Goal: Task Accomplishment & Management: Manage account settings

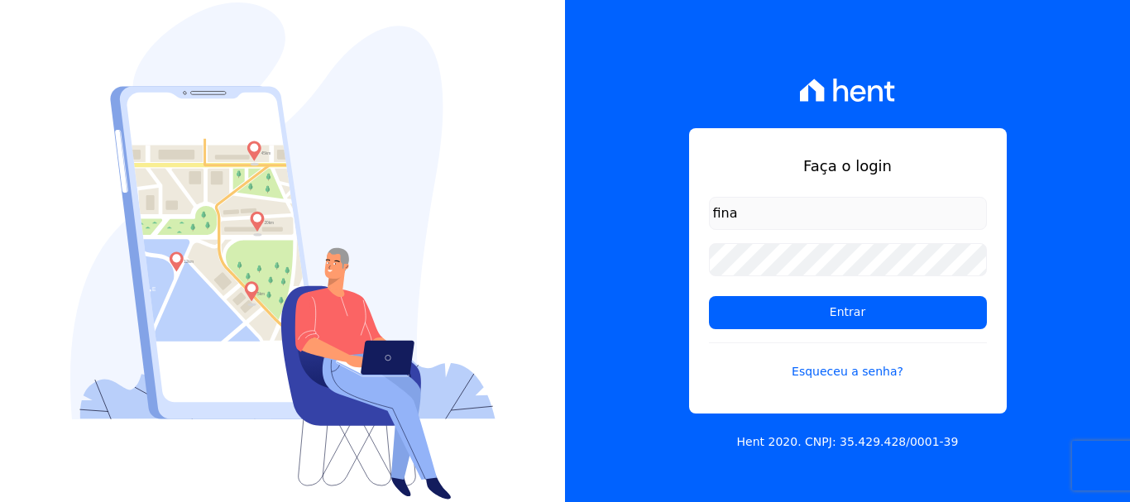
type input "[EMAIL_ADDRESS][DOMAIN_NAME]"
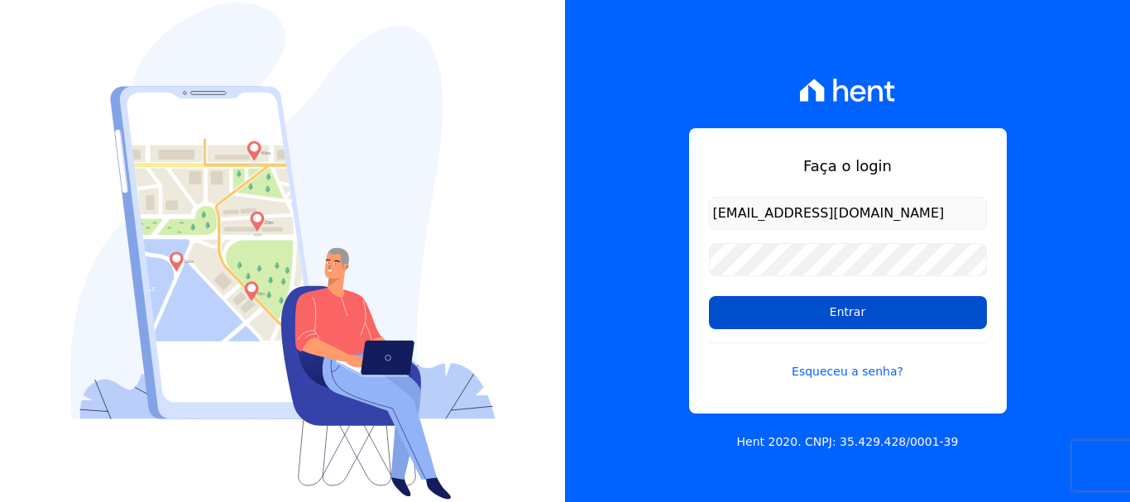
click at [853, 306] on input "Entrar" at bounding box center [848, 312] width 278 height 33
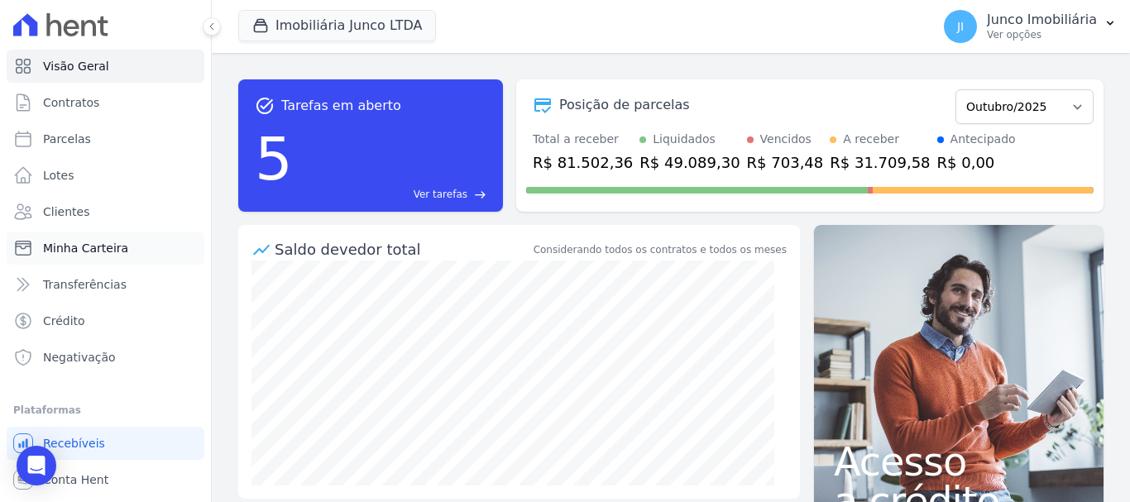
click at [72, 249] on span "Minha Carteira" at bounding box center [85, 248] width 85 height 17
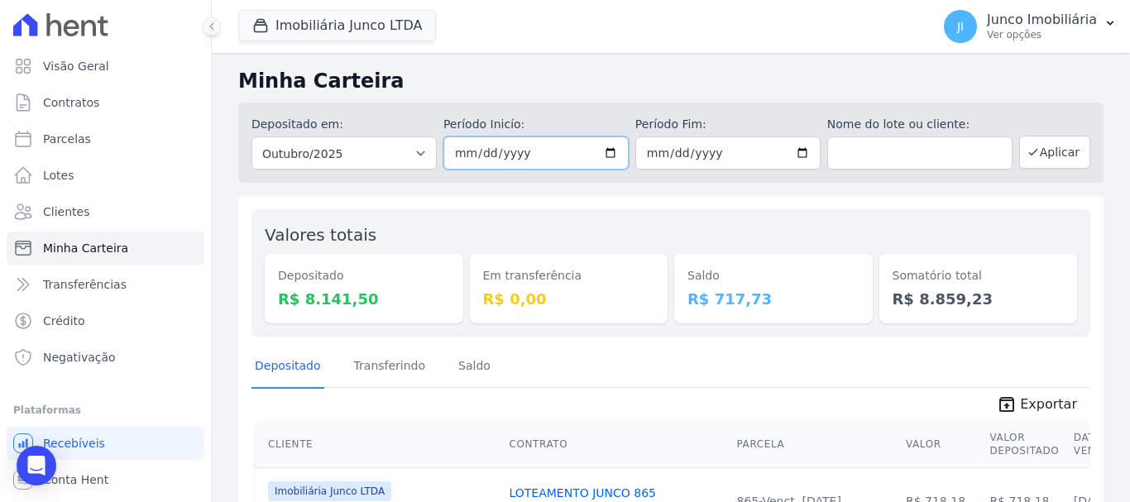
click at [606, 153] on input "2025-10-01" at bounding box center [535, 152] width 185 height 33
type input "[DATE]"
click at [798, 153] on input "2025-10-31" at bounding box center [727, 152] width 185 height 33
type input "2025-10-07"
click at [1051, 154] on button "Aplicar" at bounding box center [1054, 152] width 71 height 33
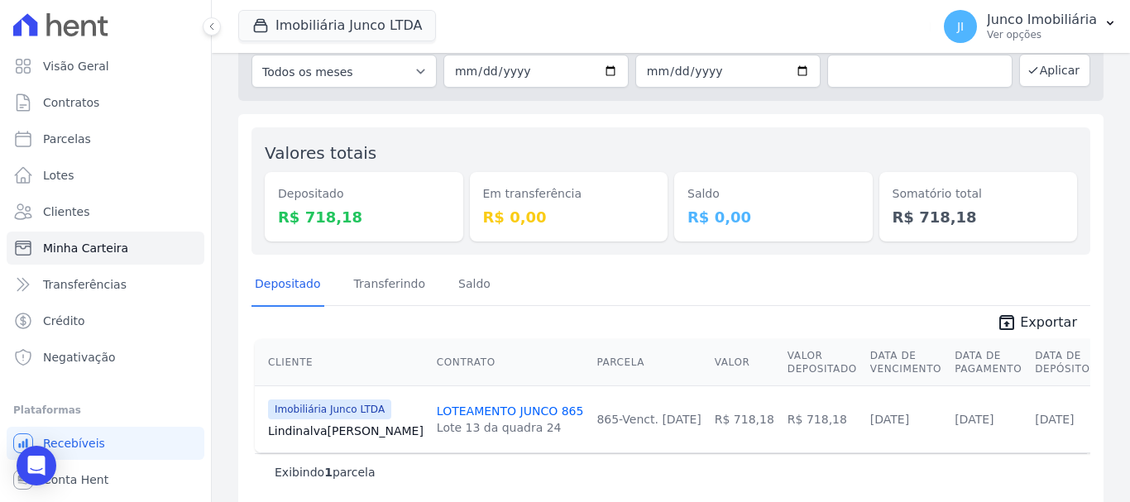
scroll to position [83, 0]
click at [1037, 318] on span "Exportar" at bounding box center [1048, 322] width 57 height 20
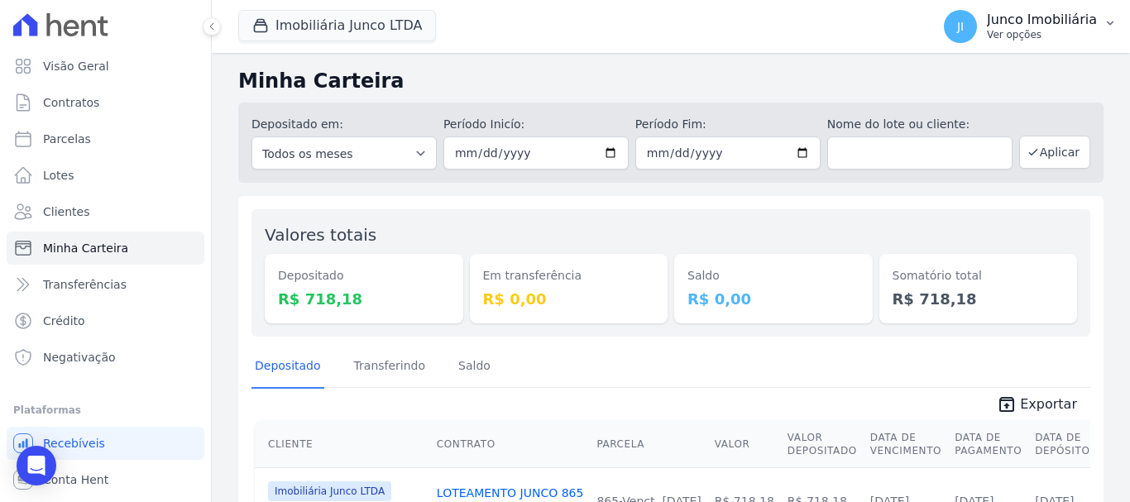
click at [1024, 38] on p "Ver opções" at bounding box center [1041, 34] width 110 height 13
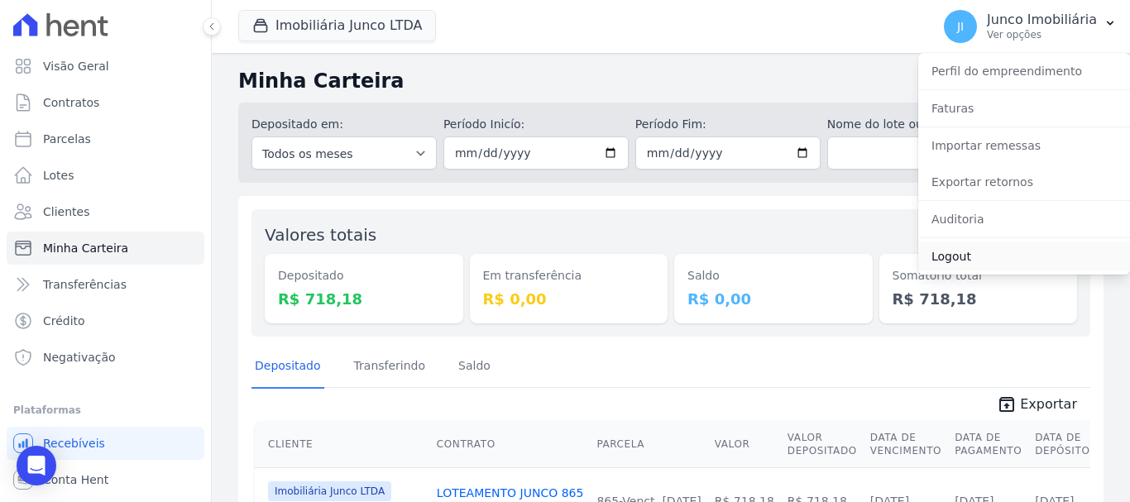
click at [940, 259] on link "Logout" at bounding box center [1024, 256] width 212 height 30
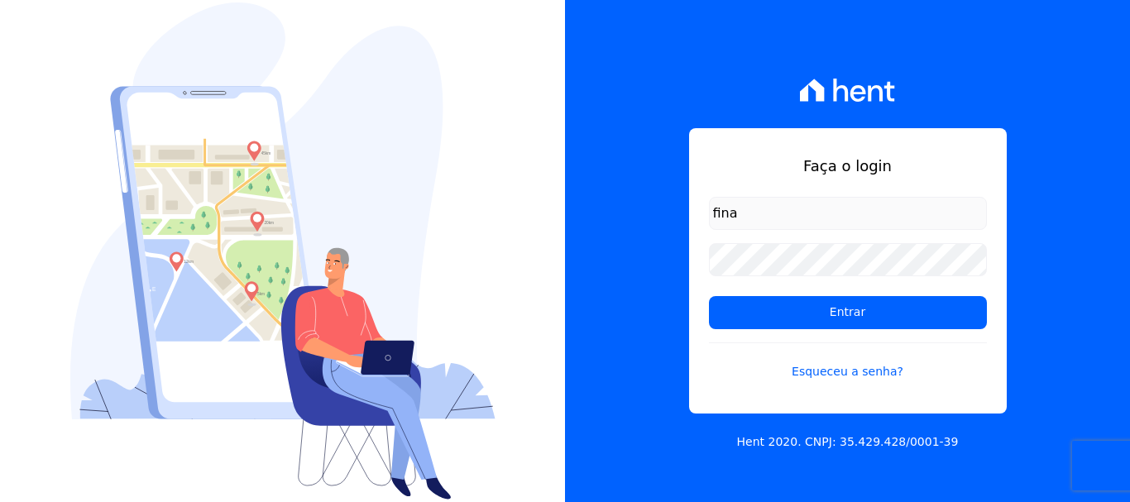
type input "[EMAIL_ADDRESS][DOMAIN_NAME]"
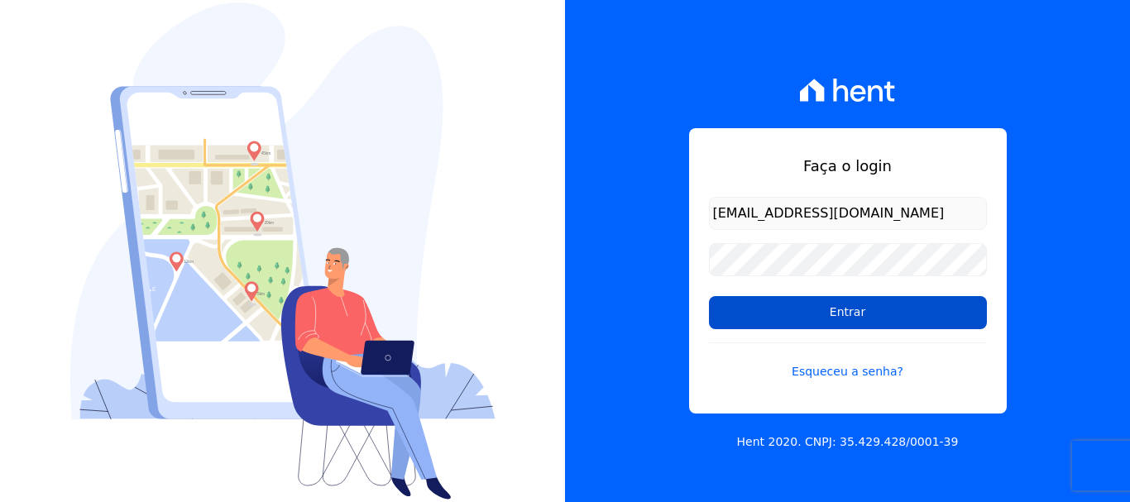
click at [861, 318] on input "Entrar" at bounding box center [848, 312] width 278 height 33
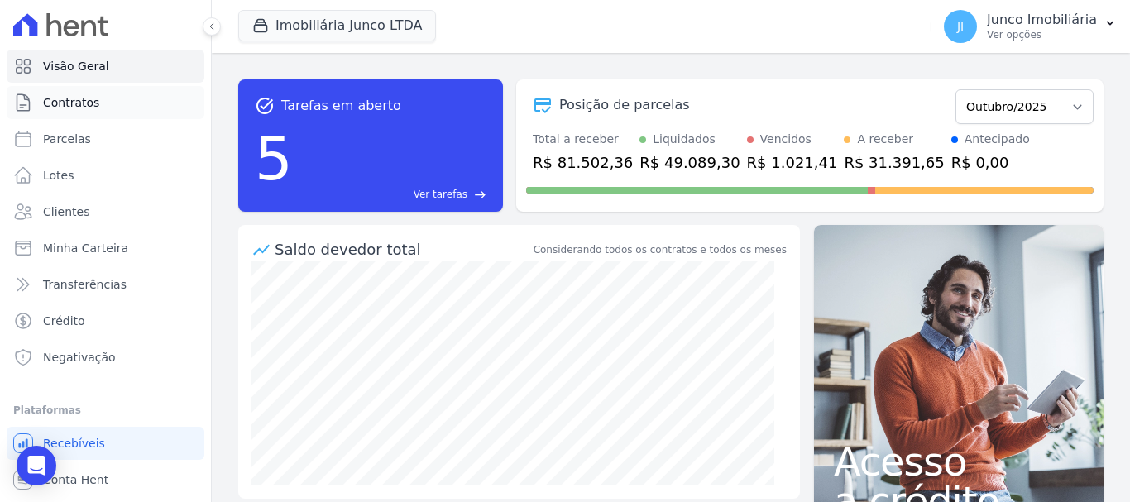
click at [79, 103] on span "Contratos" at bounding box center [71, 102] width 56 height 17
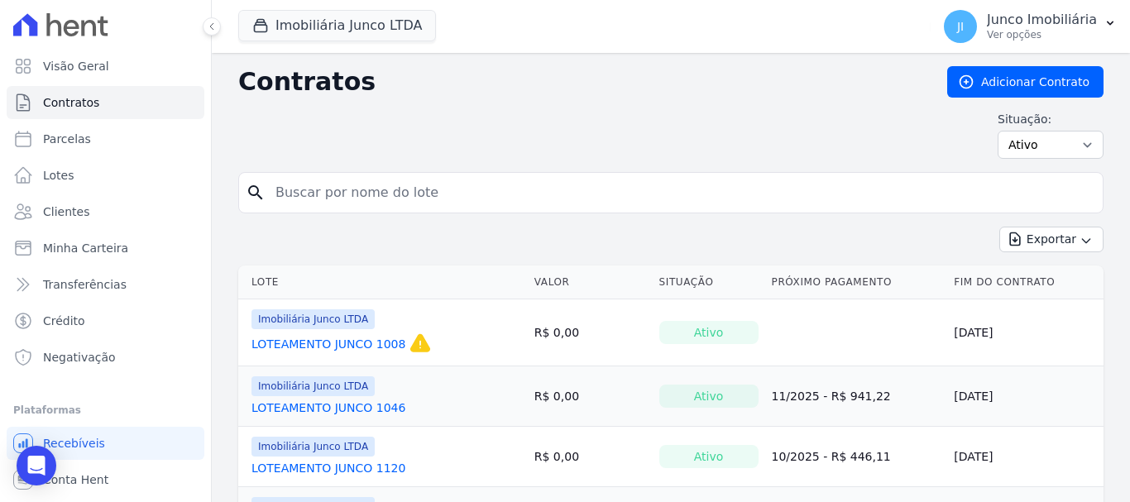
click at [371, 198] on input "search" at bounding box center [680, 192] width 830 height 33
type input "865"
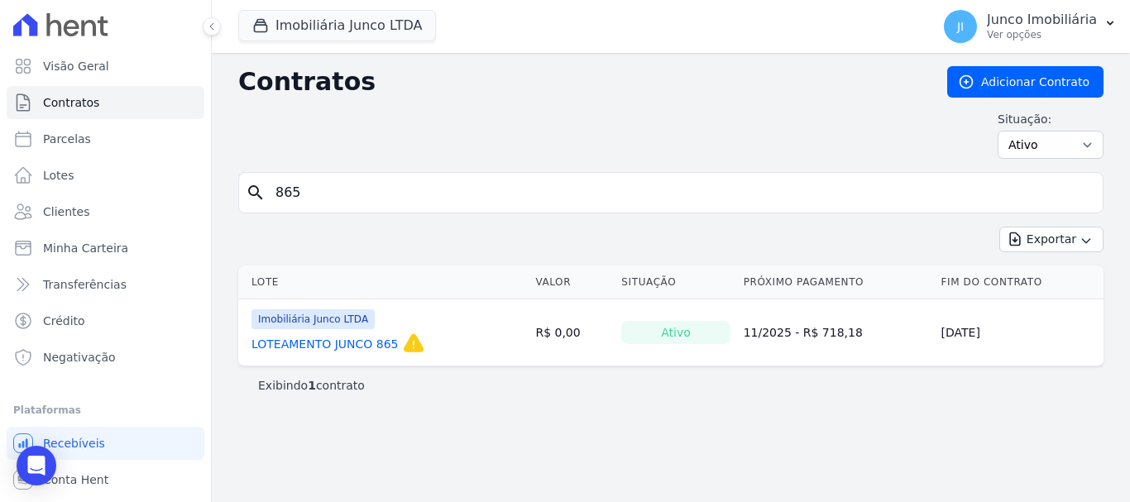
click at [368, 347] on link "LOTEAMENTO JUNCO 865" at bounding box center [324, 344] width 147 height 17
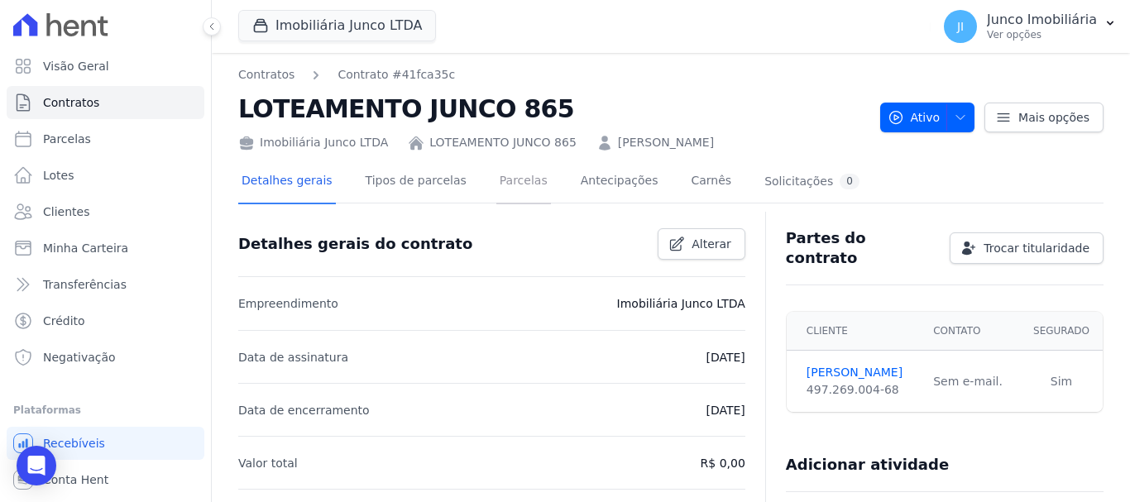
click at [499, 184] on link "Parcelas" at bounding box center [523, 182] width 55 height 44
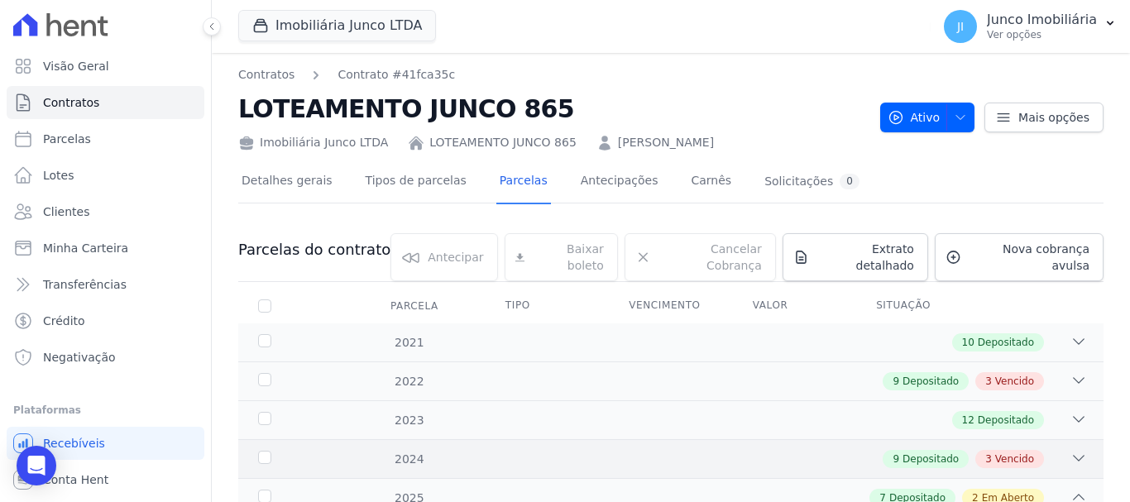
click at [1010, 451] on span "Vencido" at bounding box center [1014, 458] width 39 height 15
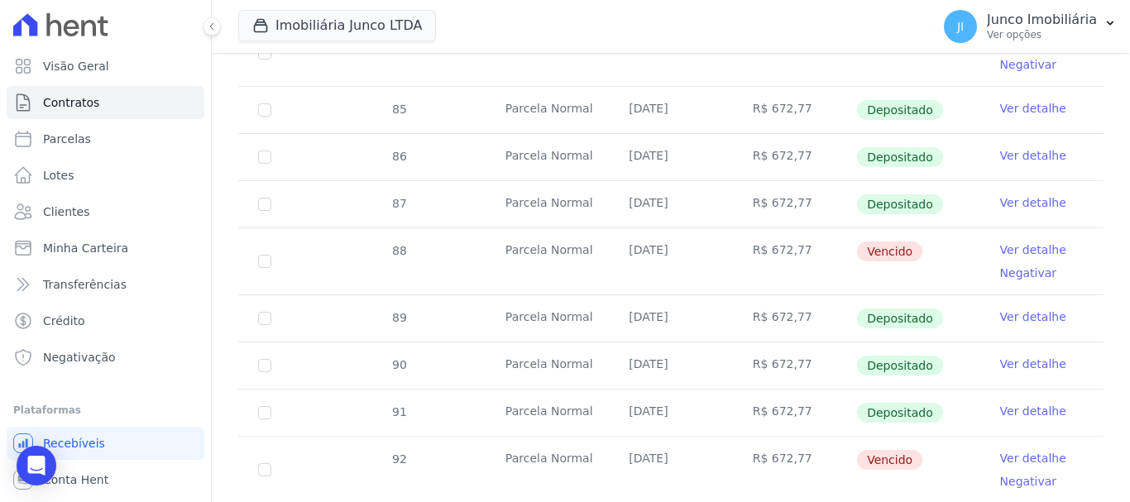
scroll to position [413, 0]
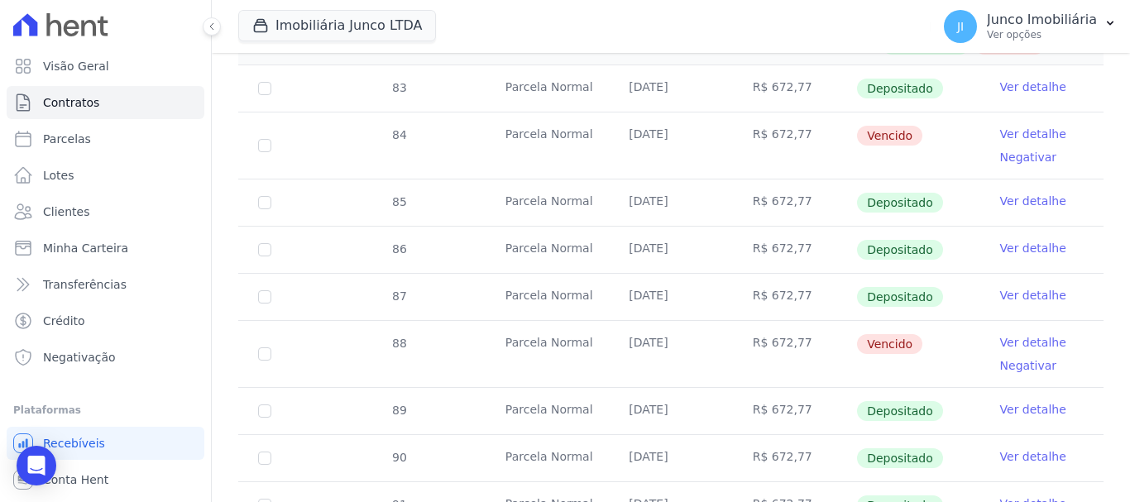
click at [1004, 126] on link "Ver detalhe" at bounding box center [1033, 134] width 66 height 17
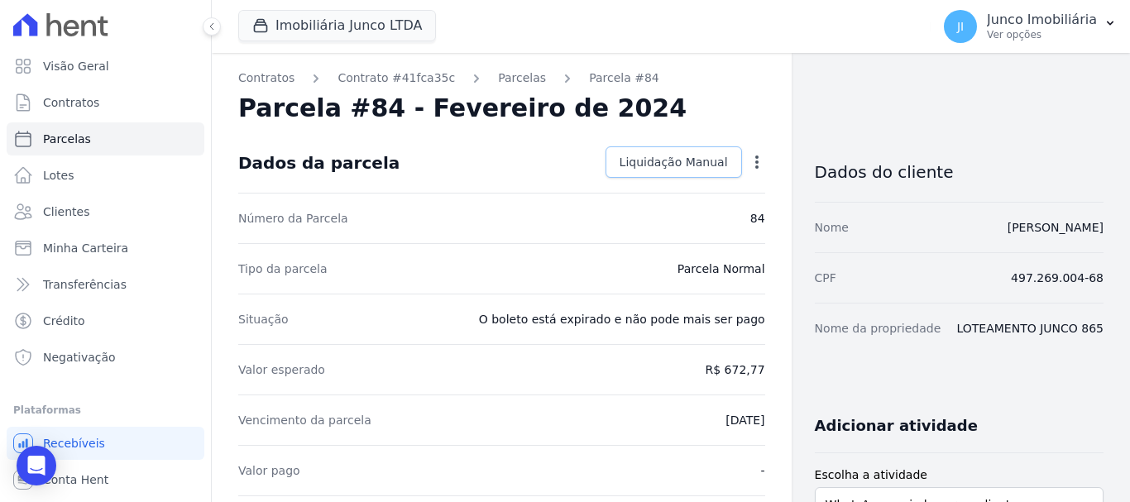
click at [690, 162] on span "Liquidação Manual" at bounding box center [673, 162] width 108 height 17
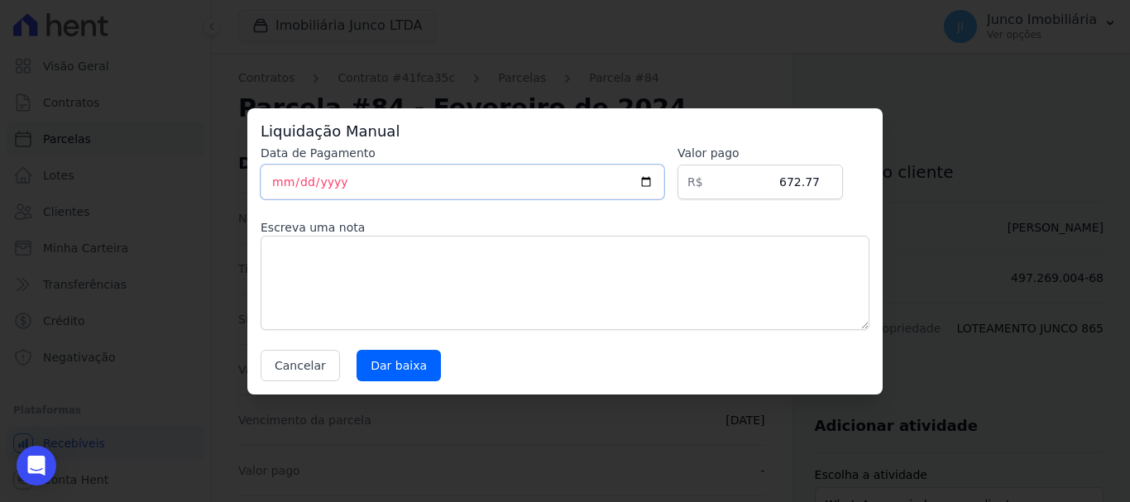
click at [657, 182] on input "[DATE]" at bounding box center [462, 182] width 404 height 35
type input "[DATE]"
click at [348, 276] on textarea at bounding box center [564, 283] width 609 height 94
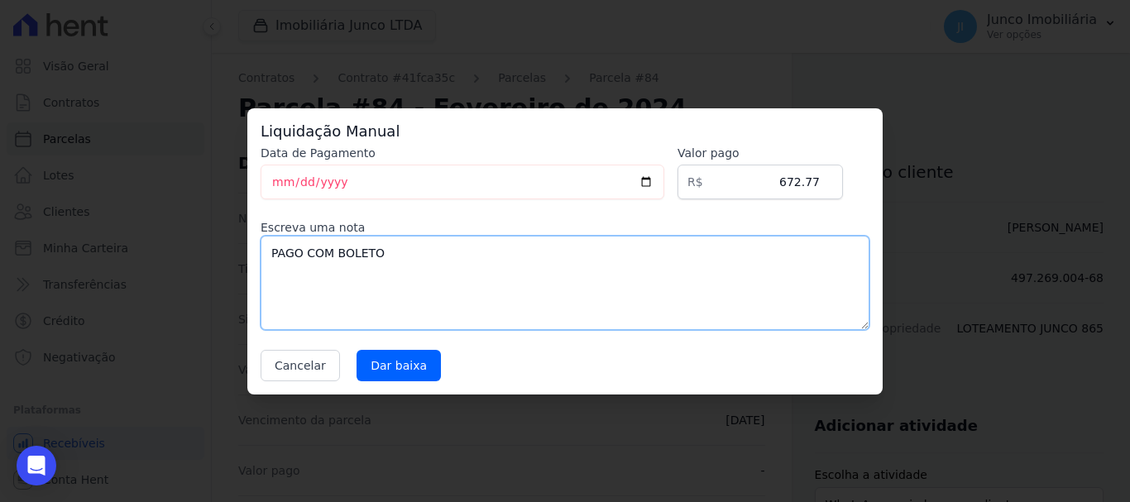
click at [489, 256] on textarea "PAGO COM BOLETO" at bounding box center [564, 283] width 609 height 94
type textarea "PAGO COM BOLETO AVULSO."
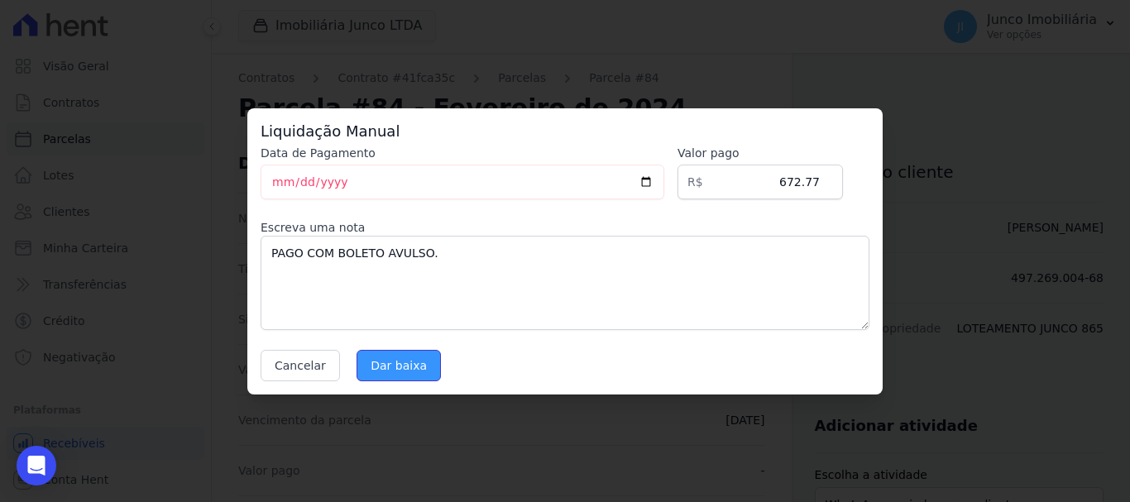
click at [385, 366] on input "Dar baixa" at bounding box center [398, 365] width 84 height 31
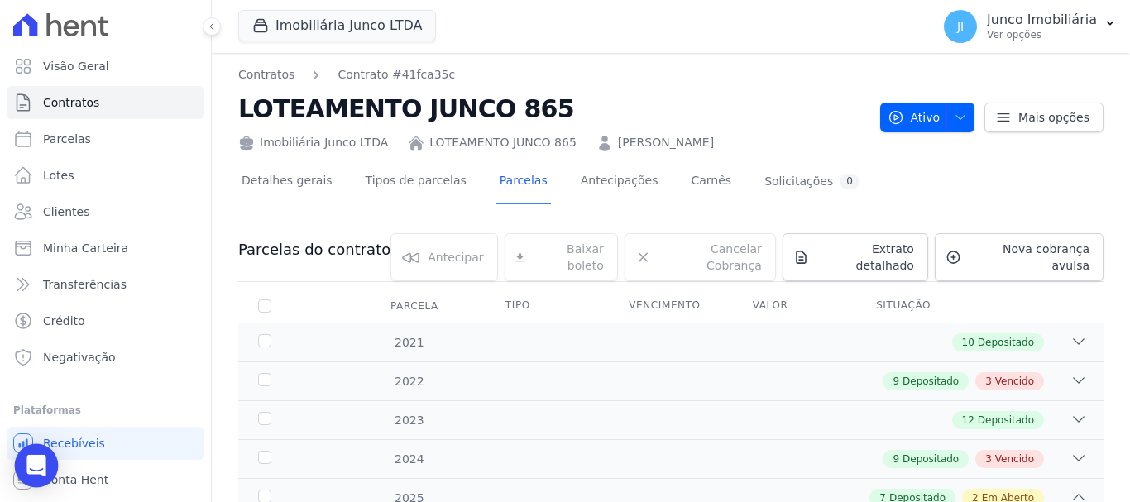
click at [45, 460] on icon "Open Intercom Messenger" at bounding box center [36, 465] width 21 height 21
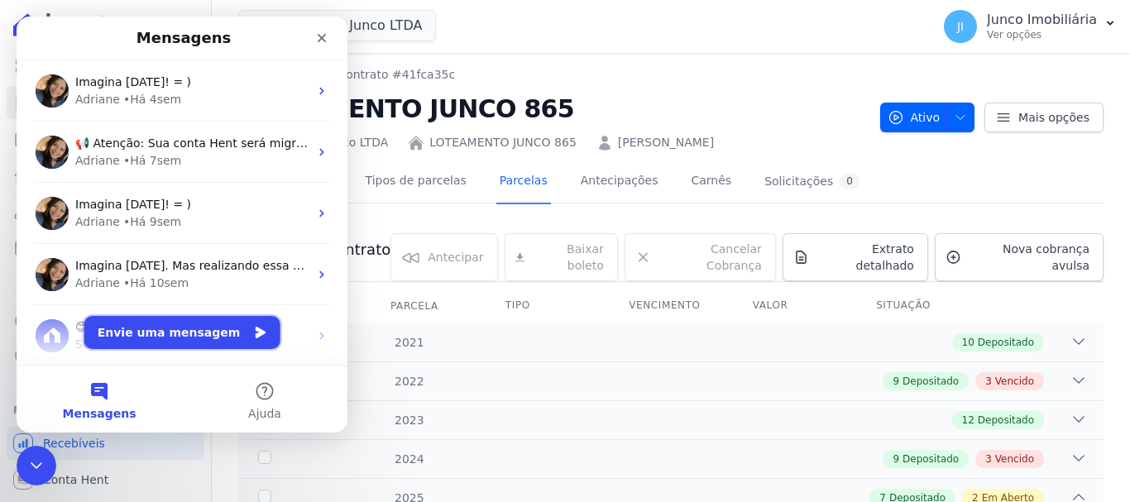
click at [198, 338] on button "Envie uma mensagem" at bounding box center [182, 332] width 196 height 33
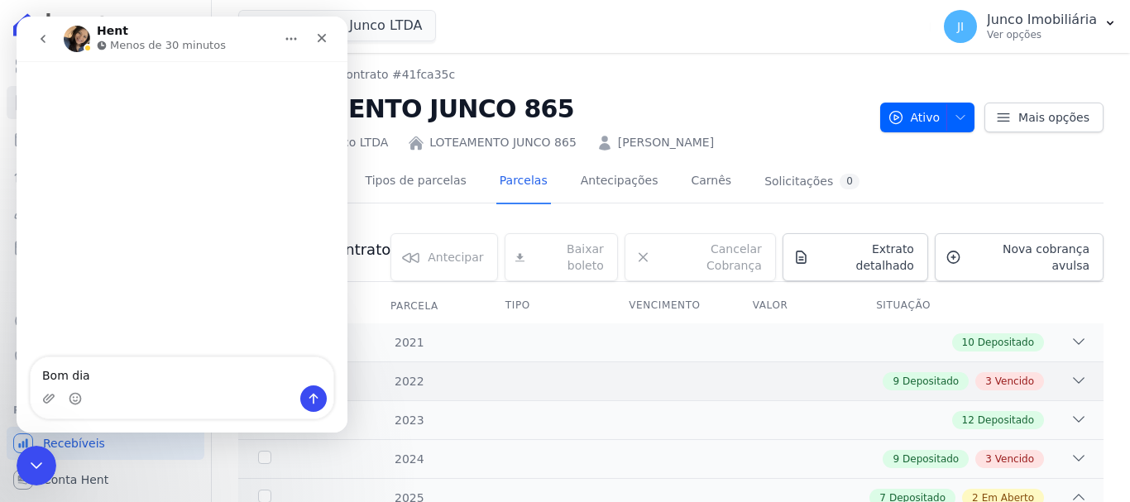
type textarea "Bom dia."
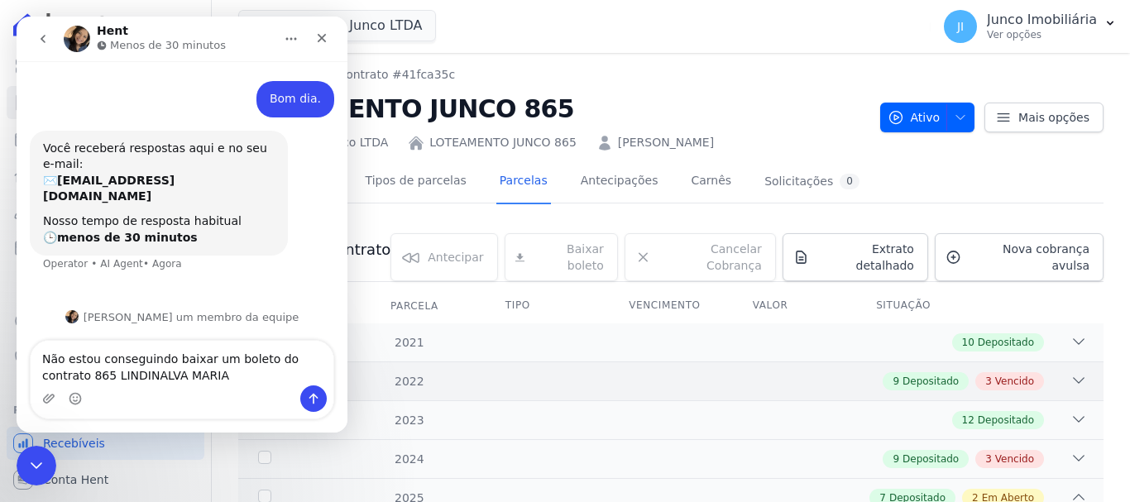
type textarea "Não estou conseguindo baixar um boleto do contrato 865 LINDINALVA MARIA."
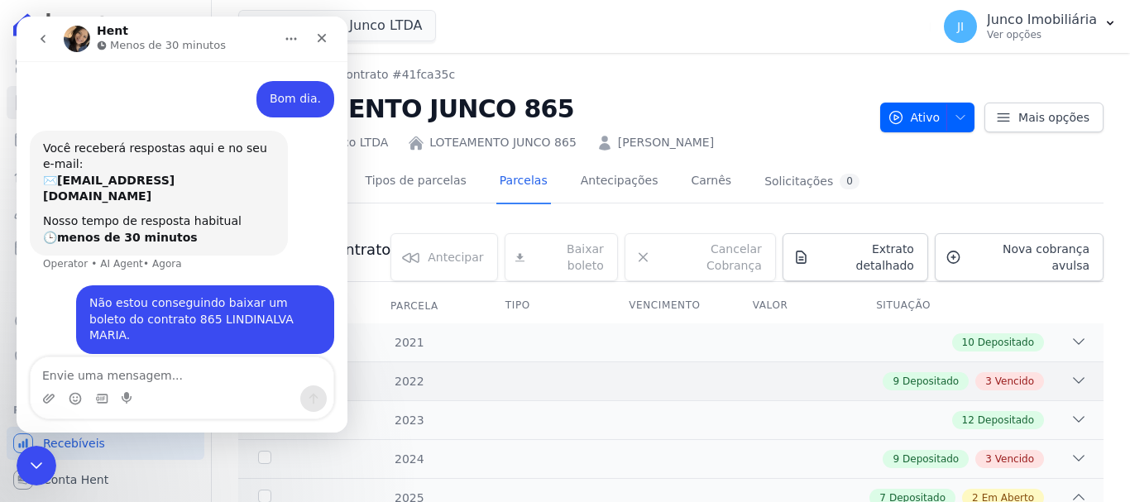
scroll to position [29, 0]
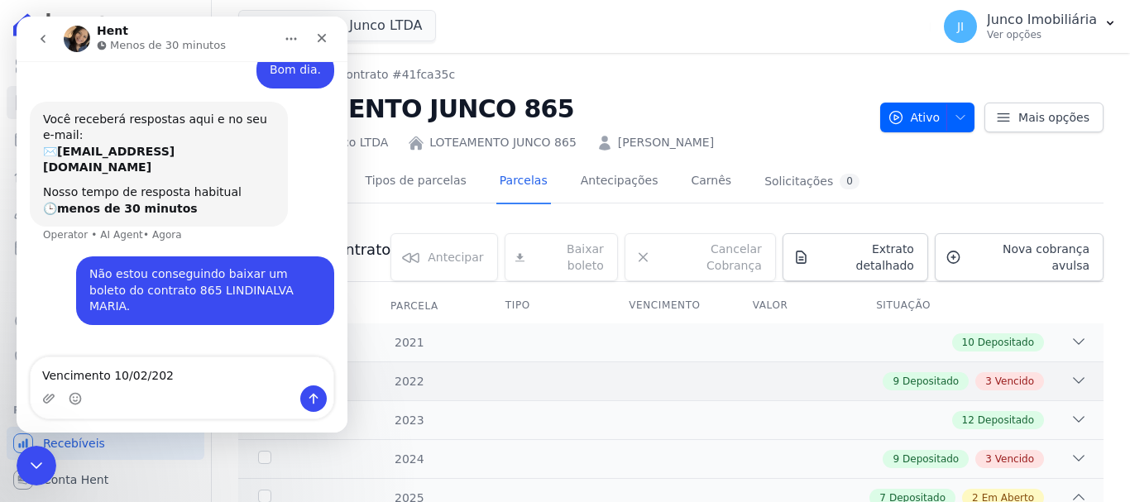
type textarea "Vencimento [DATE]"
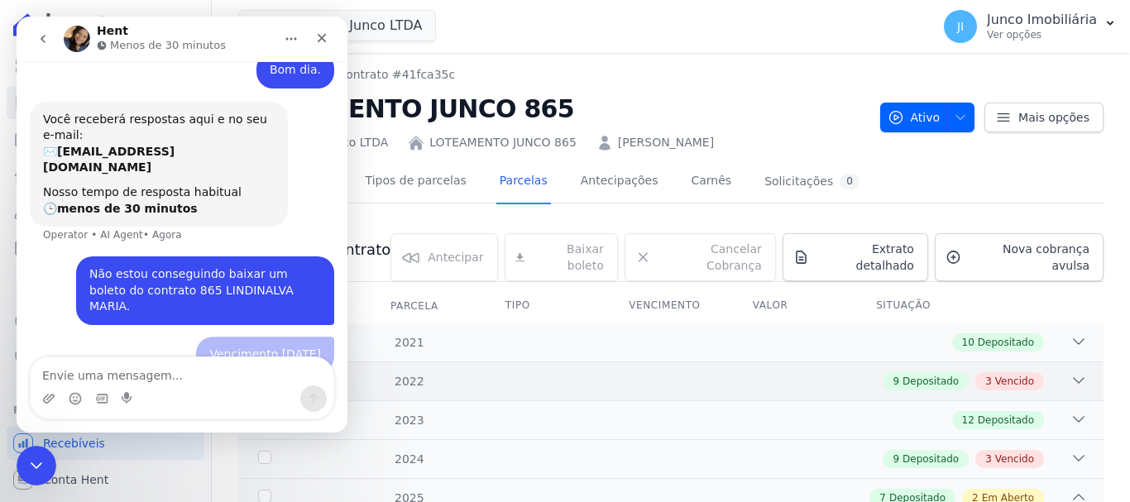
scroll to position [66, 0]
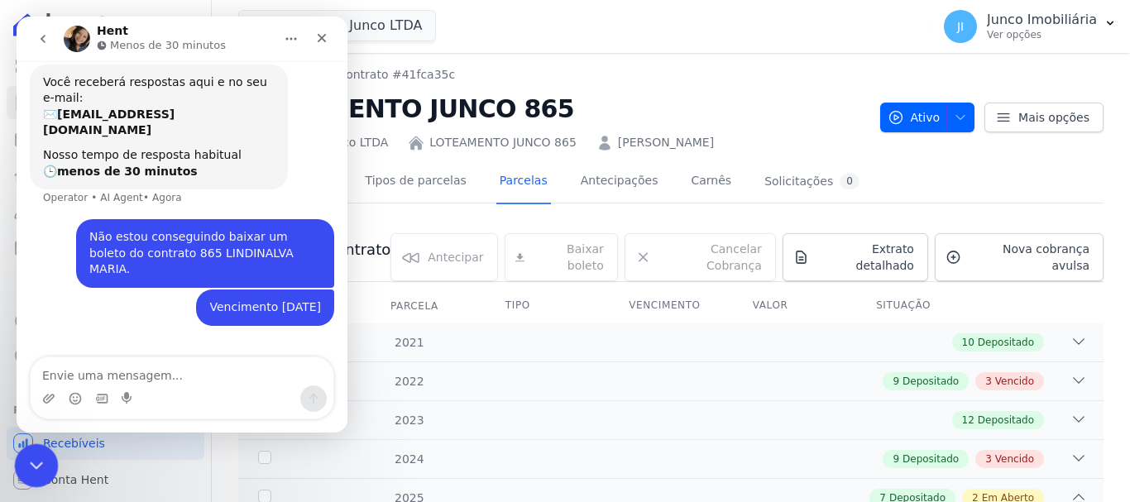
click at [24, 457] on icon "Encerramento do Messenger da Intercom" at bounding box center [34, 463] width 20 height 20
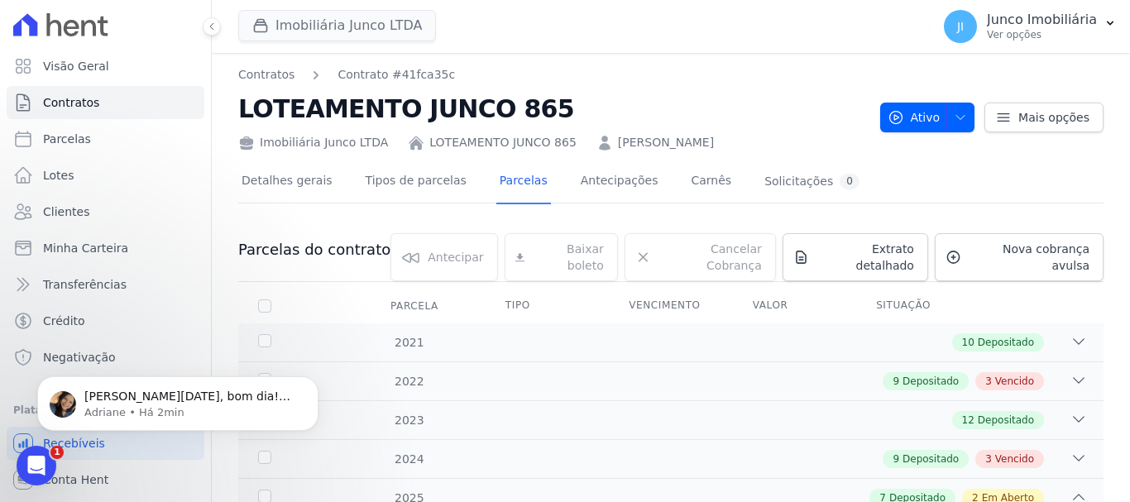
scroll to position [148, 0]
click at [220, 397] on span "[PERSON_NAME][DATE], bom dia! Como vai? [DATE], você precisar realizar a liquid…" at bounding box center [187, 412] width 206 height 46
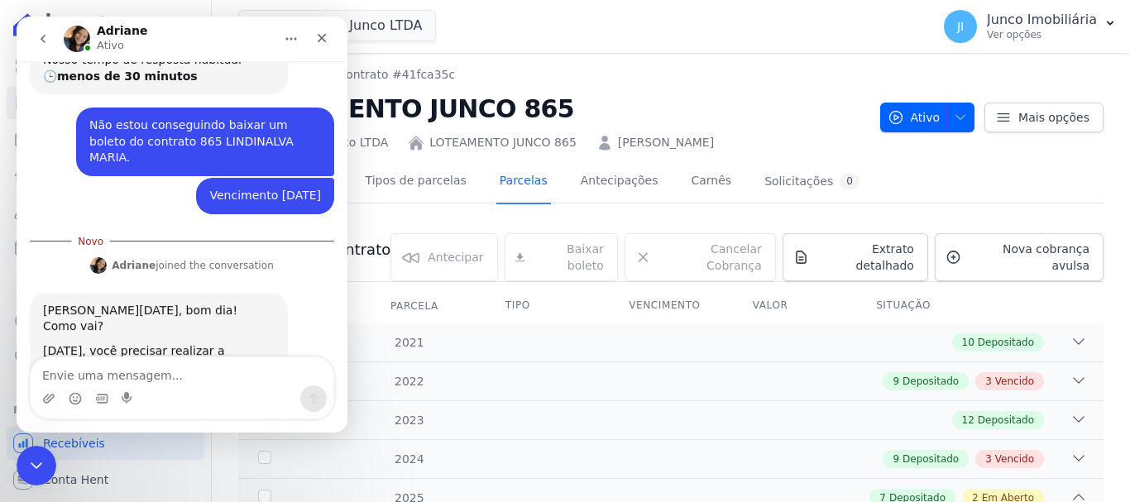
scroll to position [175, 0]
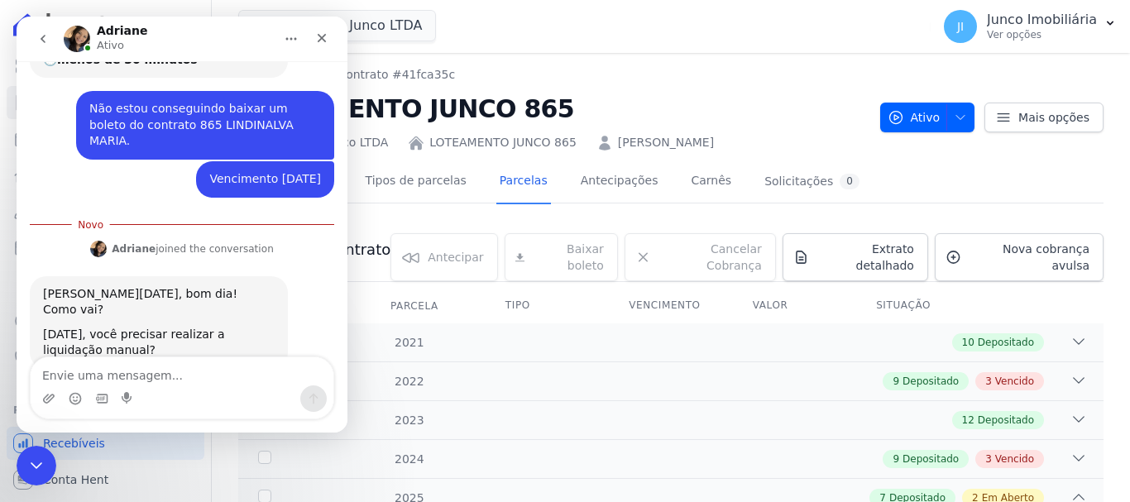
click at [164, 375] on textarea "Envie uma mensagem..." at bounding box center [182, 371] width 303 height 28
type textarea "Sim. Por favor."
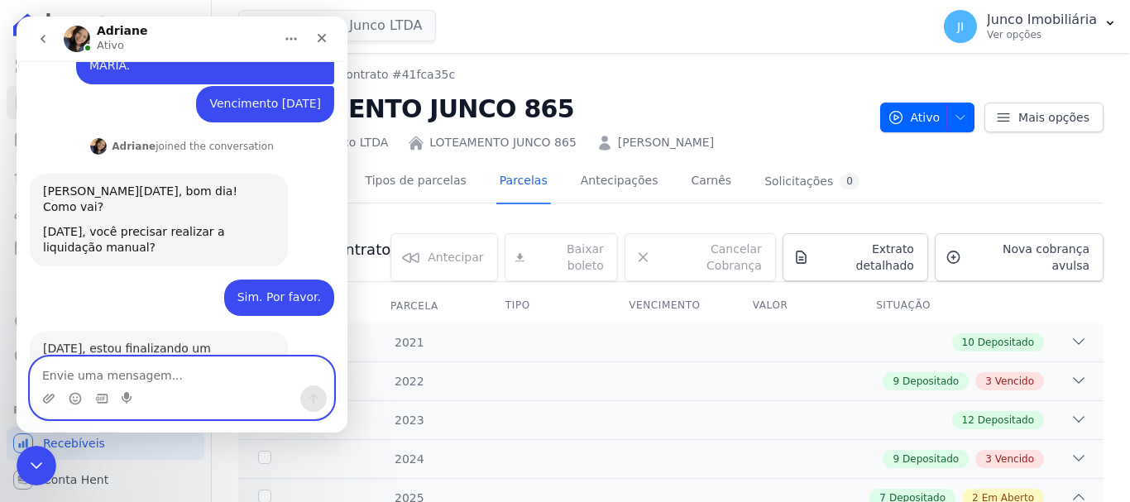
scroll to position [279, 0]
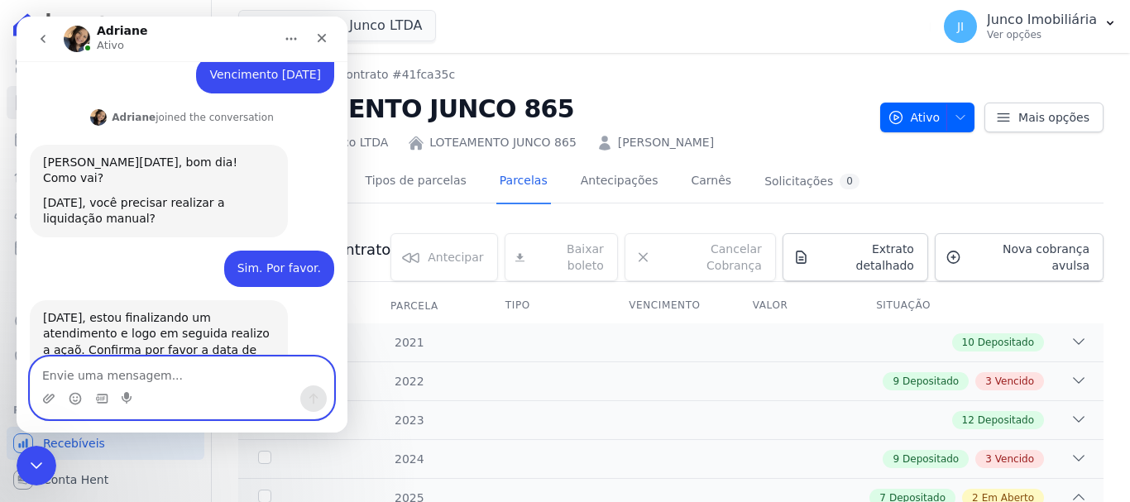
click at [180, 384] on textarea "Envie uma mensagem..." at bounding box center [182, 371] width 303 height 28
click at [193, 377] on textarea "Envie uma mensagem..." at bounding box center [182, 371] width 303 height 28
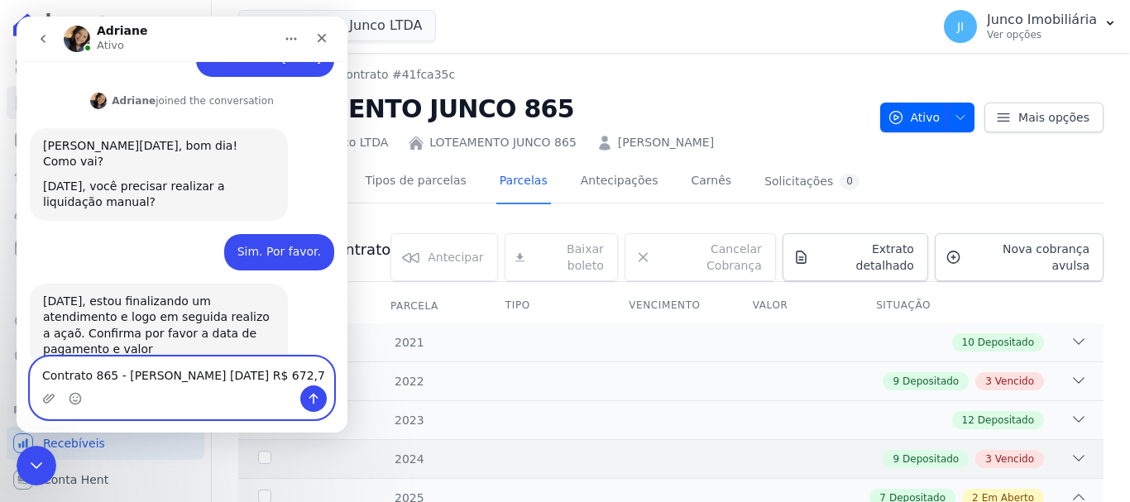
type textarea "Contrato 865 - [PERSON_NAME] [DATE] R$ 672,77"
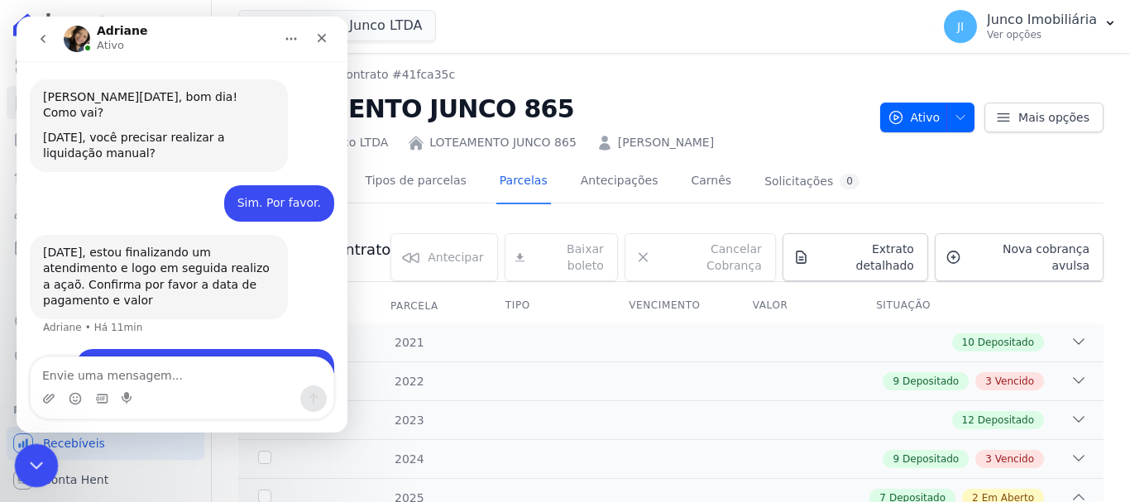
click at [25, 470] on icon "Encerramento do Messenger da Intercom" at bounding box center [34, 463] width 20 height 20
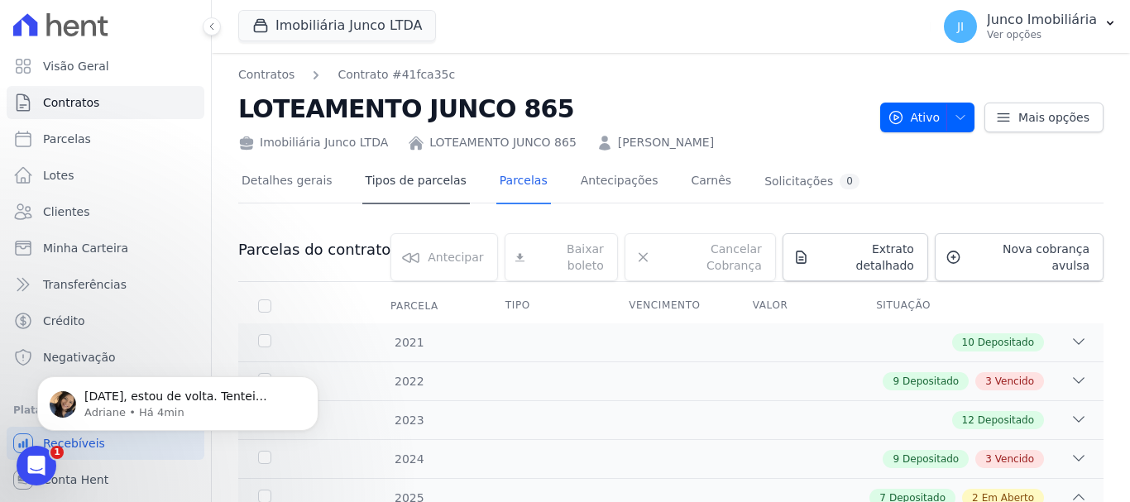
scroll to position [0, 0]
click at [245, 403] on span "[DATE], estou de volta. Tentei realizar a baixa manual internamente e apresento…" at bounding box center [189, 436] width 210 height 95
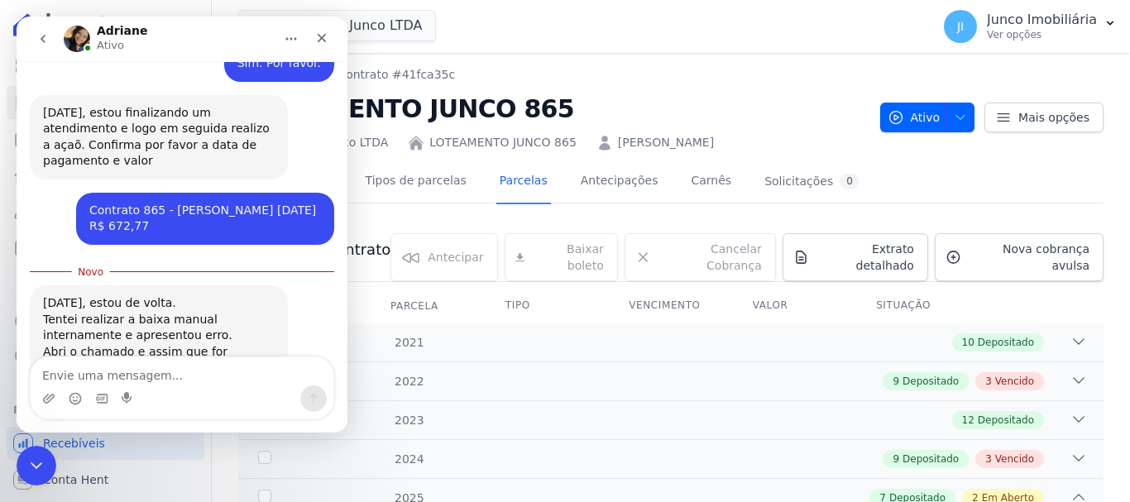
scroll to position [486, 0]
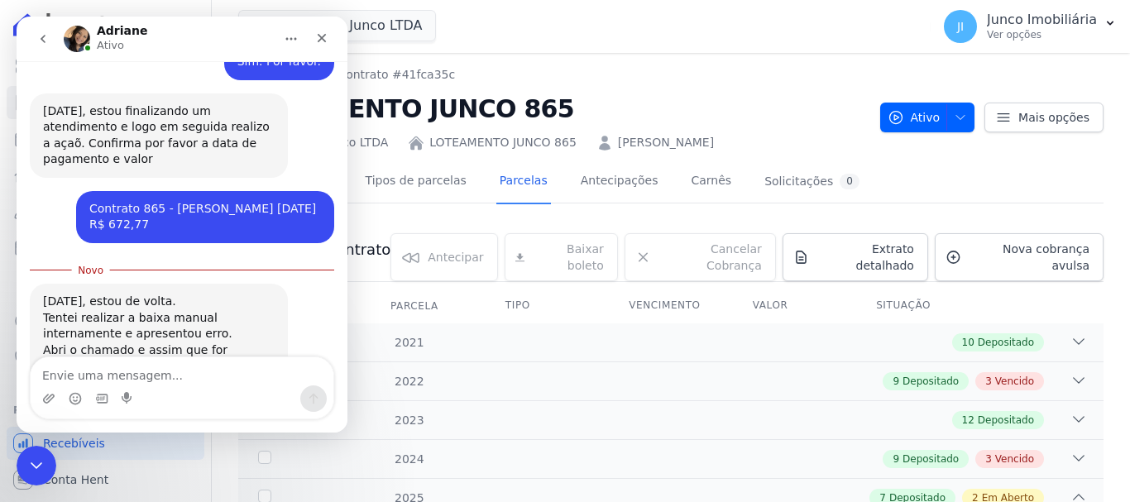
drag, startPoint x: 215, startPoint y: 389, endPoint x: 333, endPoint y: 413, distance: 120.7
click at [220, 389] on div "Messenger da Intercom" at bounding box center [182, 398] width 303 height 26
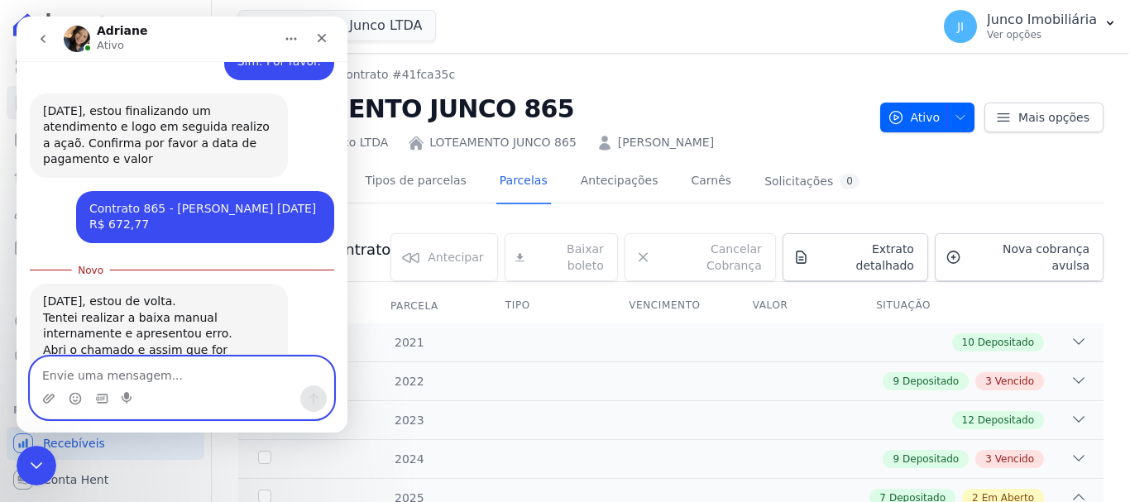
click at [112, 375] on textarea "Envie uma mensagem..." at bounding box center [182, 371] width 303 height 28
type textarea "Fico no aguardo."
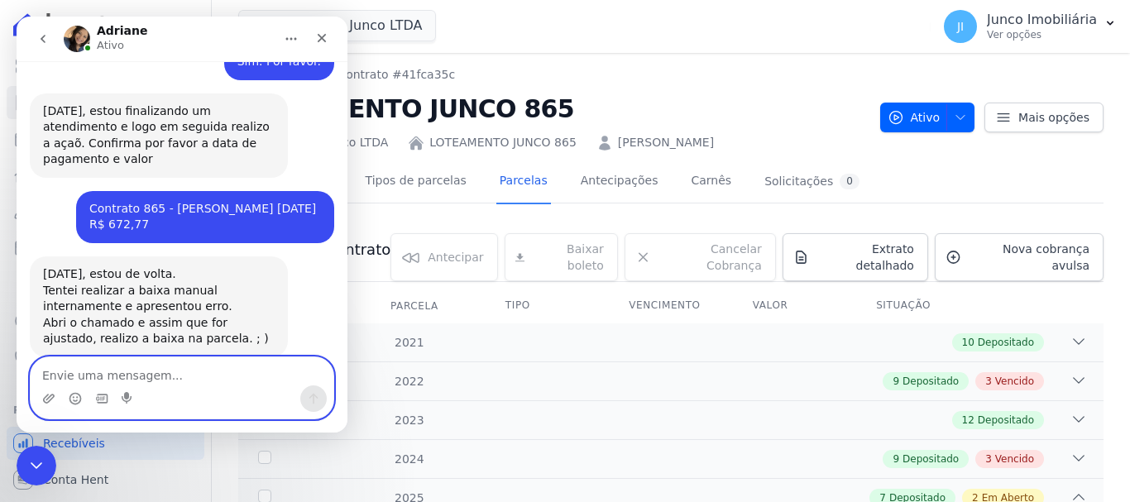
scroll to position [508, 0]
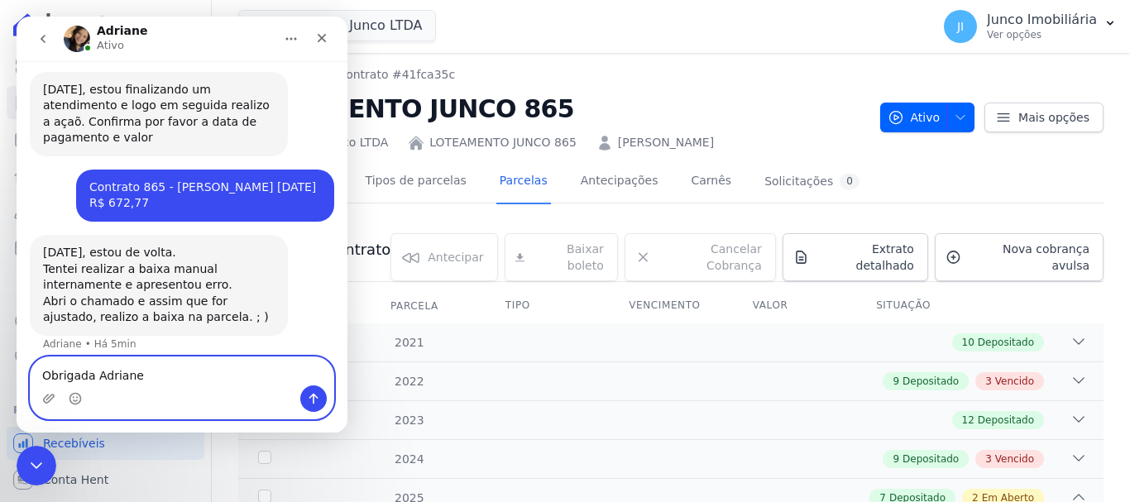
type textarea "Obrigada Adriane."
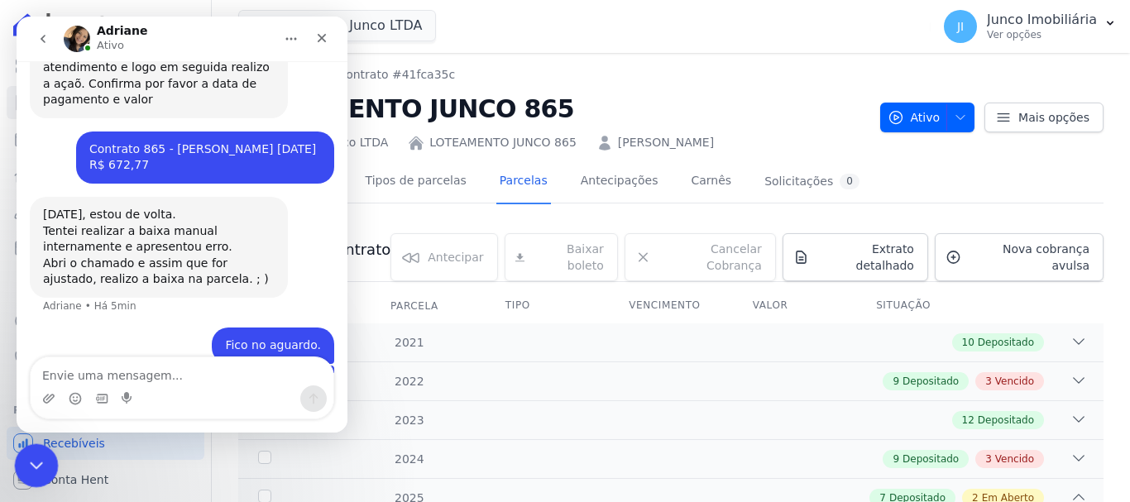
click at [31, 464] on icon "Encerramento do Messenger da Intercom" at bounding box center [34, 463] width 20 height 20
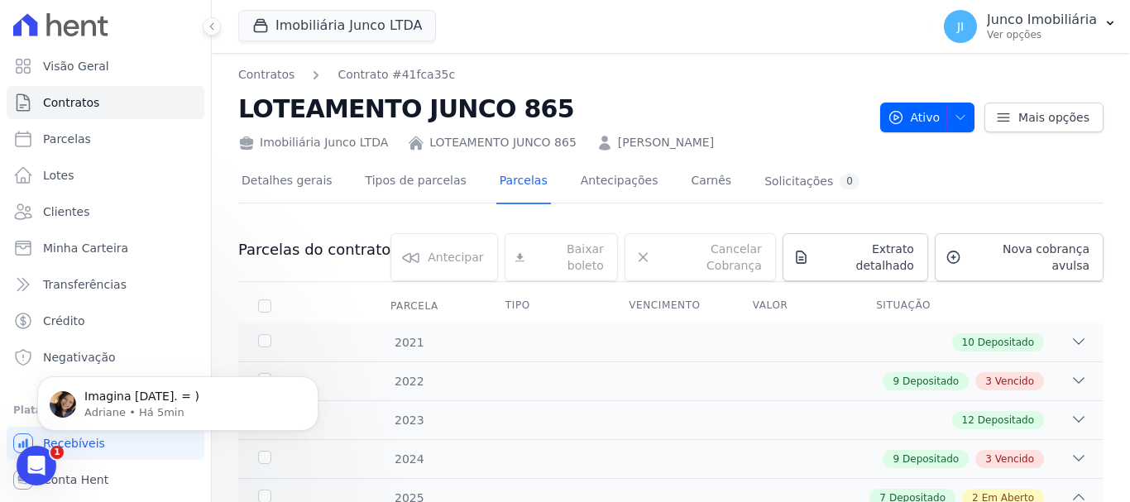
scroll to position [0, 0]
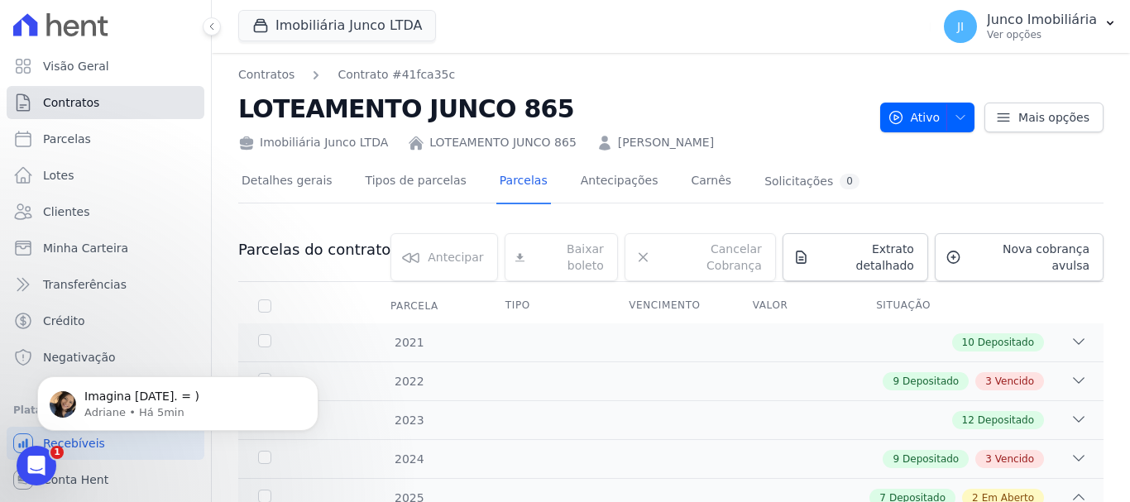
click at [93, 93] on link "Contratos" at bounding box center [106, 102] width 198 height 33
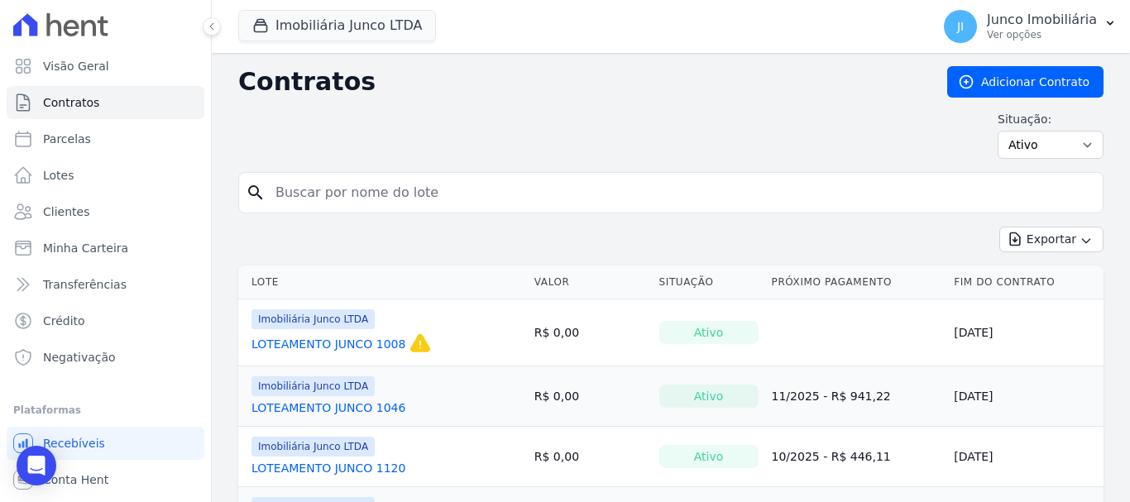
drag, startPoint x: 400, startPoint y: 193, endPoint x: 404, endPoint y: 208, distance: 14.7
click at [401, 193] on input "search" at bounding box center [680, 192] width 830 height 33
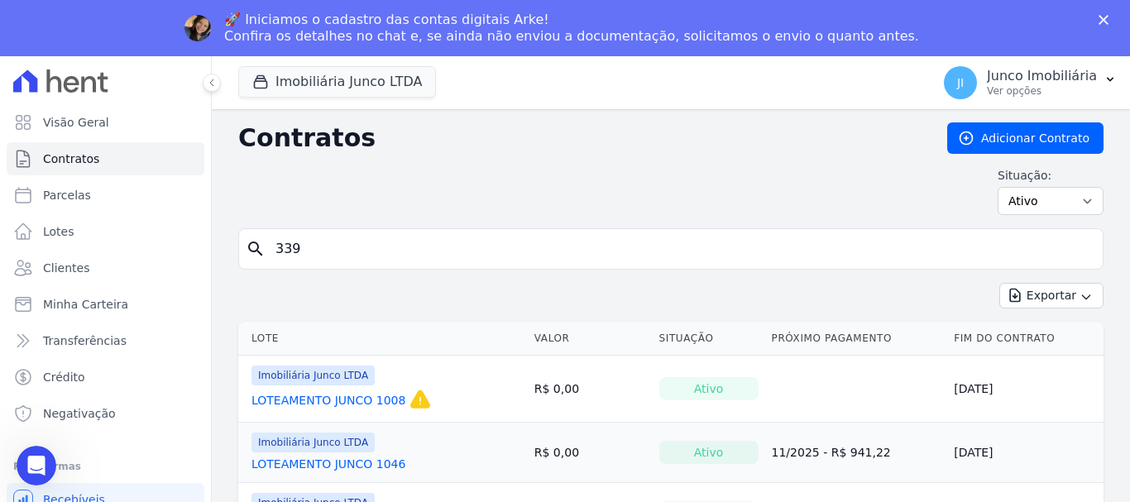
type input "339"
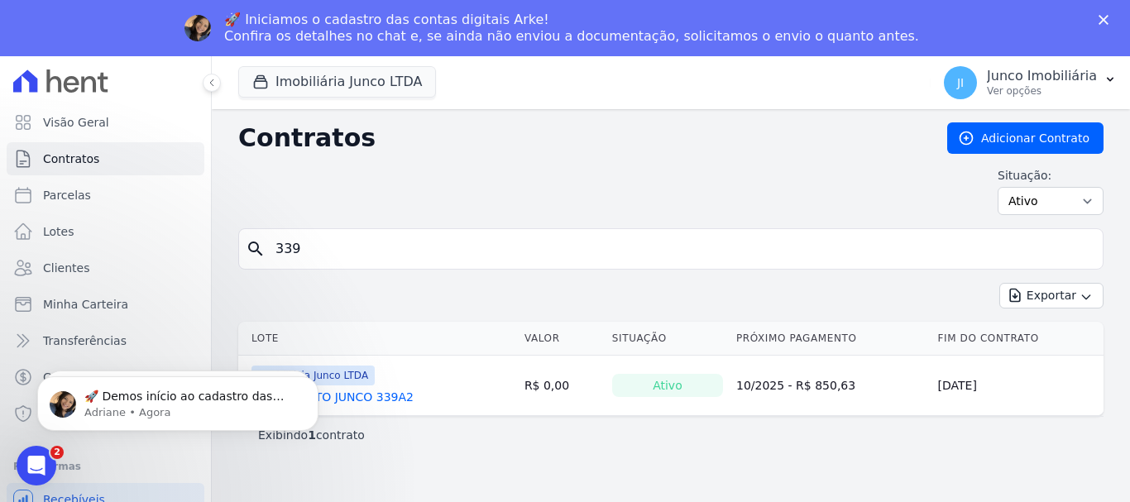
click at [375, 399] on link "LOTEAMENTO JUNCO 339A2" at bounding box center [332, 397] width 162 height 17
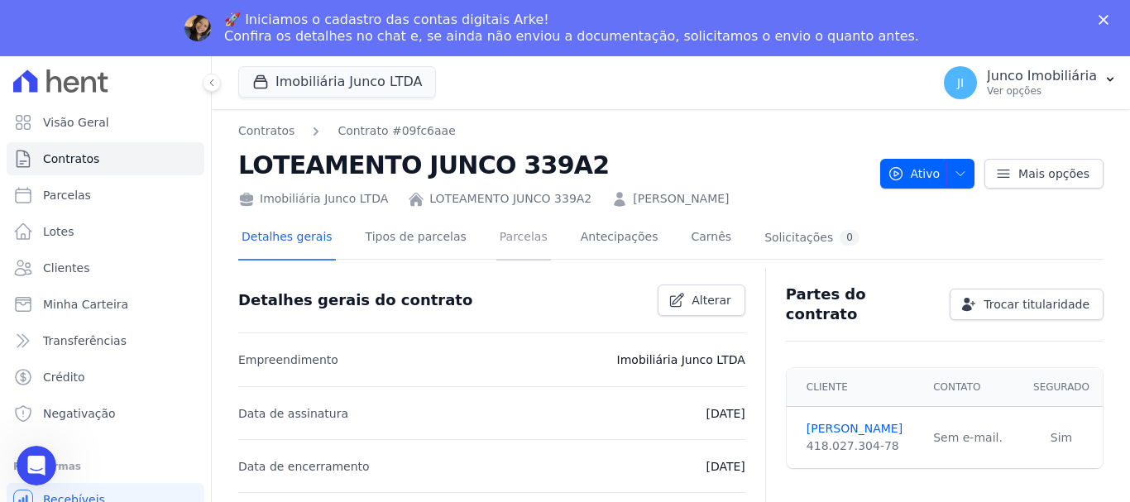
click at [506, 240] on link "Parcelas" at bounding box center [523, 239] width 55 height 44
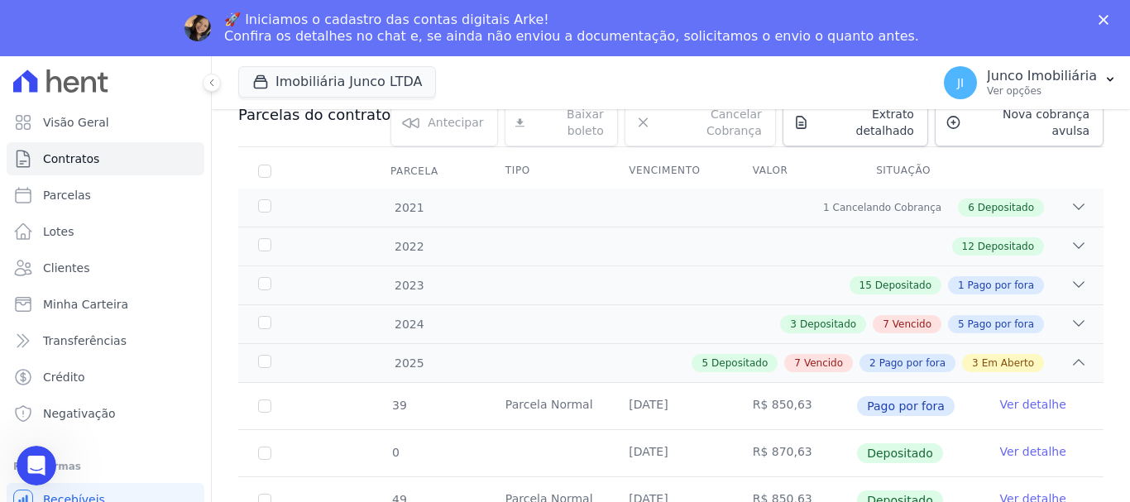
scroll to position [248, 0]
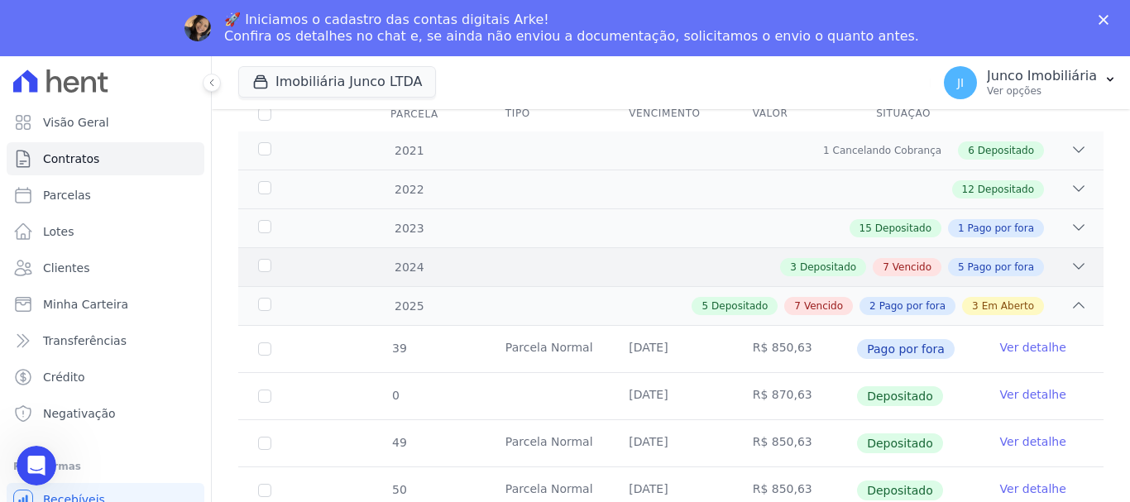
click at [897, 260] on span "Vencido" at bounding box center [911, 267] width 39 height 15
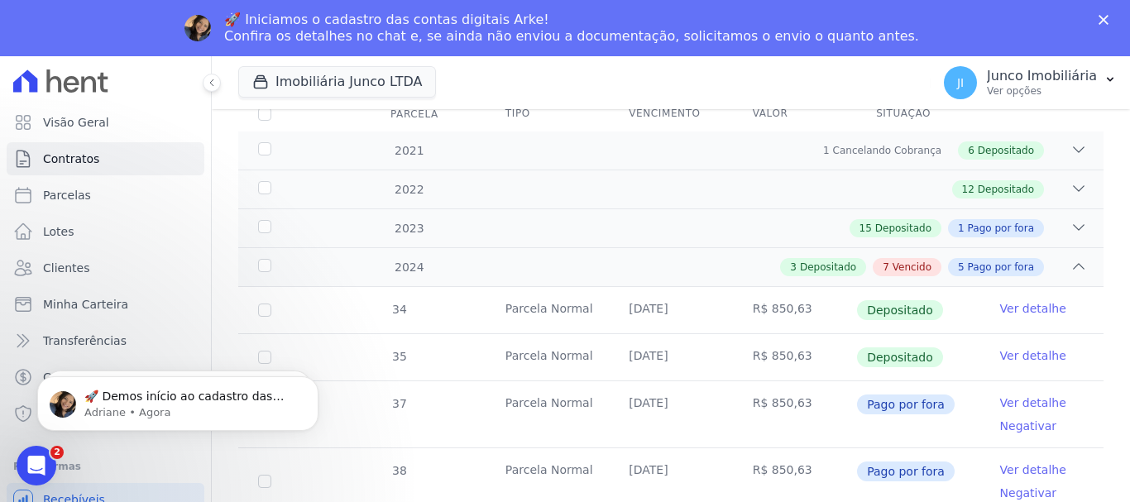
scroll to position [0, 0]
click at [898, 260] on span "Vencido" at bounding box center [911, 267] width 39 height 15
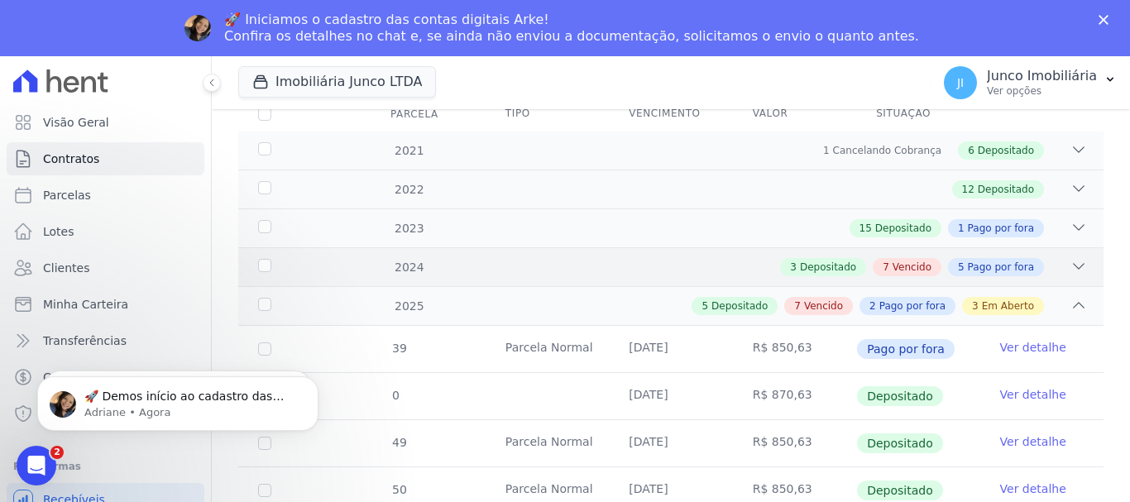
click at [898, 260] on span "Vencido" at bounding box center [911, 267] width 39 height 15
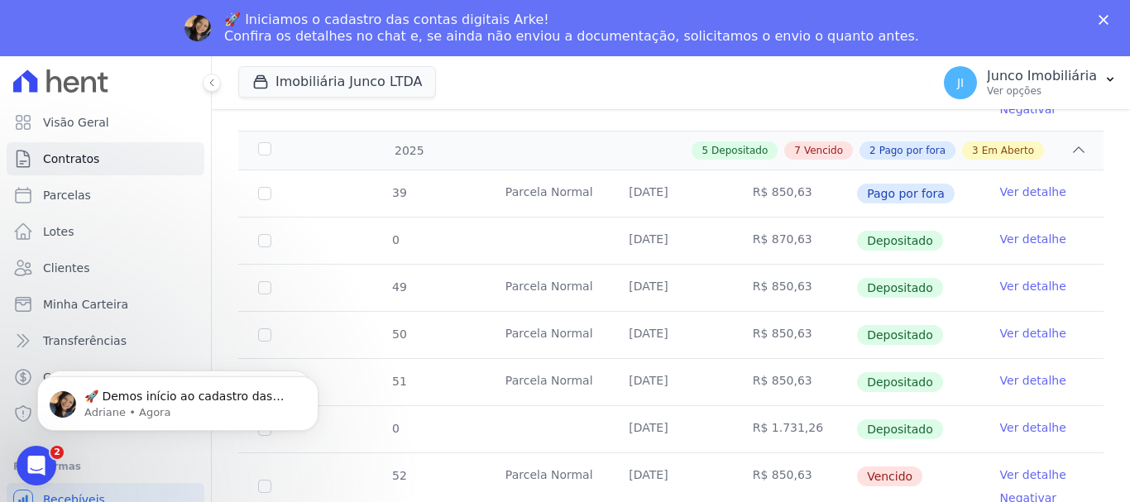
scroll to position [1211, 0]
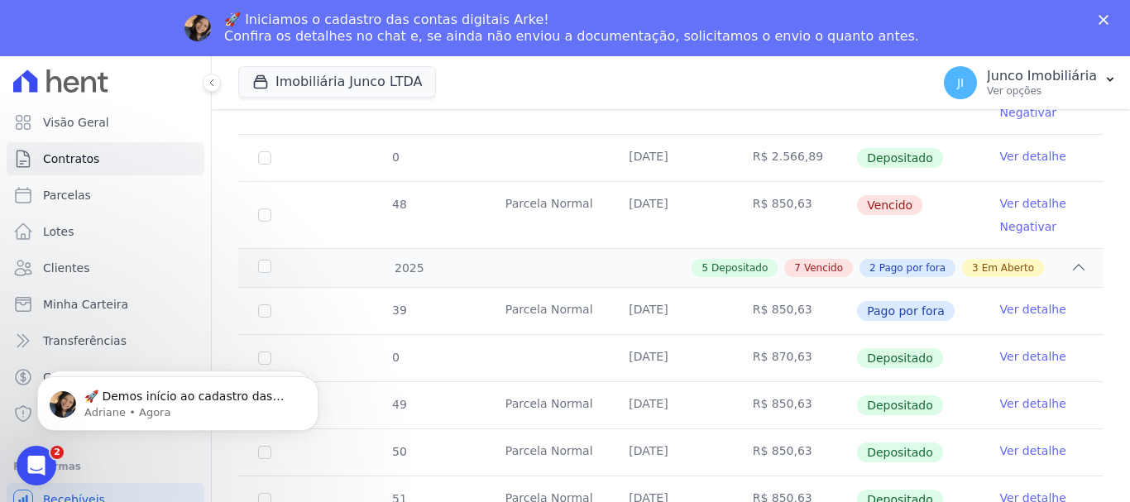
click at [1003, 195] on link "Ver detalhe" at bounding box center [1033, 203] width 66 height 17
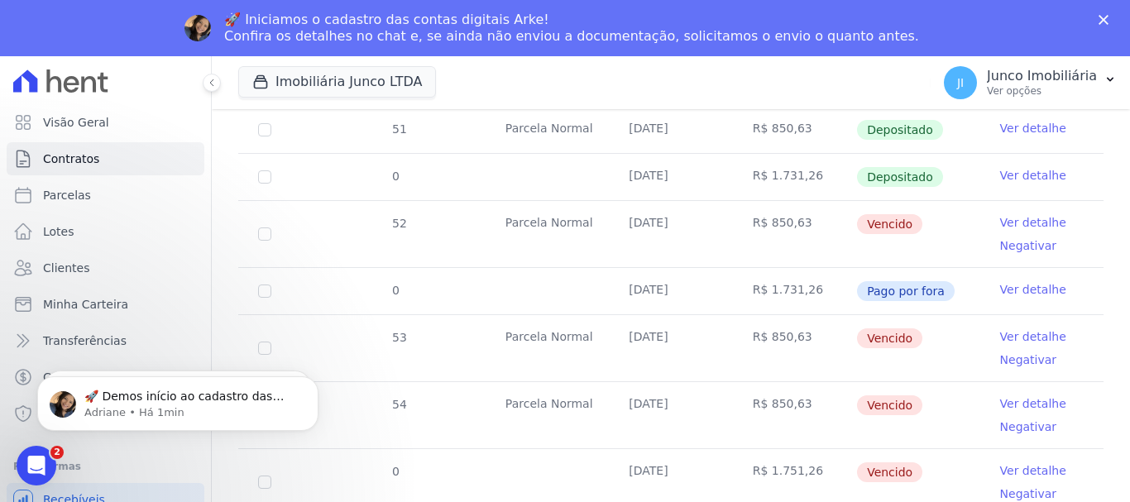
scroll to position [1459, 0]
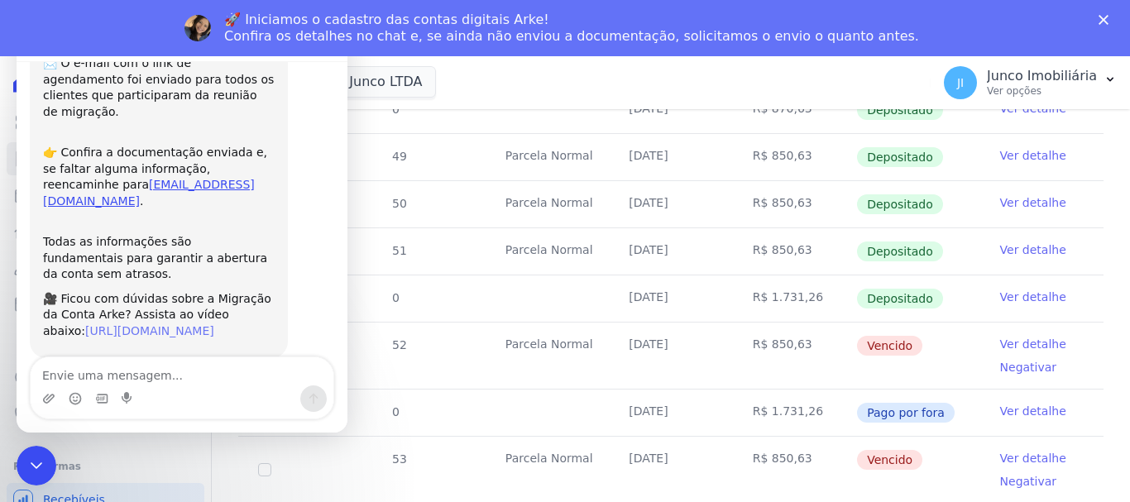
scroll to position [201, 0]
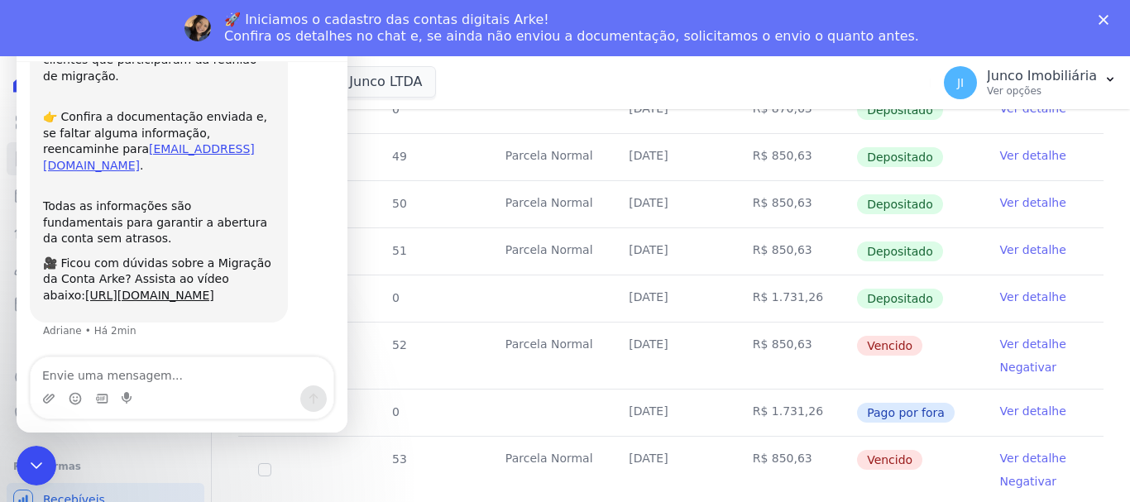
click at [1106, 17] on polygon "Fechar" at bounding box center [1103, 20] width 10 height 10
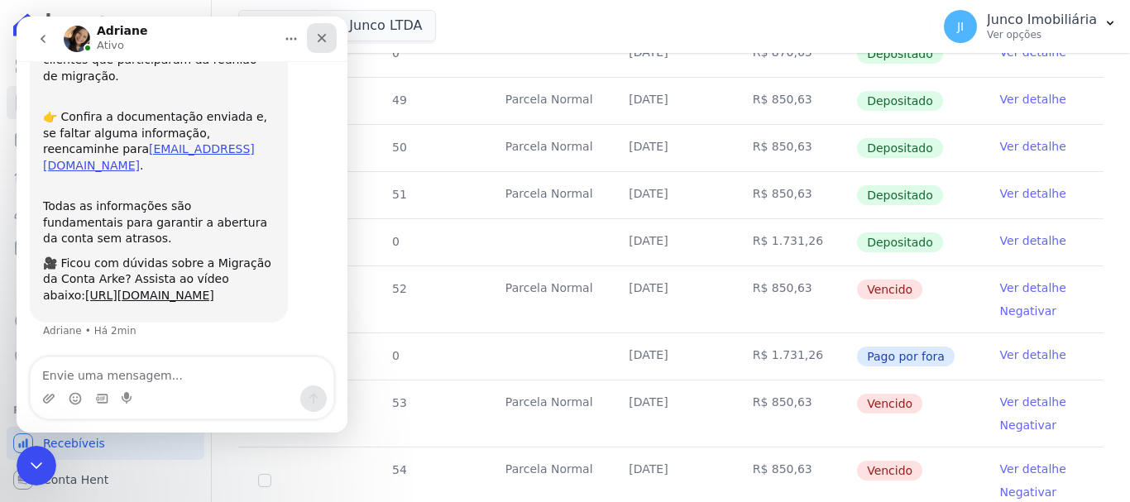
click at [327, 37] on icon "Fechar" at bounding box center [321, 37] width 13 height 13
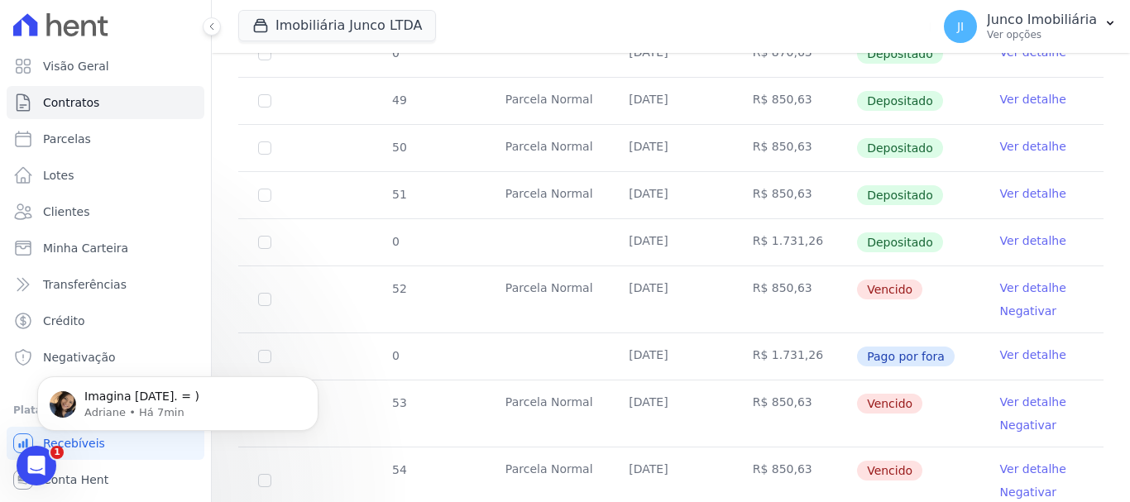
scroll to position [0, 0]
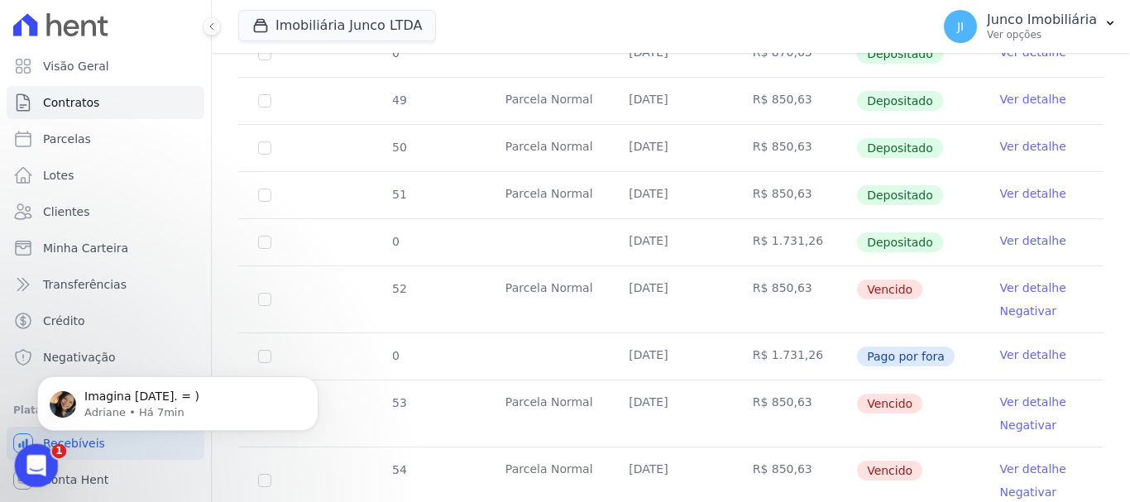
click at [30, 471] on icon "Abertura do Messenger da Intercom" at bounding box center [34, 463] width 27 height 27
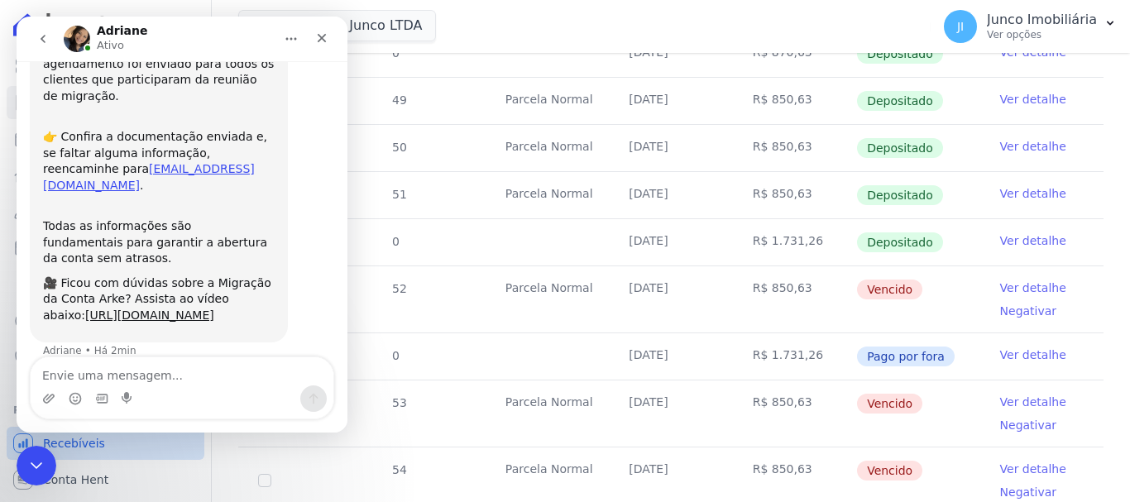
scroll to position [201, 0]
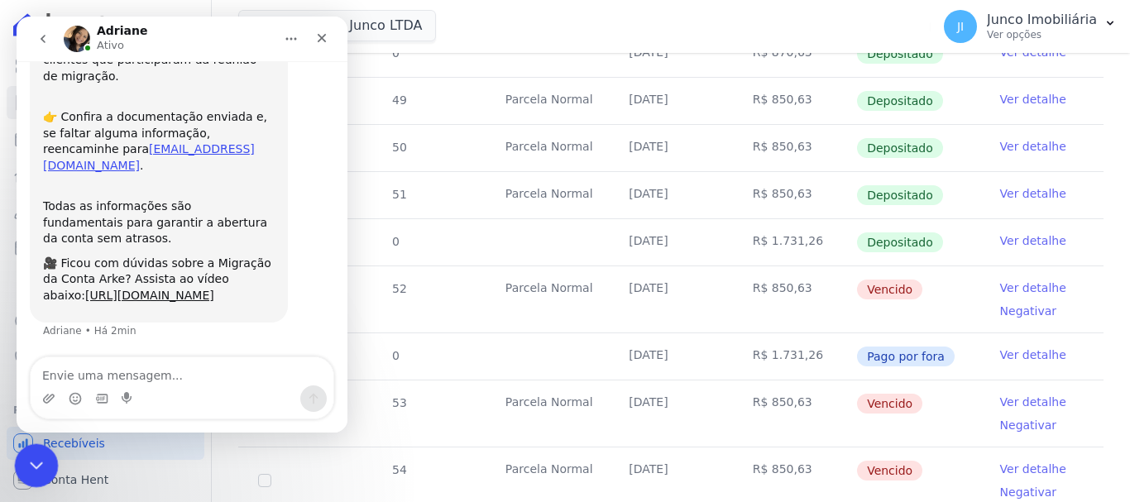
click at [36, 454] on icon "Encerramento do Messenger da Intercom" at bounding box center [34, 463] width 20 height 20
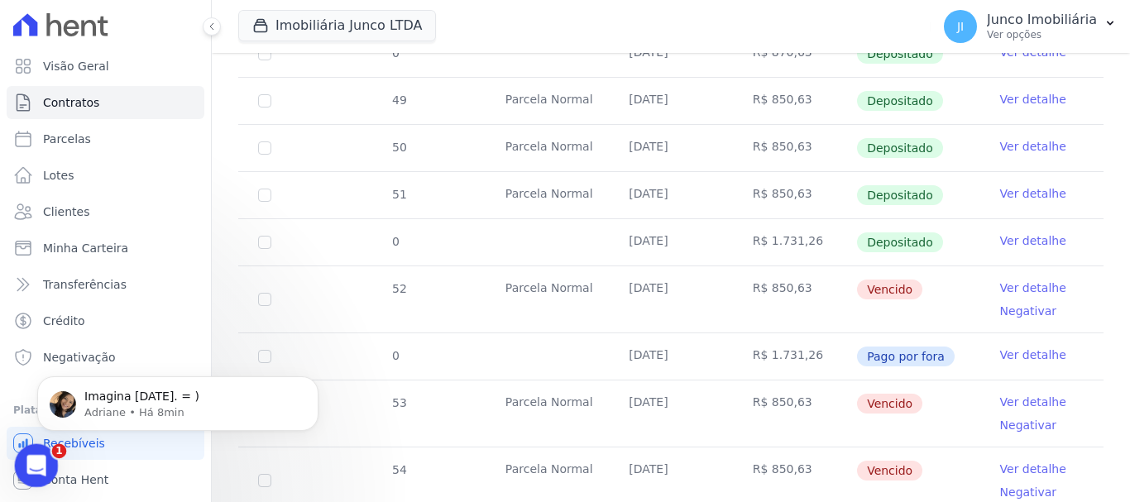
scroll to position [0, 0]
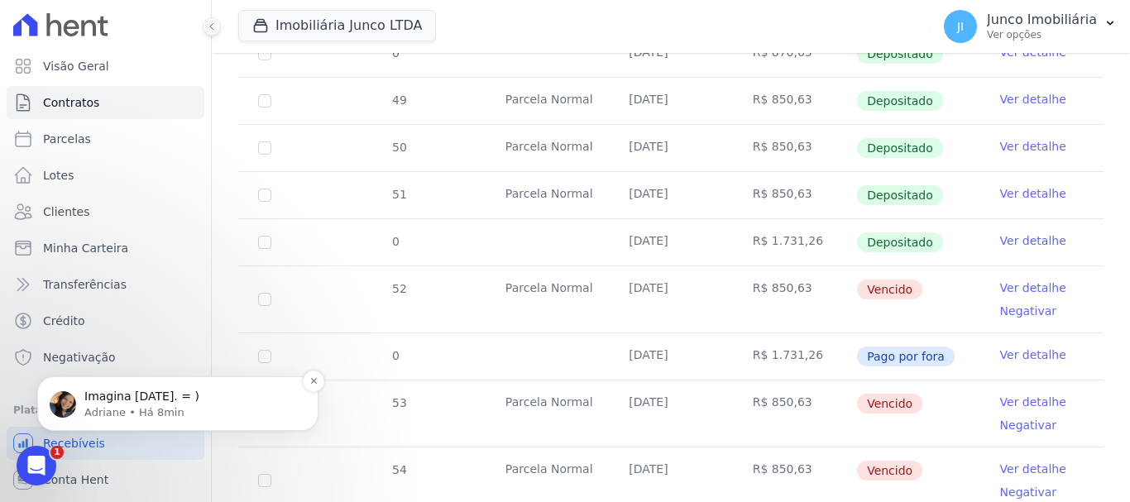
click at [95, 403] on span "Imagina [DATE]. = )" at bounding box center [141, 395] width 115 height 13
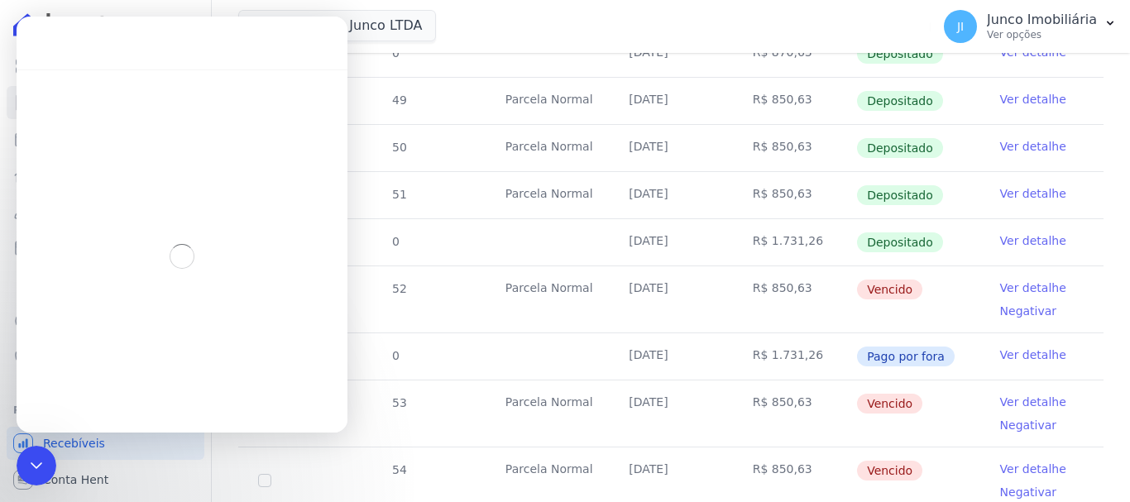
scroll to position [19, 0]
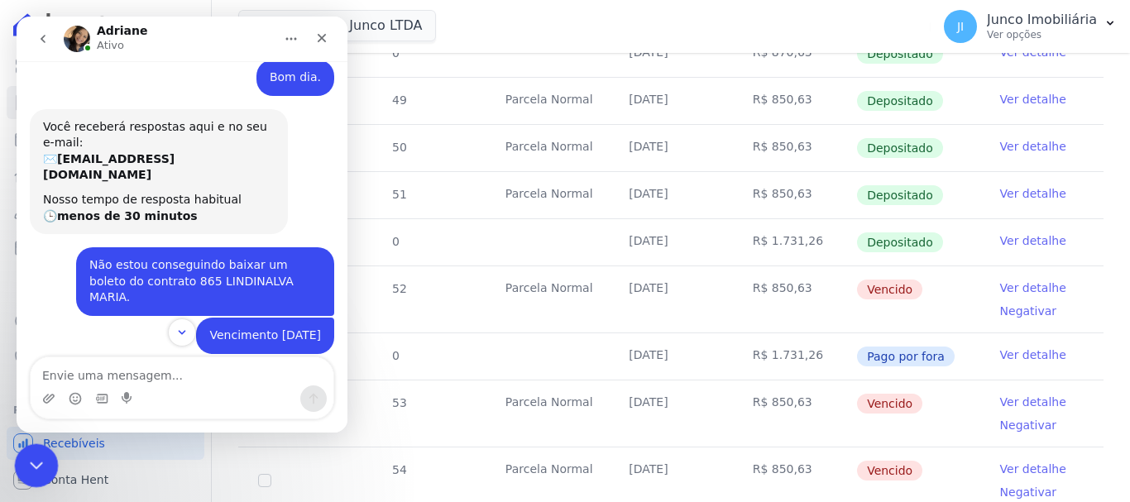
click at [26, 458] on icon "Encerramento do Messenger da Intercom" at bounding box center [34, 463] width 20 height 20
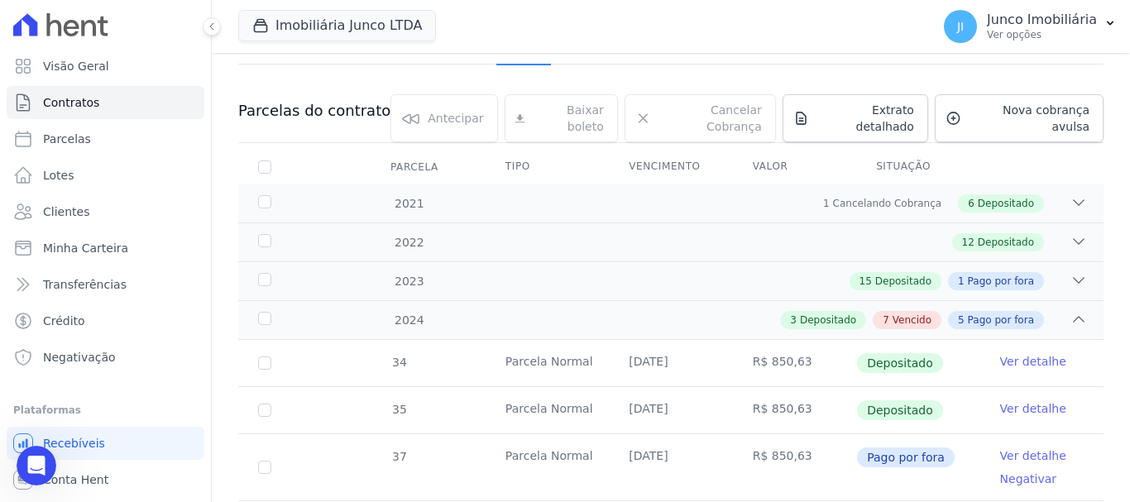
scroll to position [136, 0]
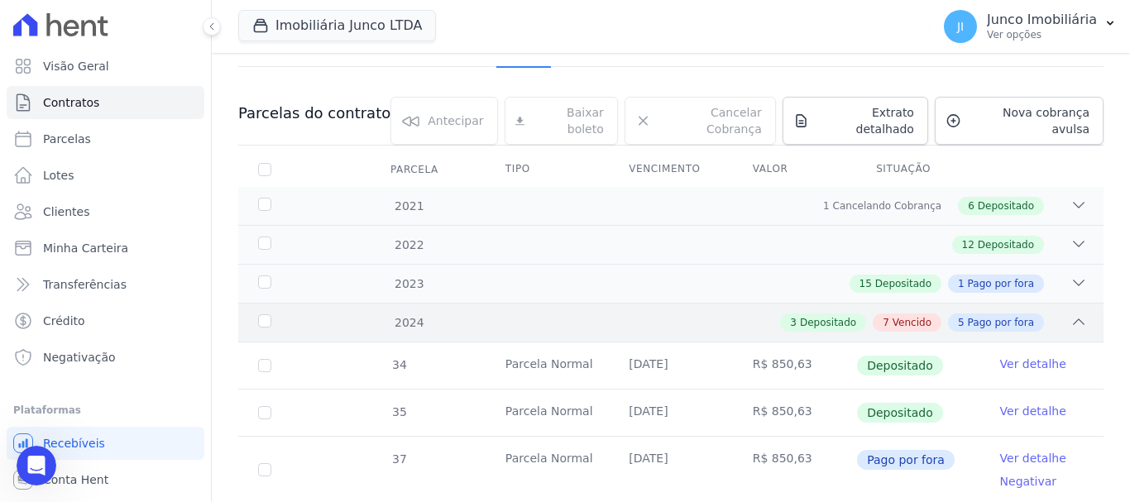
click at [906, 315] on span "Vencido" at bounding box center [911, 322] width 39 height 15
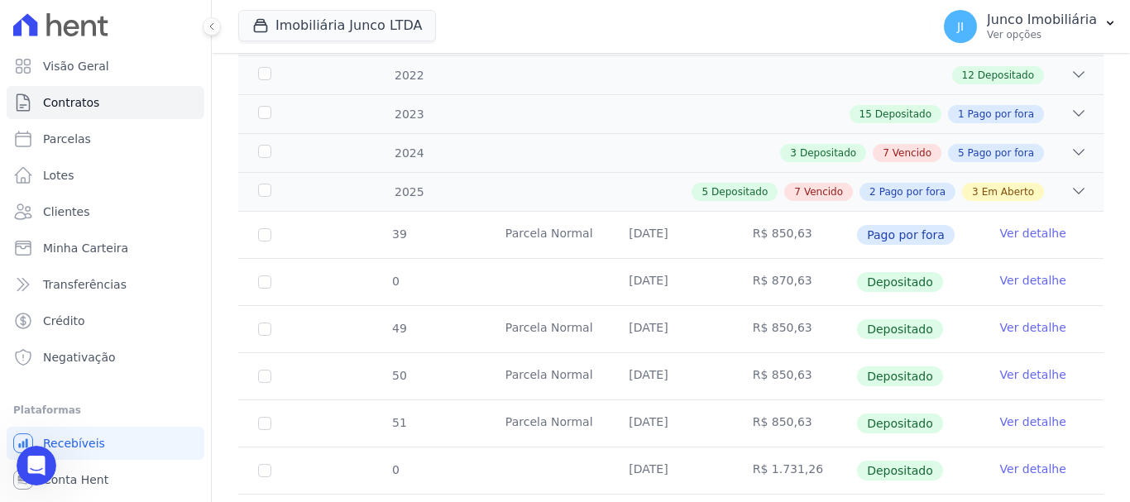
scroll to position [219, 0]
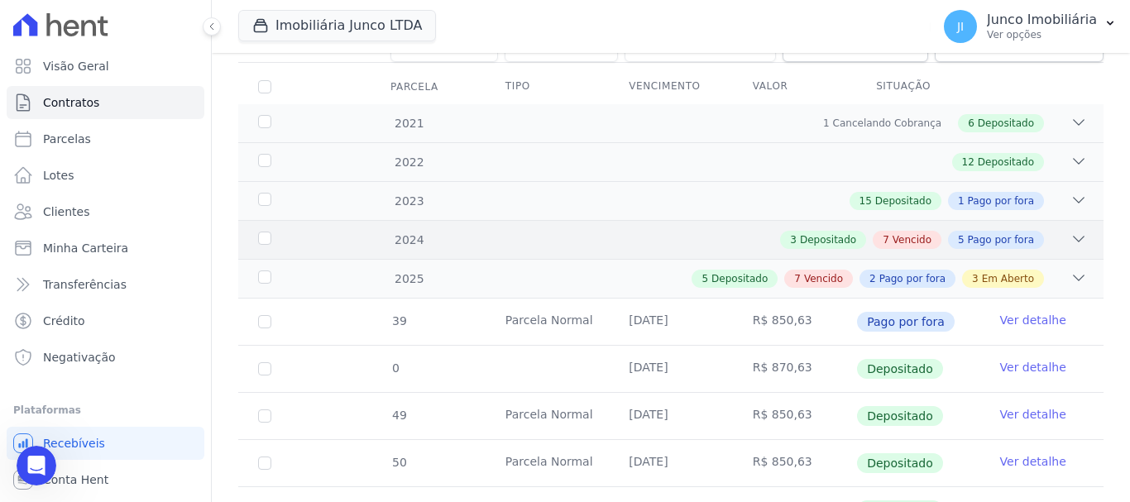
click at [892, 232] on span "Vencido" at bounding box center [911, 239] width 39 height 15
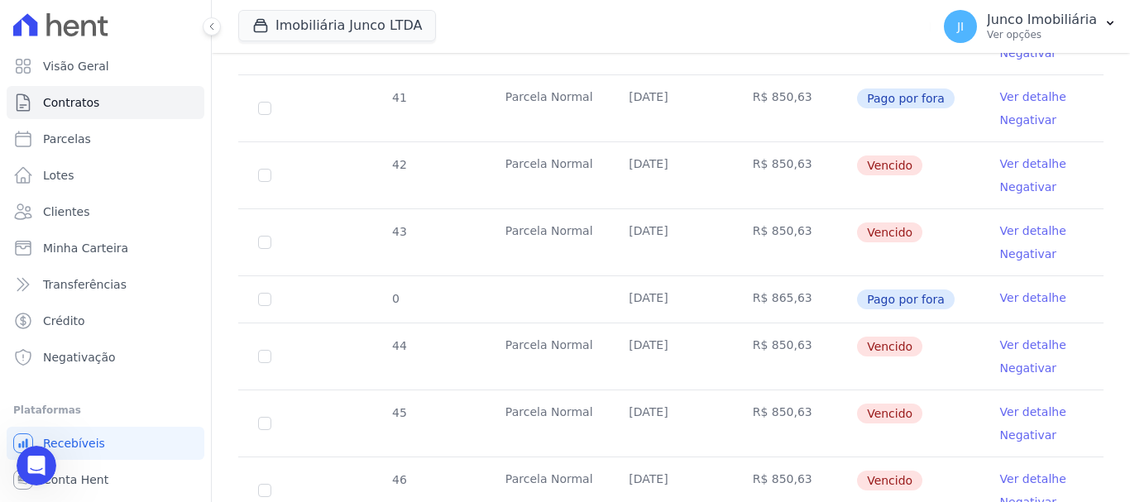
scroll to position [732, 0]
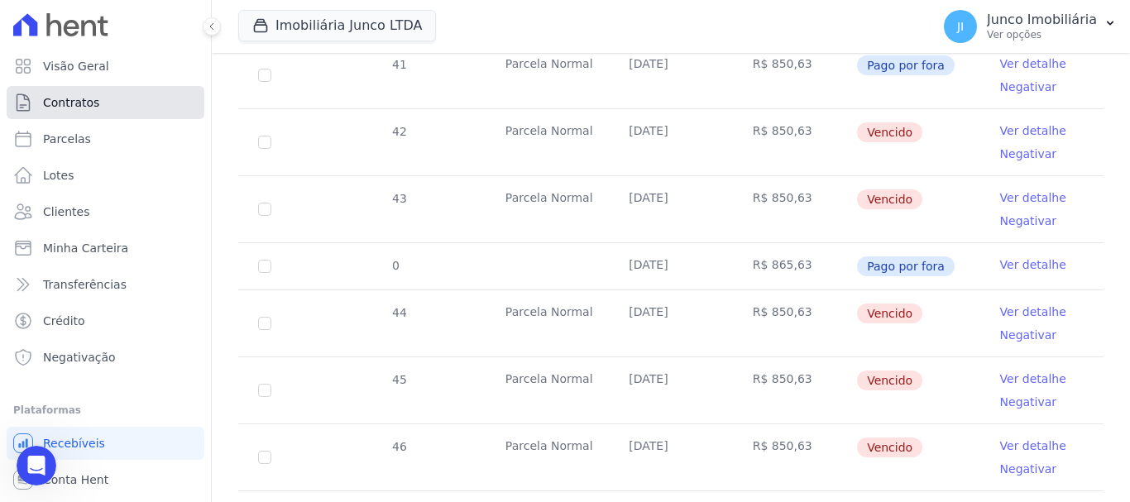
click at [103, 101] on link "Contratos" at bounding box center [106, 102] width 198 height 33
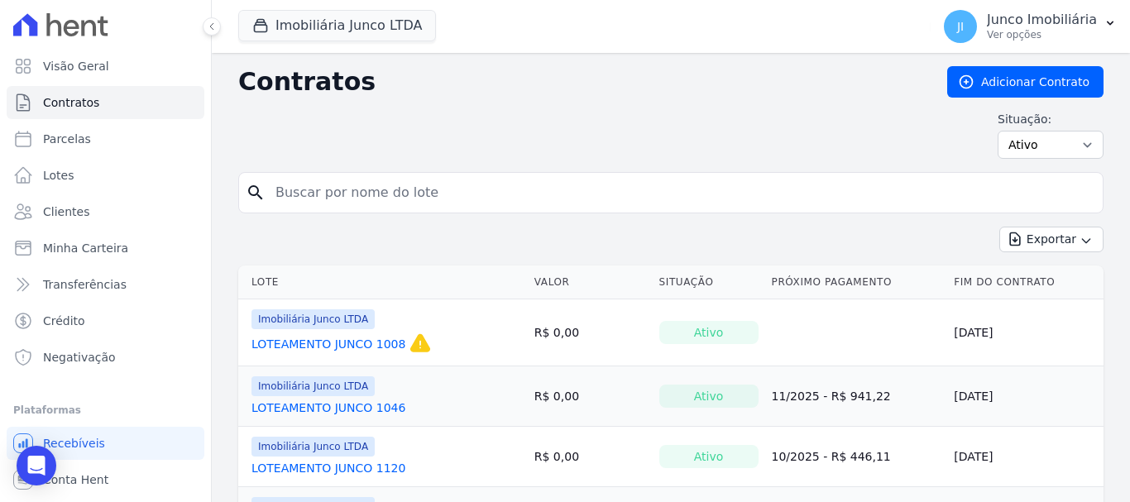
drag, startPoint x: 303, startPoint y: 194, endPoint x: 246, endPoint y: 193, distance: 57.1
click at [246, 193] on div "search" at bounding box center [670, 192] width 865 height 41
type input "850"
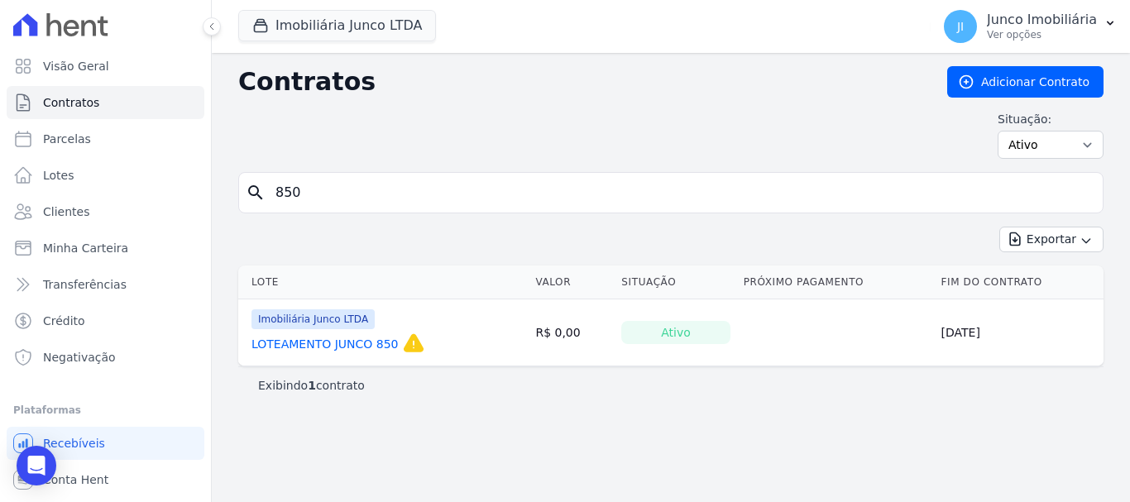
click at [353, 345] on link "LOTEAMENTO JUNCO 850" at bounding box center [324, 344] width 147 height 17
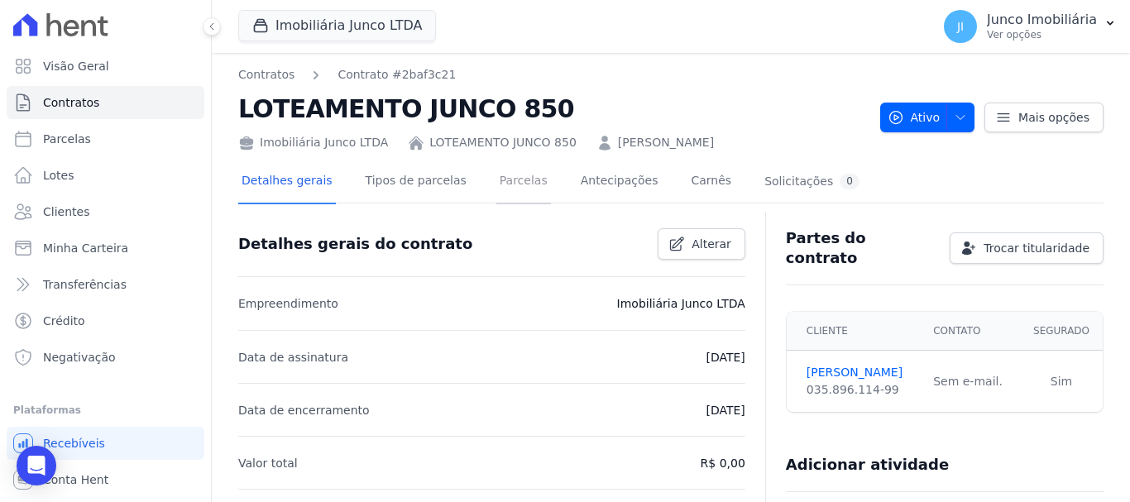
click at [496, 174] on link "Parcelas" at bounding box center [523, 182] width 55 height 44
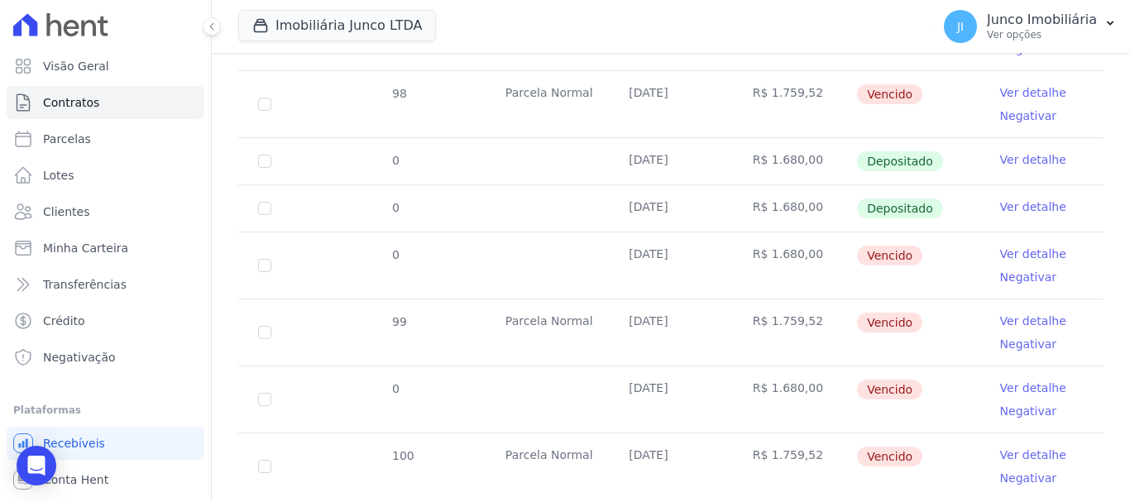
scroll to position [744, 0]
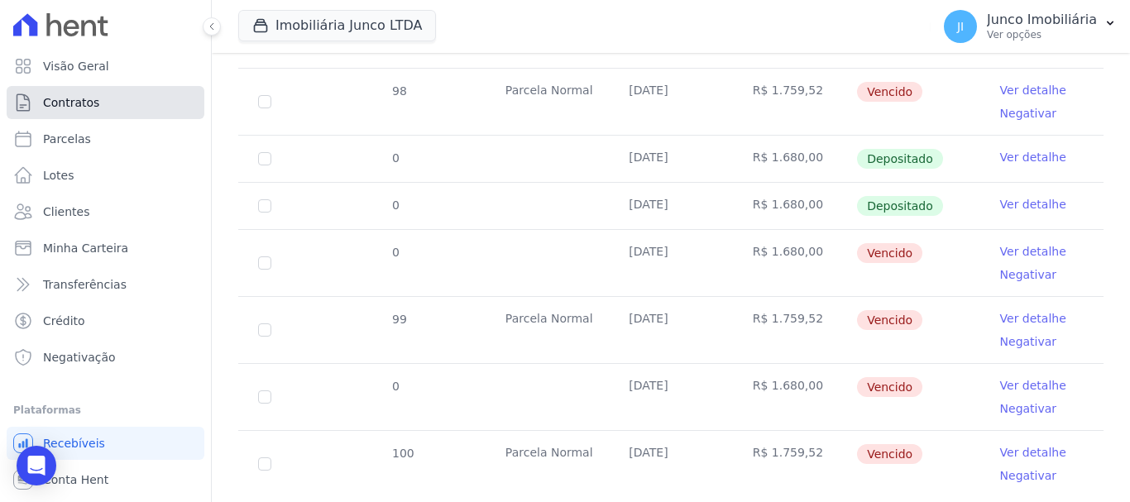
click at [75, 100] on span "Contratos" at bounding box center [71, 102] width 56 height 17
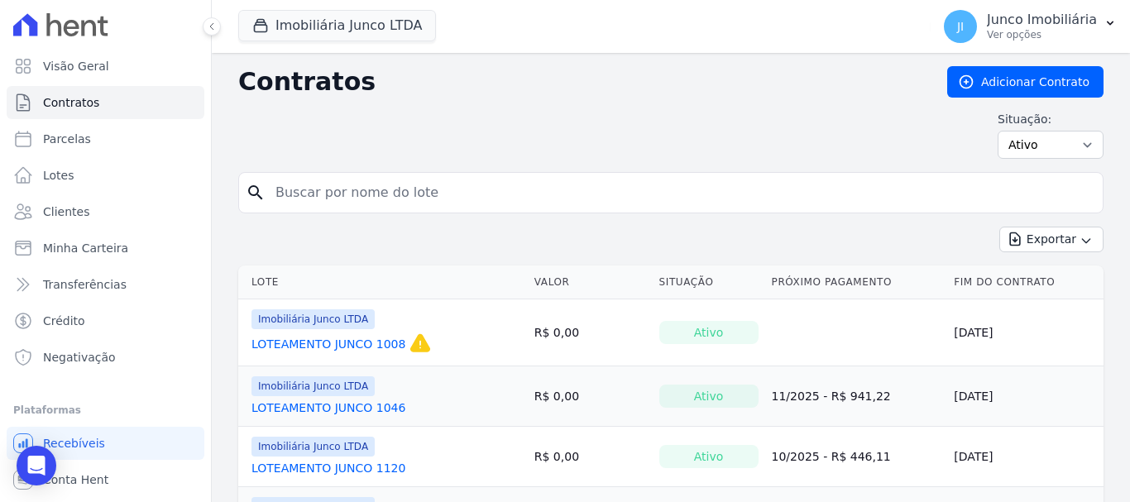
drag, startPoint x: 333, startPoint y: 197, endPoint x: 351, endPoint y: 199, distance: 17.5
click at [336, 196] on input "search" at bounding box center [680, 192] width 830 height 33
type input "339"
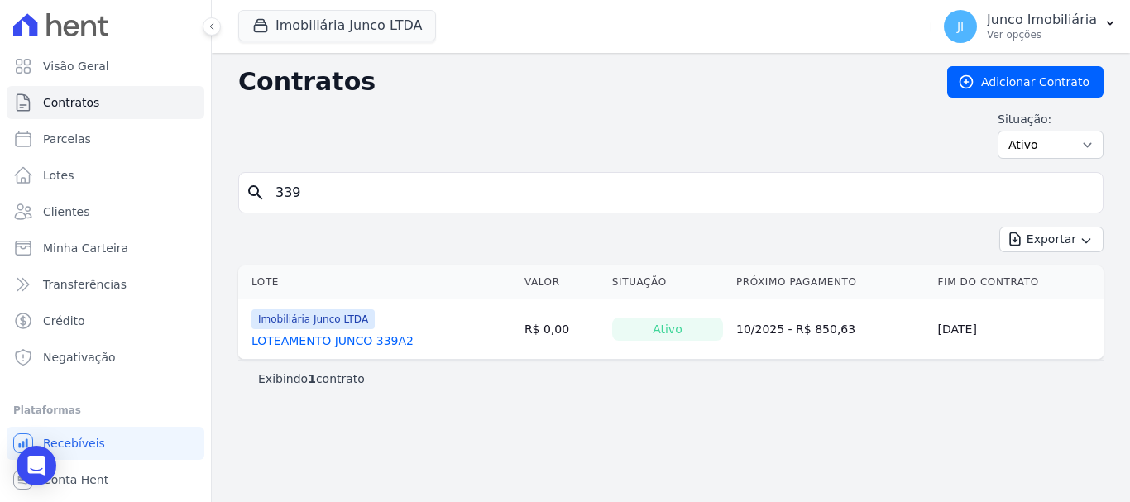
click at [361, 339] on link "LOTEAMENTO JUNCO 339A2" at bounding box center [332, 340] width 162 height 17
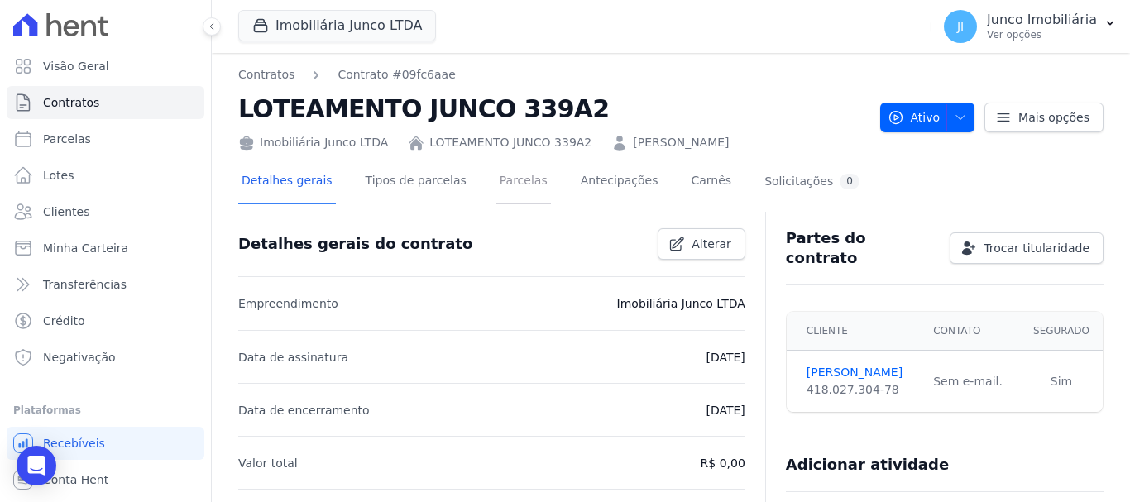
click at [500, 179] on link "Parcelas" at bounding box center [523, 182] width 55 height 44
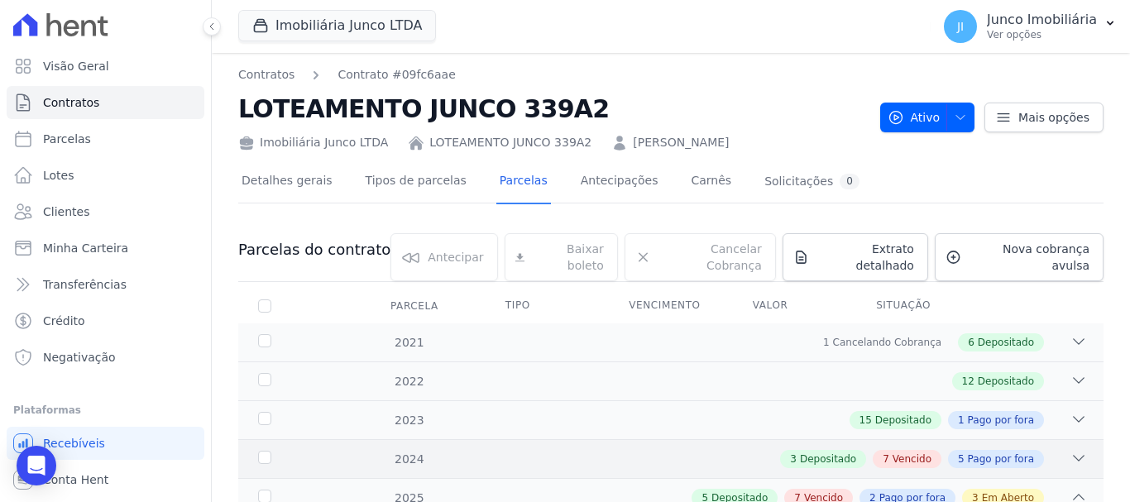
click at [896, 451] on span "Vencido" at bounding box center [911, 458] width 39 height 15
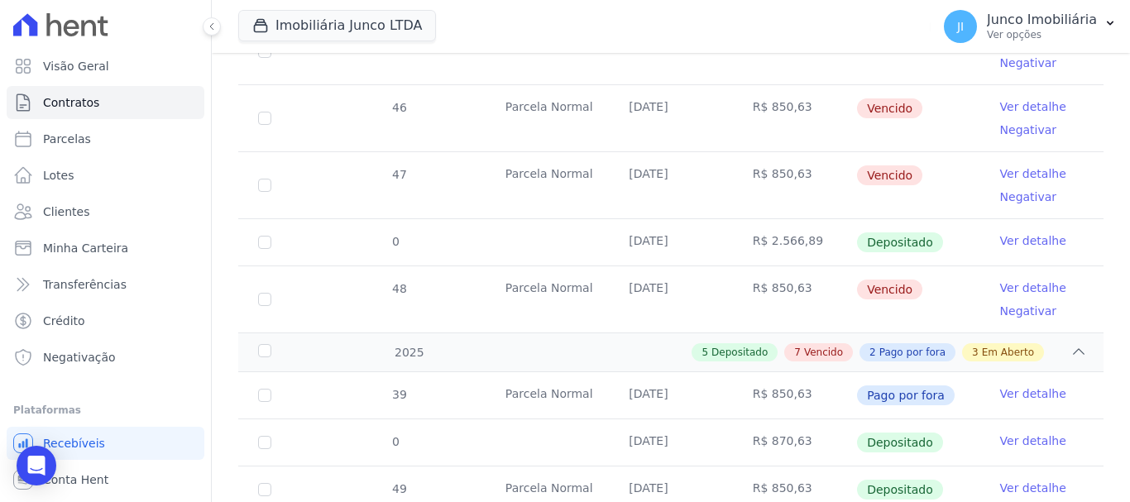
scroll to position [1075, 0]
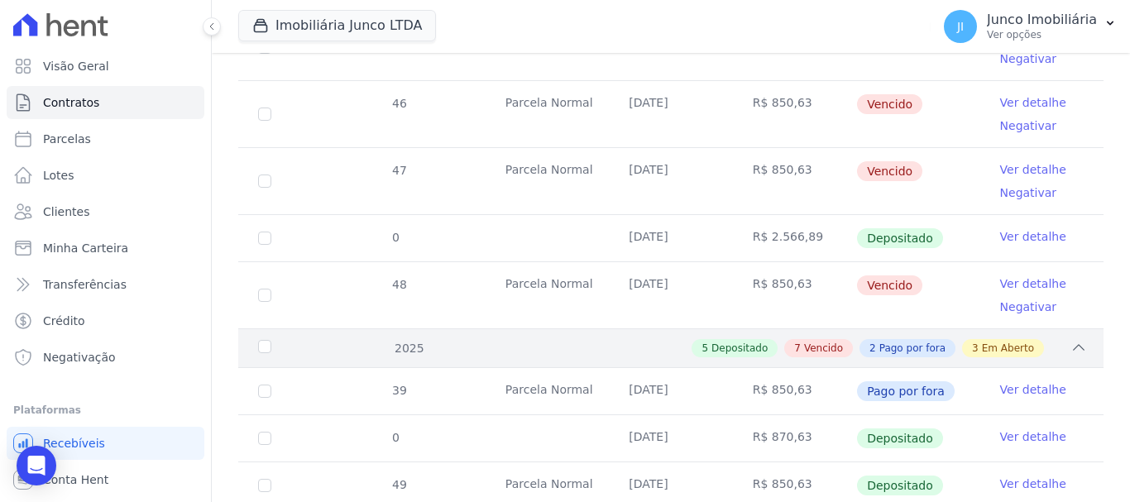
click at [829, 341] on span "Vencido" at bounding box center [823, 348] width 39 height 15
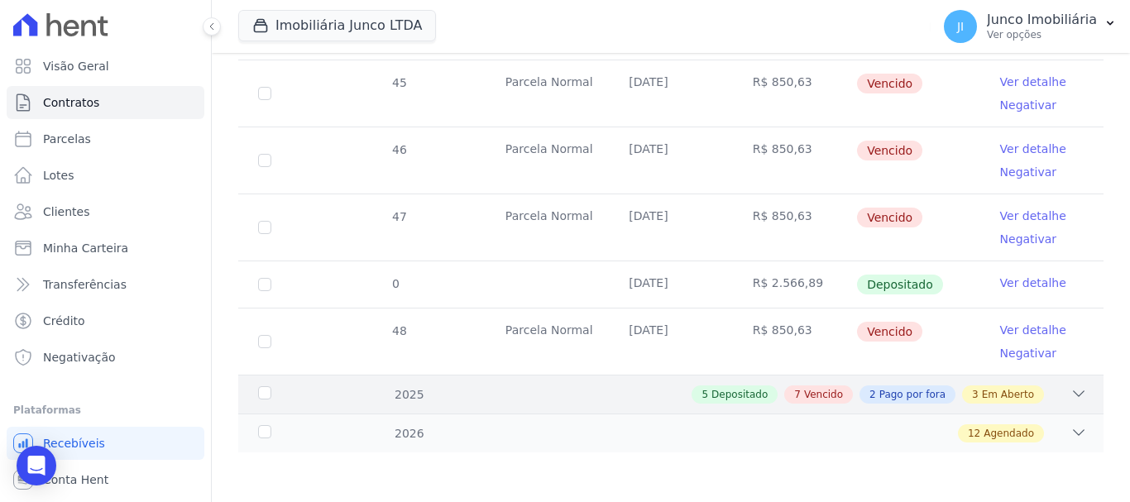
scroll to position [1015, 0]
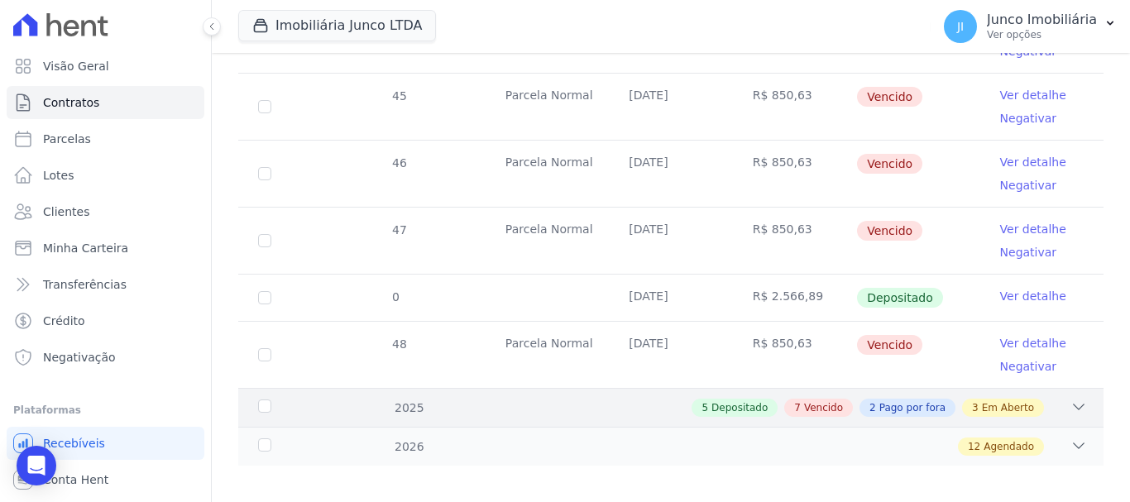
click at [829, 400] on span "Vencido" at bounding box center [823, 407] width 39 height 15
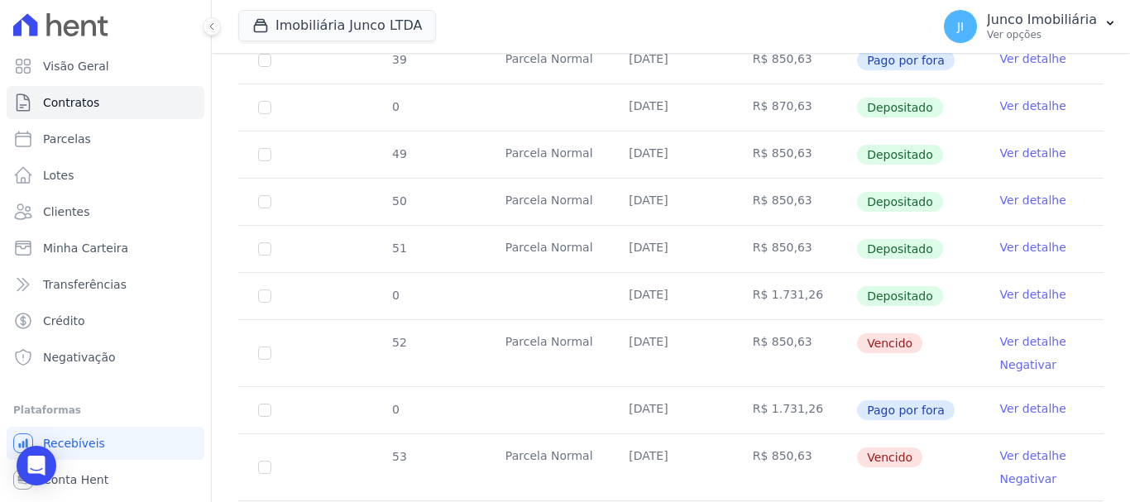
scroll to position [1571, 0]
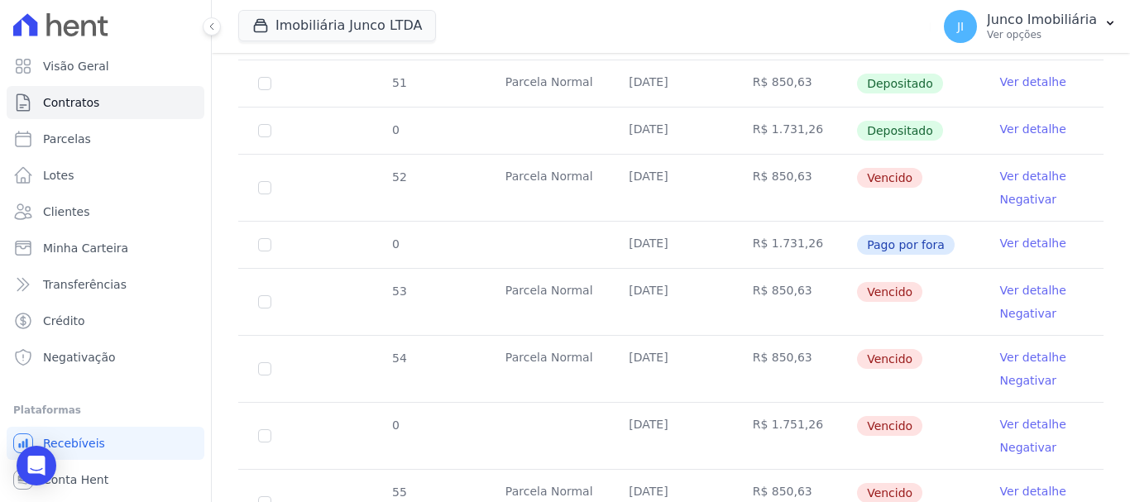
click at [1014, 416] on link "Ver detalhe" at bounding box center [1033, 424] width 66 height 17
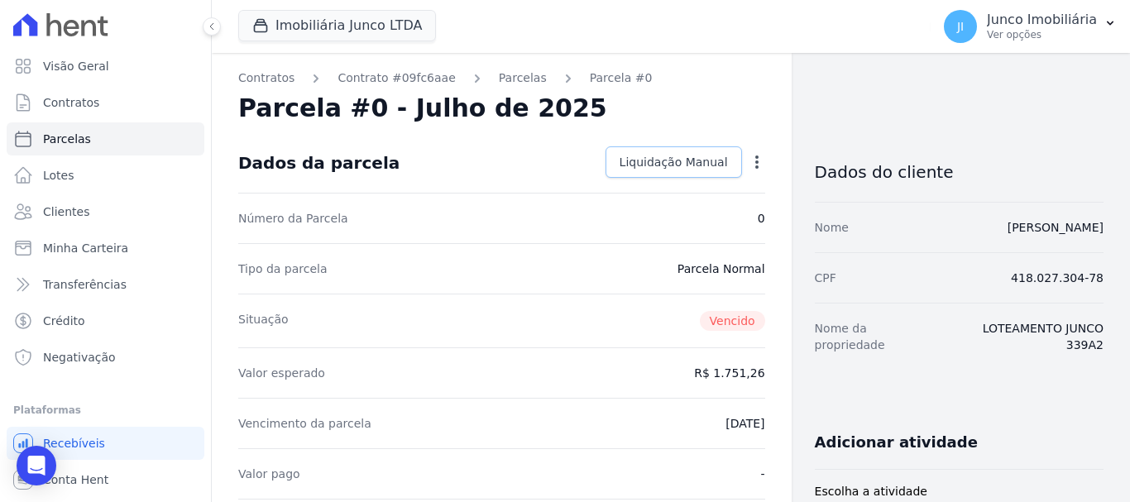
click at [662, 165] on span "Liquidação Manual" at bounding box center [673, 162] width 108 height 17
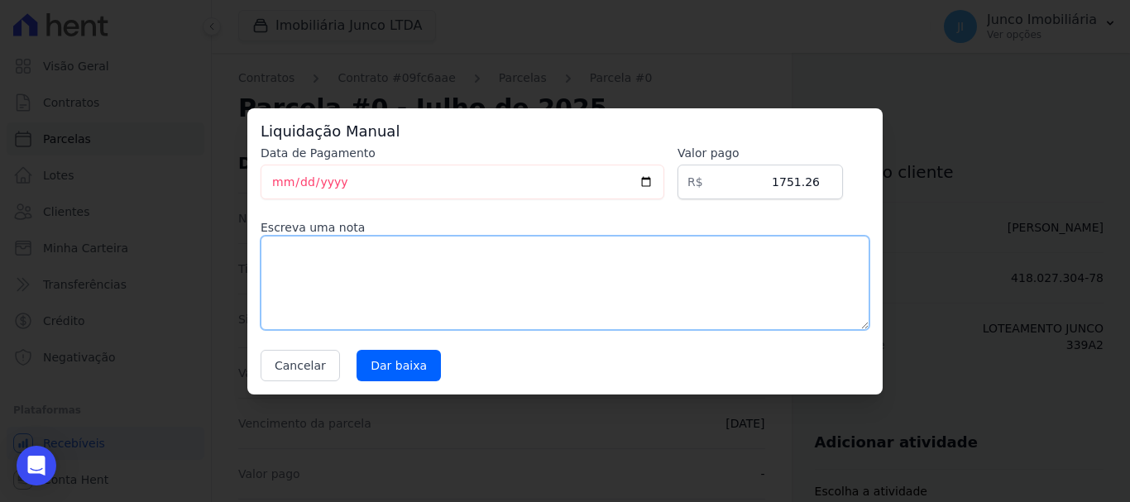
click at [373, 267] on textarea at bounding box center [564, 283] width 609 height 94
drag, startPoint x: 363, startPoint y: 256, endPoint x: 69, endPoint y: 278, distance: 294.4
click at [71, 278] on div "Liquidação Manual Data de Pagamento [DATE] [GEOGRAPHIC_DATA] R$ 1751.26 Escreva…" at bounding box center [565, 251] width 1130 height 502
type textarea "BOLETO CANCELADO"
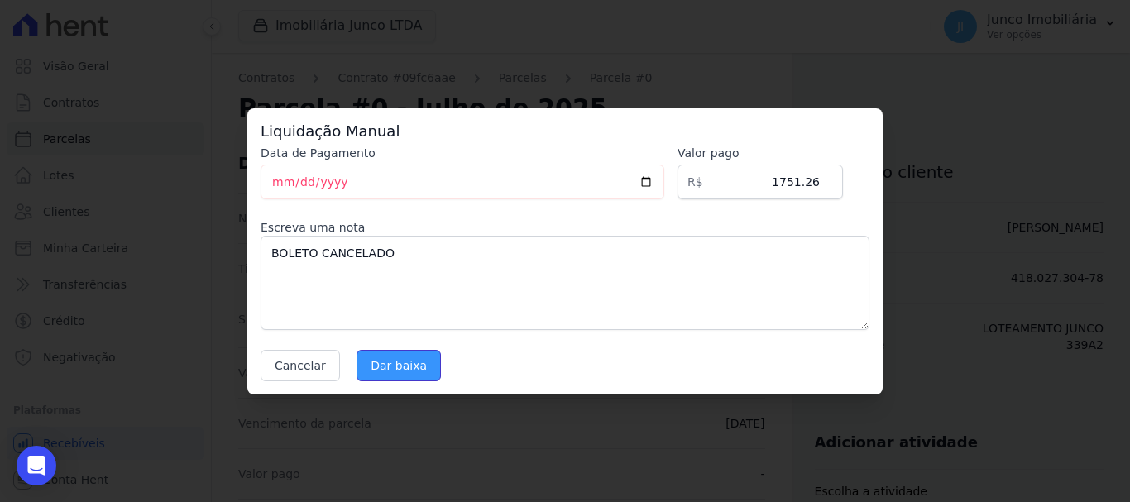
click at [411, 356] on input "Dar baixa" at bounding box center [398, 365] width 84 height 31
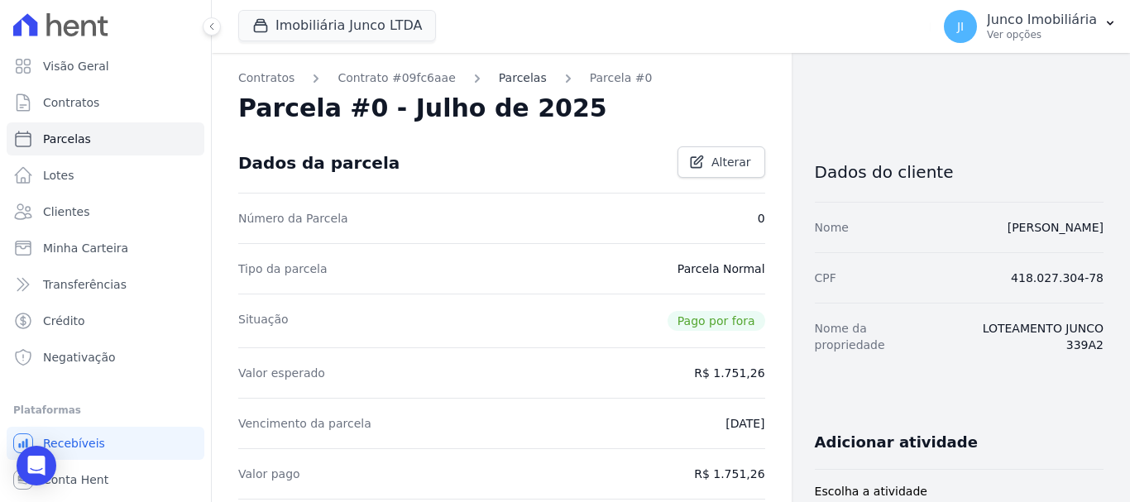
click at [510, 82] on link "Parcelas" at bounding box center [523, 77] width 48 height 17
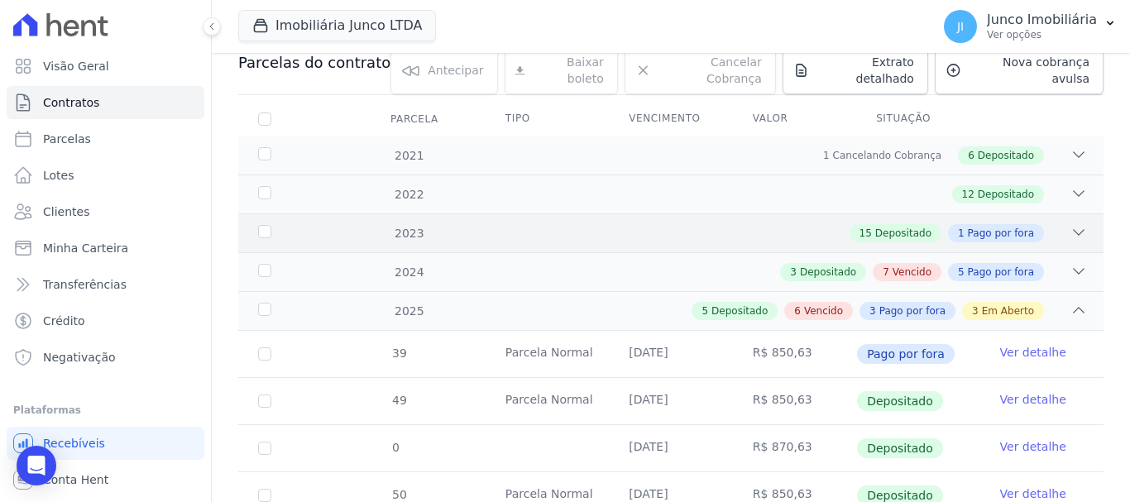
scroll to position [331, 0]
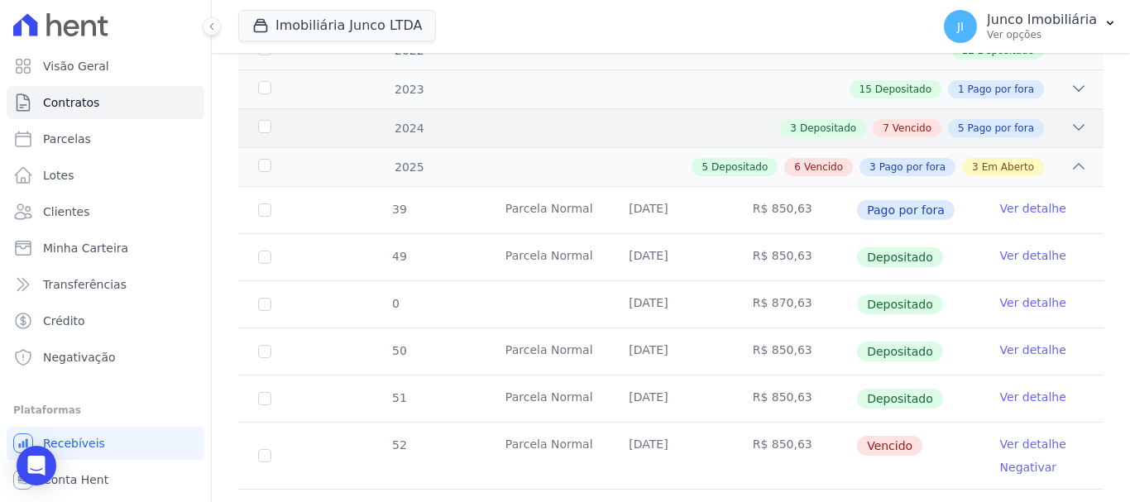
click at [919, 121] on span "Vencido" at bounding box center [911, 128] width 39 height 15
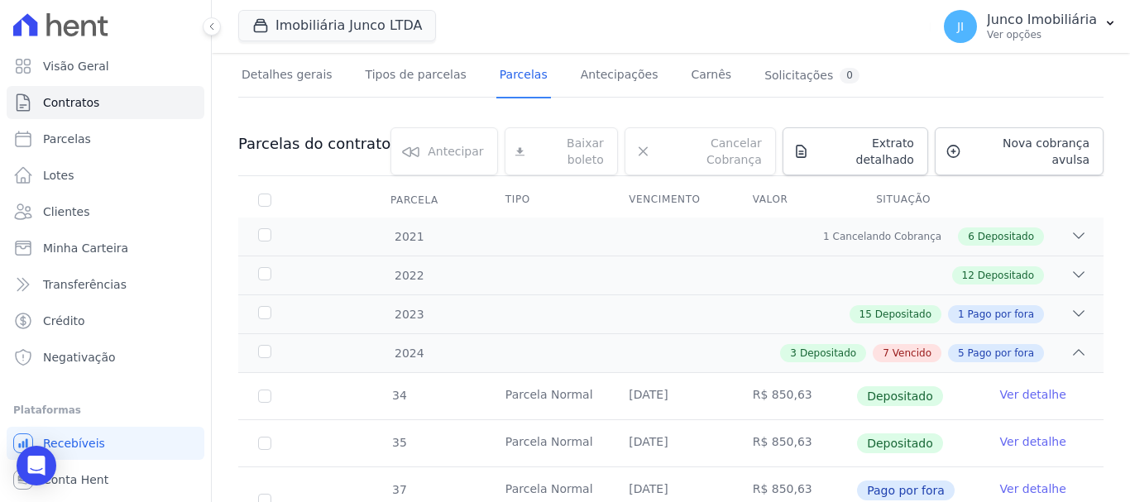
scroll to position [0, 0]
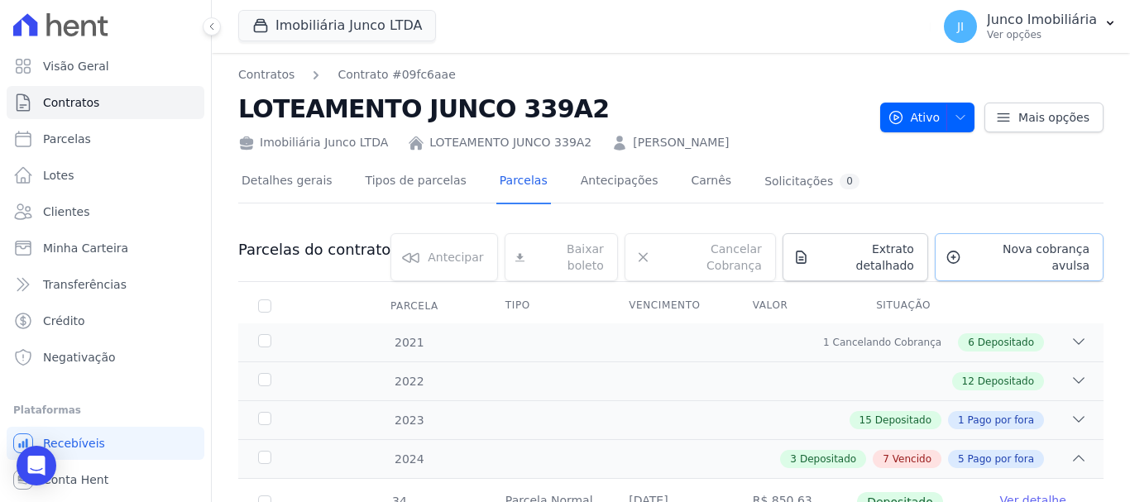
click at [1029, 247] on span "Nova cobrança avulsa" at bounding box center [1028, 257] width 122 height 33
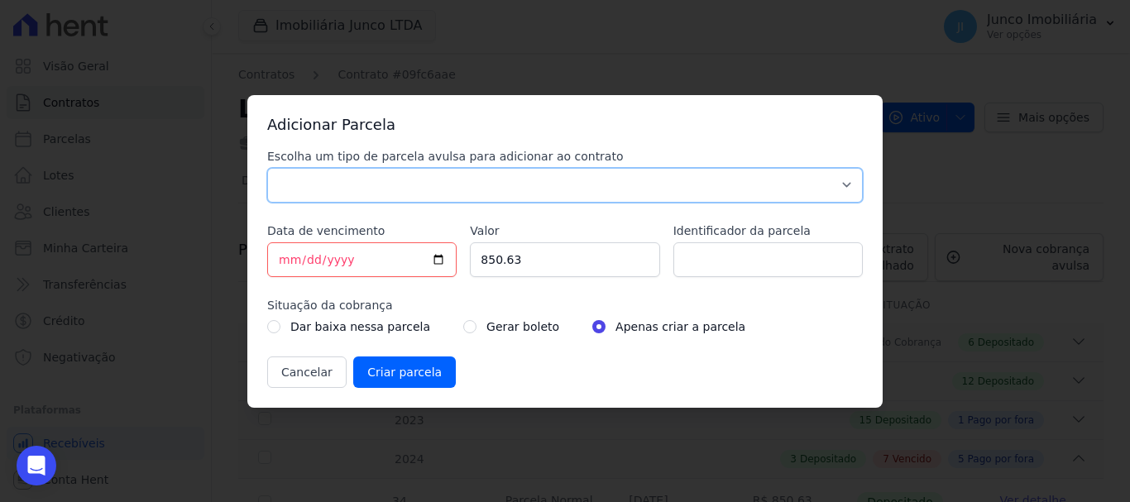
click at [436, 168] on select "Parcela Normal Sinal Caução Intercalada Chaves Pré Chaves Pós Chaves Taxas Quit…" at bounding box center [564, 185] width 595 height 35
select select "standard"
click at [267, 168] on select "Parcela Normal Sinal Caução Intercalada Chaves Pré Chaves Pós Chaves Taxas Quit…" at bounding box center [564, 185] width 595 height 35
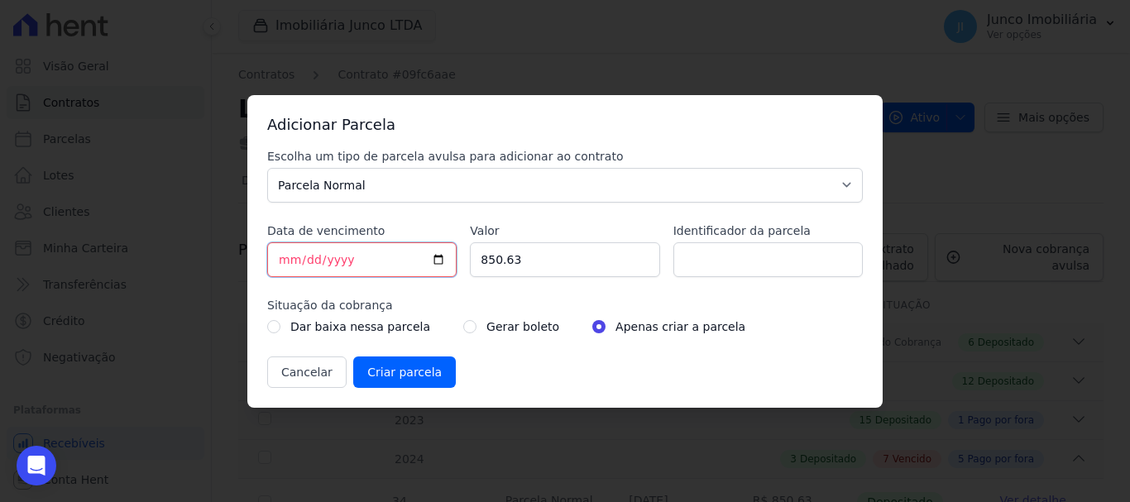
click at [445, 258] on input "[DATE]" at bounding box center [361, 259] width 189 height 35
type input "[DATE]"
drag, startPoint x: 527, startPoint y: 264, endPoint x: 446, endPoint y: 257, distance: 81.3
click at [446, 257] on div "Escolha um tipo de parcela avulsa para adicionar ao contrato Parcela Normal Sin…" at bounding box center [564, 268] width 595 height 240
type input "4"
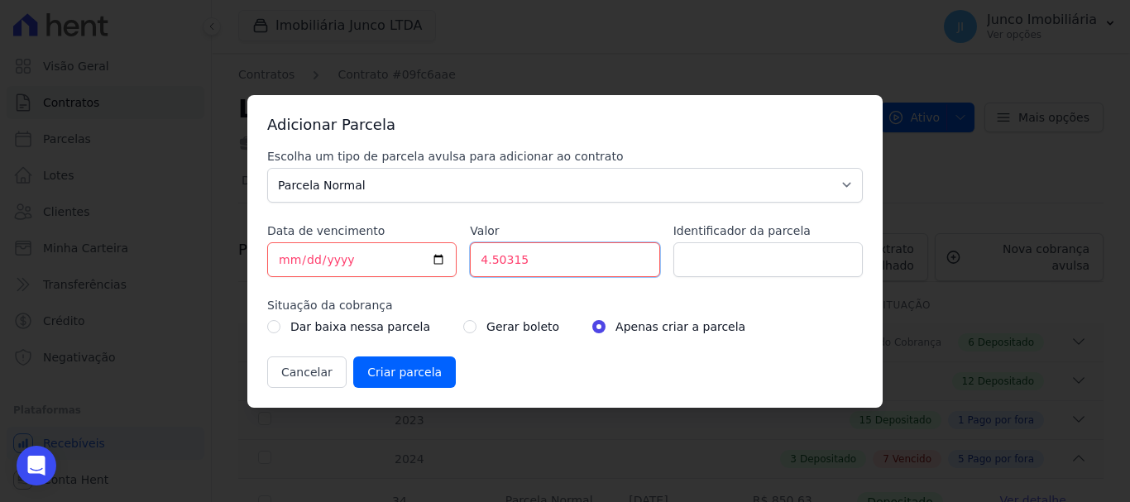
drag, startPoint x: 507, startPoint y: 259, endPoint x: 401, endPoint y: 275, distance: 107.1
click at [401, 275] on div "Escolha um tipo de parcela avulsa para adicionar ao contrato Parcela Normal Sin…" at bounding box center [564, 268] width 595 height 240
type input "4503.15"
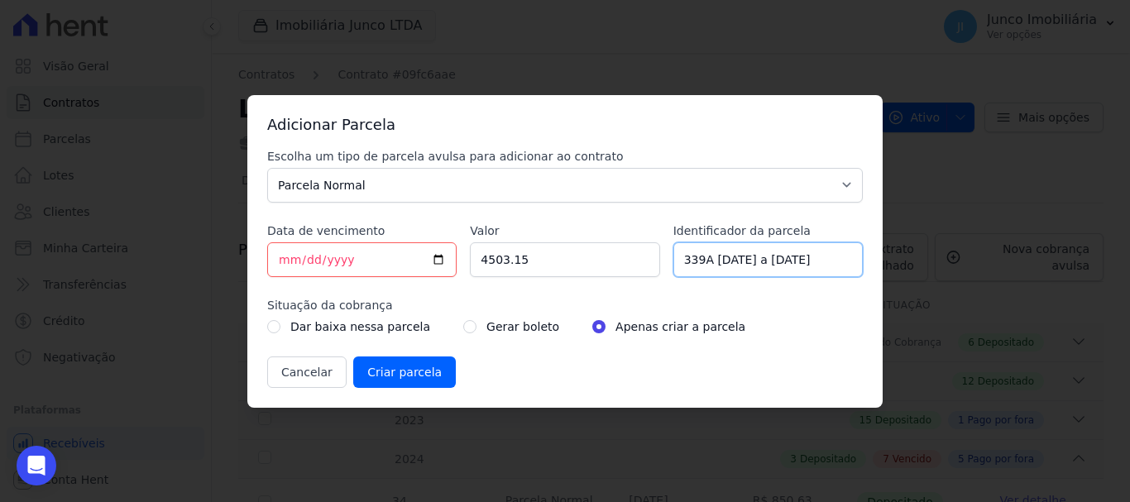
type input "339A [DATE] a [DATE]"
click at [463, 328] on input "radio" at bounding box center [469, 326] width 13 height 13
radio input "true"
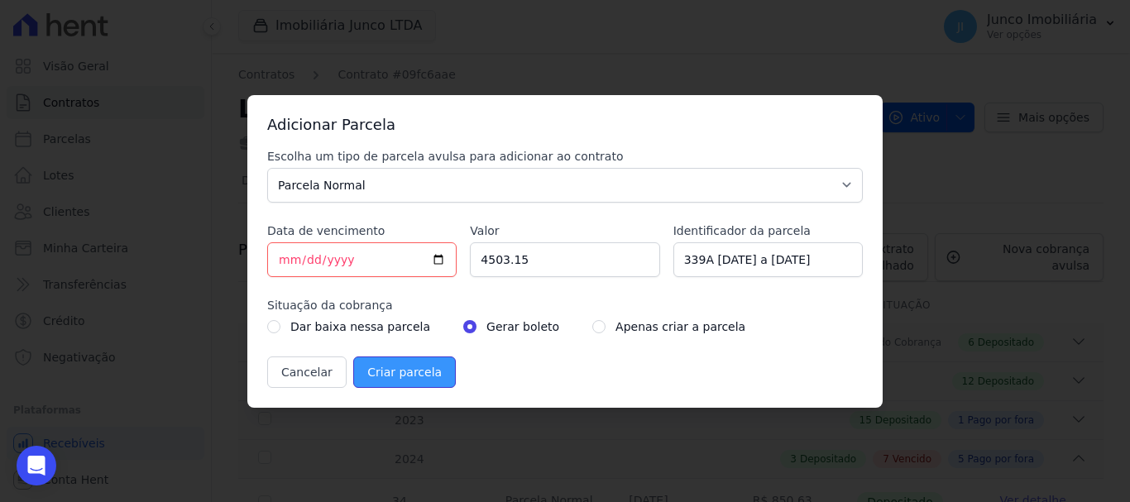
click at [410, 372] on input "Criar parcela" at bounding box center [404, 371] width 103 height 31
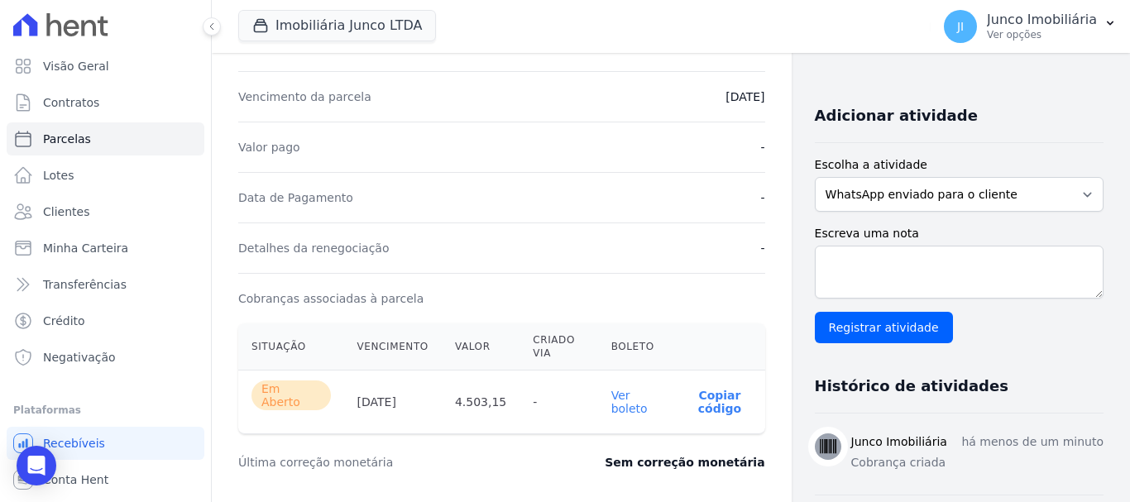
scroll to position [331, 0]
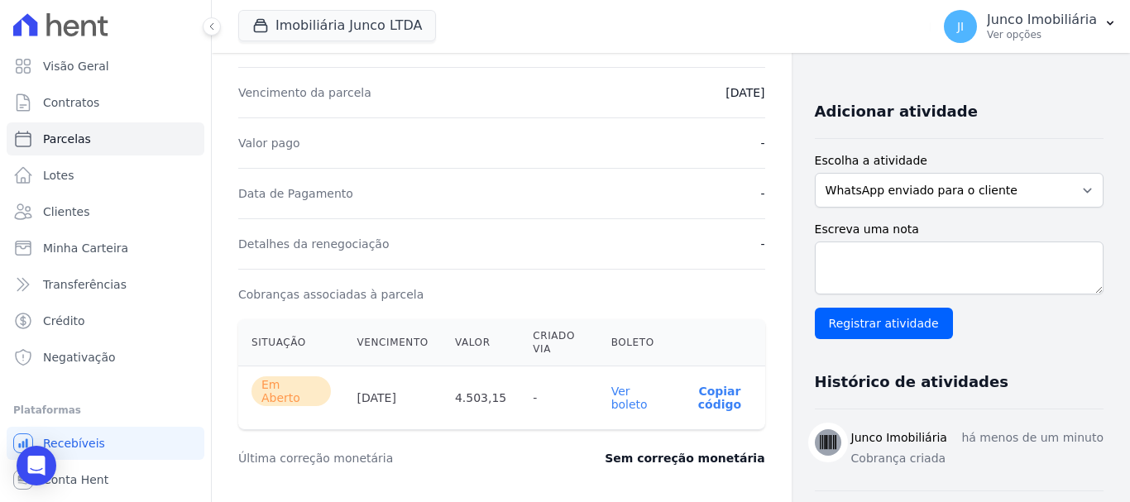
click at [623, 394] on link "Ver boleto" at bounding box center [629, 398] width 36 height 26
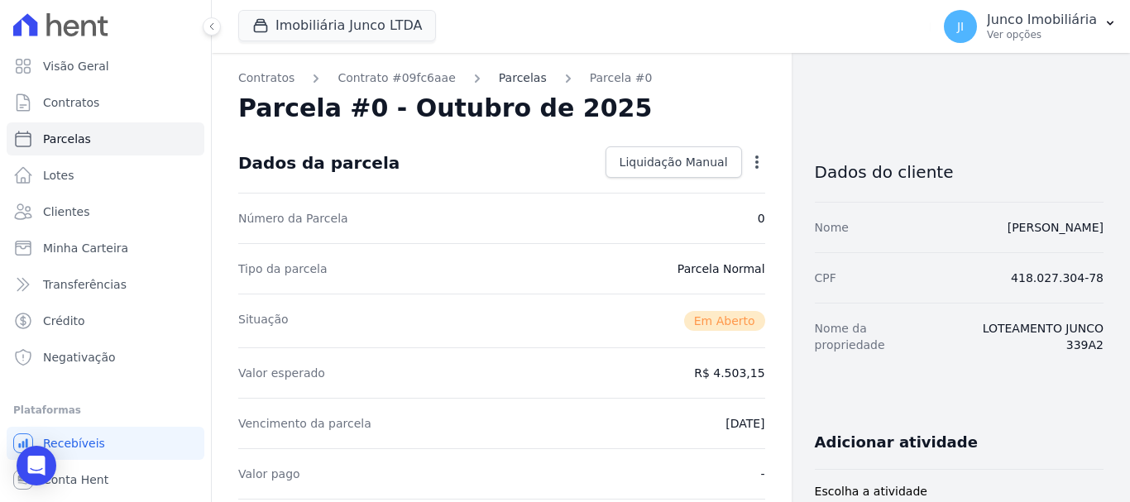
click at [499, 81] on link "Parcelas" at bounding box center [523, 77] width 48 height 17
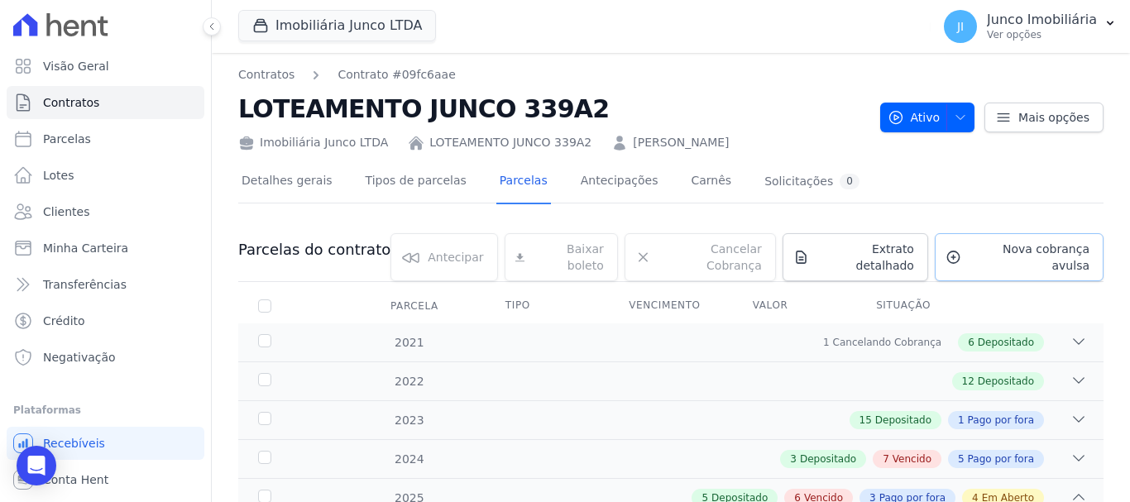
click at [1019, 254] on span "Nova cobrança avulsa" at bounding box center [1028, 257] width 122 height 33
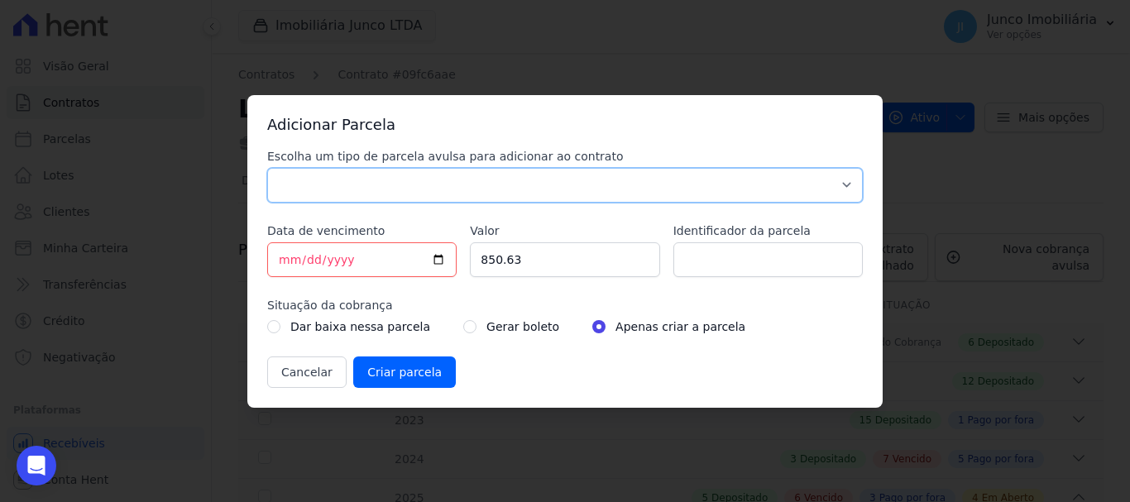
click at [636, 180] on select "Parcela Normal Sinal Caução Intercalada Chaves Pré Chaves Pós Chaves Taxas Quit…" at bounding box center [564, 185] width 595 height 35
select select "standard"
click at [267, 168] on select "Parcela Normal Sinal Caução Intercalada Chaves Pré Chaves Pós Chaves Taxas Quit…" at bounding box center [564, 185] width 595 height 35
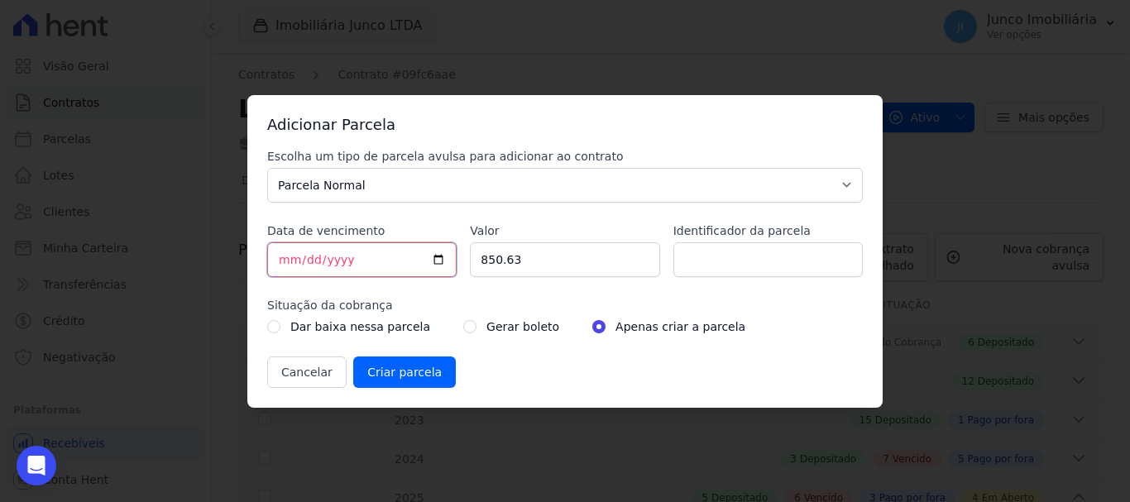
click at [439, 256] on input "[DATE]" at bounding box center [361, 259] width 189 height 35
type input "[DATE]"
click at [534, 262] on input "850.63" at bounding box center [564, 259] width 189 height 35
drag, startPoint x: 534, startPoint y: 262, endPoint x: 444, endPoint y: 274, distance: 90.9
click at [445, 274] on div "Escolha um tipo de parcela avulsa para adicionar ao contrato Parcela Normal Sin…" at bounding box center [564, 268] width 595 height 240
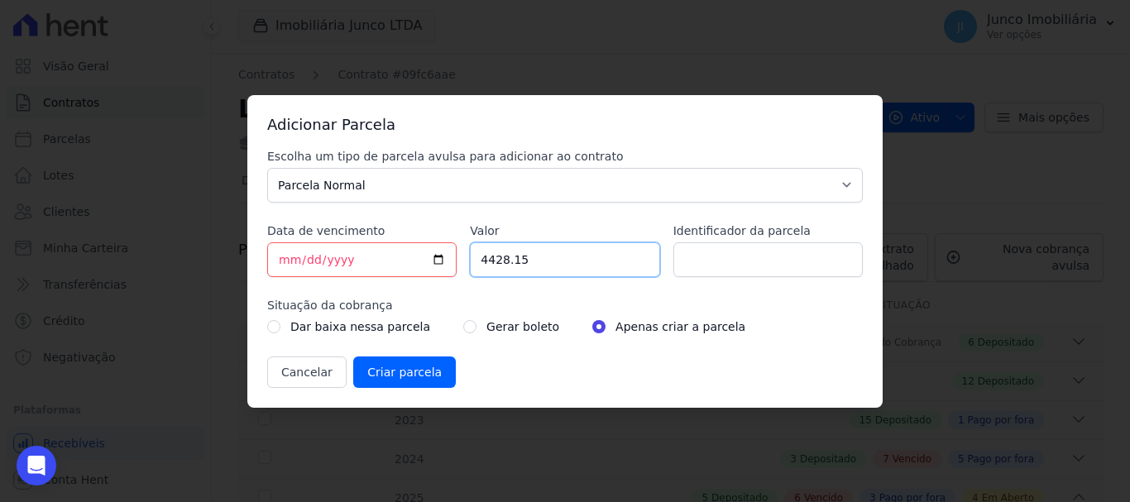
type input "4428.15"
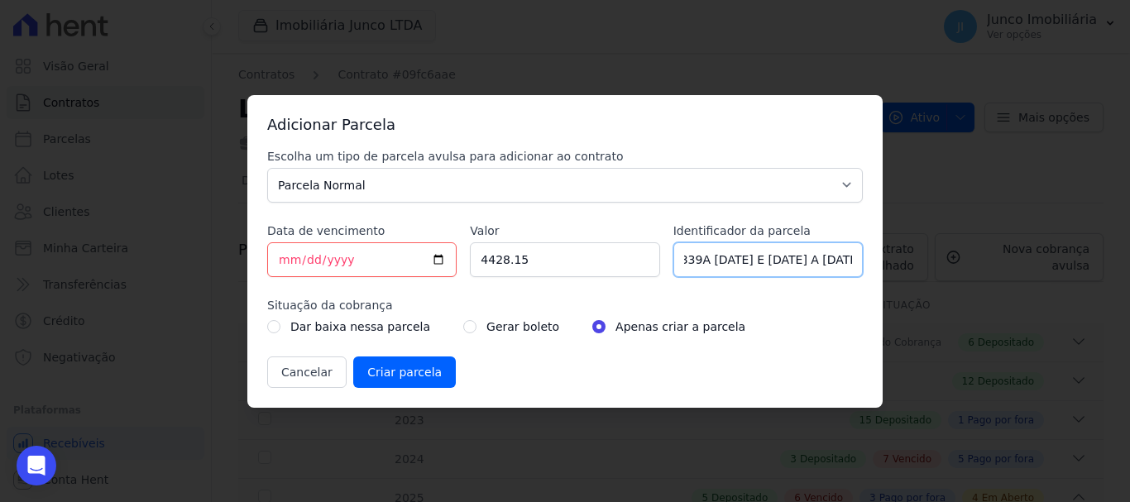
scroll to position [0, 9]
click at [748, 259] on input "339A [DATE] E [DATE] A [DATE]" at bounding box center [767, 259] width 189 height 35
type input "339A [DATE] E [DATE] E [DATE] A [DATE]"
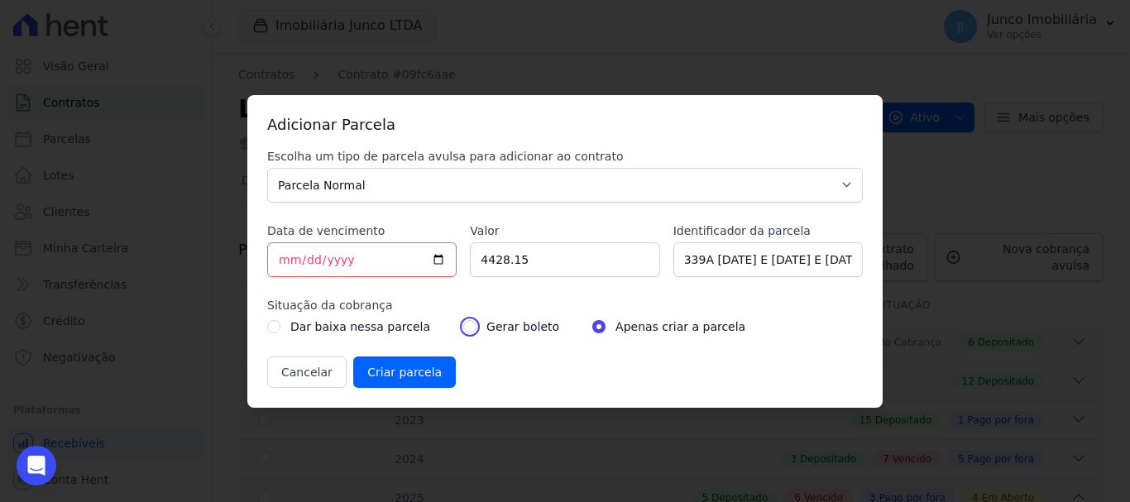
click at [463, 322] on input "radio" at bounding box center [469, 326] width 13 height 13
radio input "true"
click at [395, 368] on input "Criar parcela" at bounding box center [404, 371] width 103 height 31
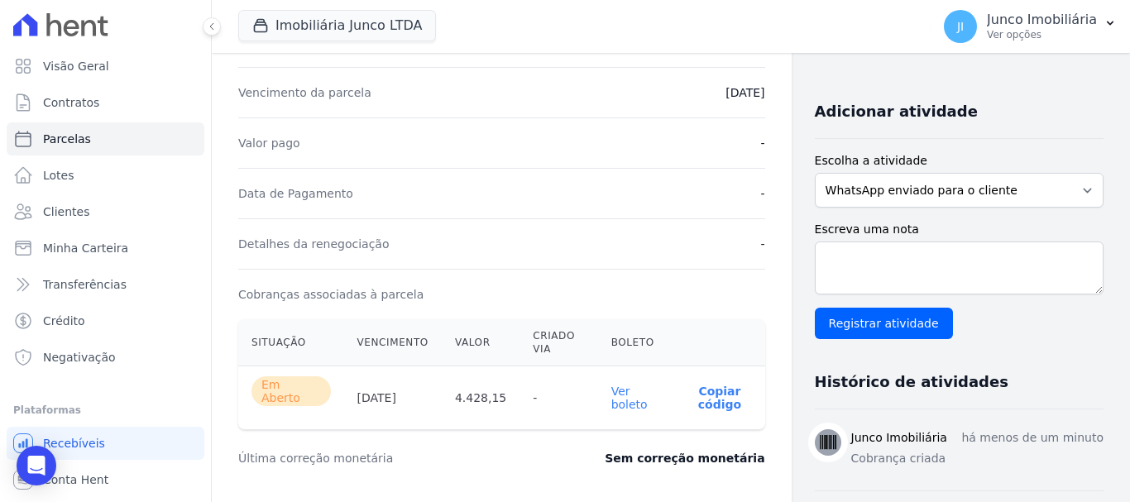
scroll to position [496, 0]
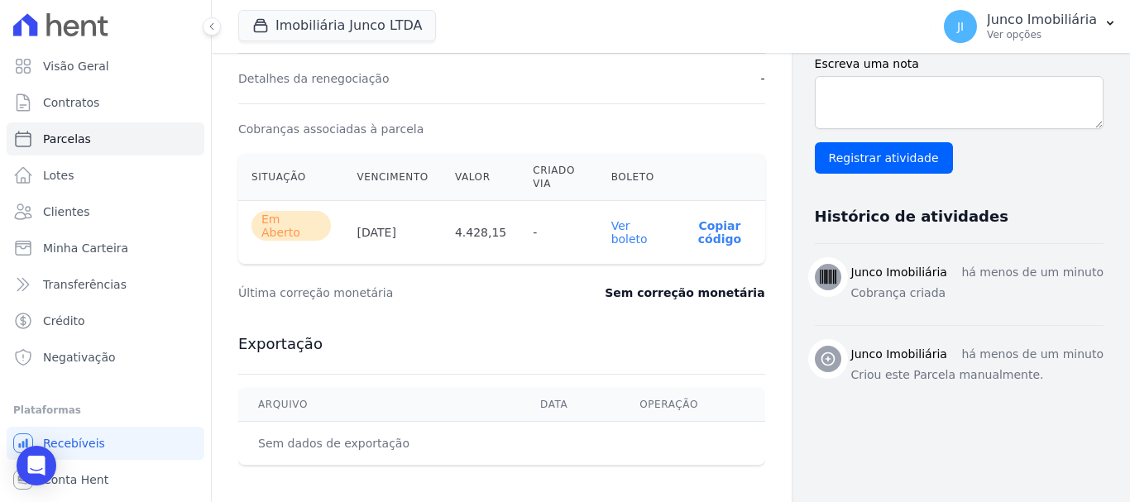
click at [633, 229] on link "Ver boleto" at bounding box center [629, 232] width 36 height 26
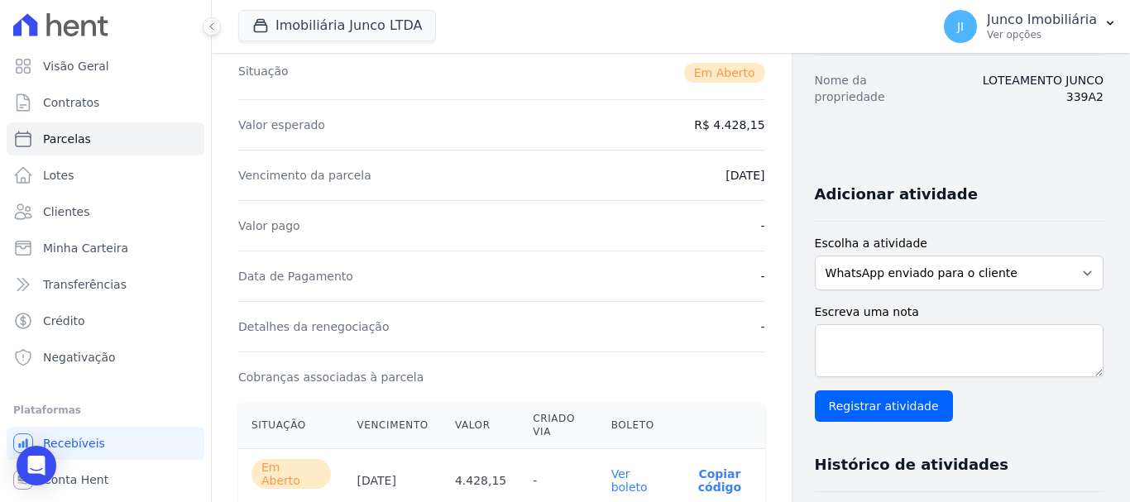
scroll to position [0, 0]
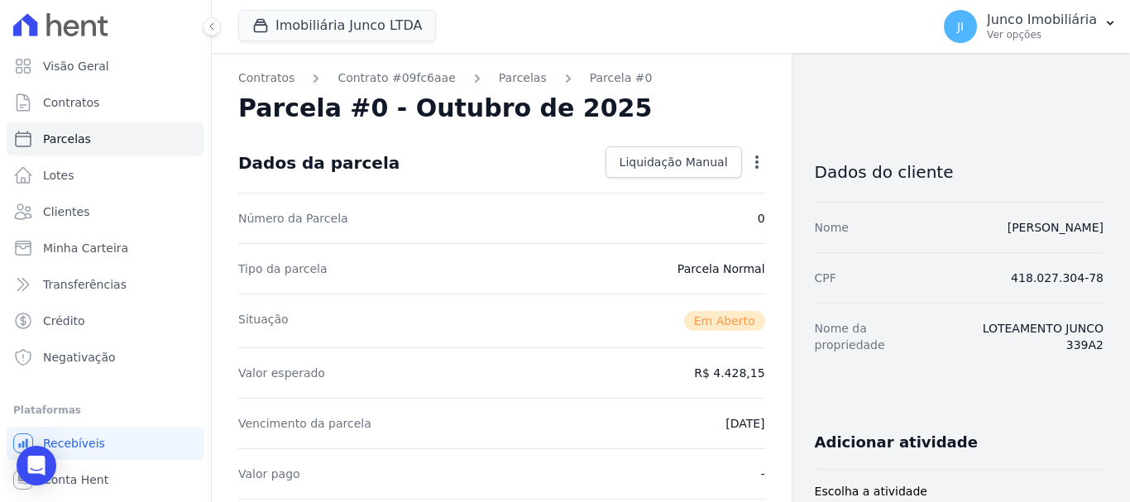
drag, startPoint x: 492, startPoint y: 80, endPoint x: 493, endPoint y: 96, distance: 15.7
click at [499, 79] on link "Parcelas" at bounding box center [523, 77] width 48 height 17
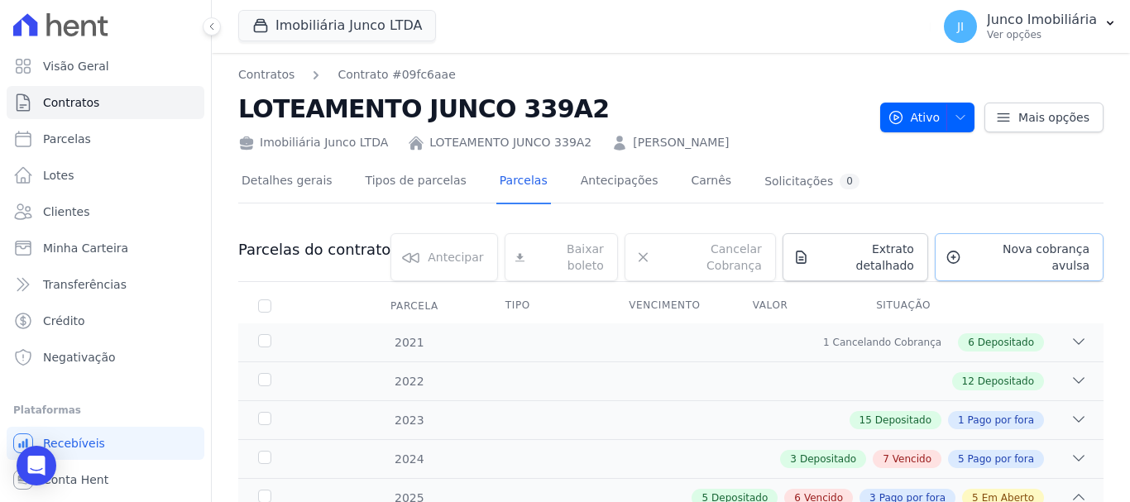
click at [1017, 253] on span "Nova cobrança avulsa" at bounding box center [1028, 257] width 122 height 33
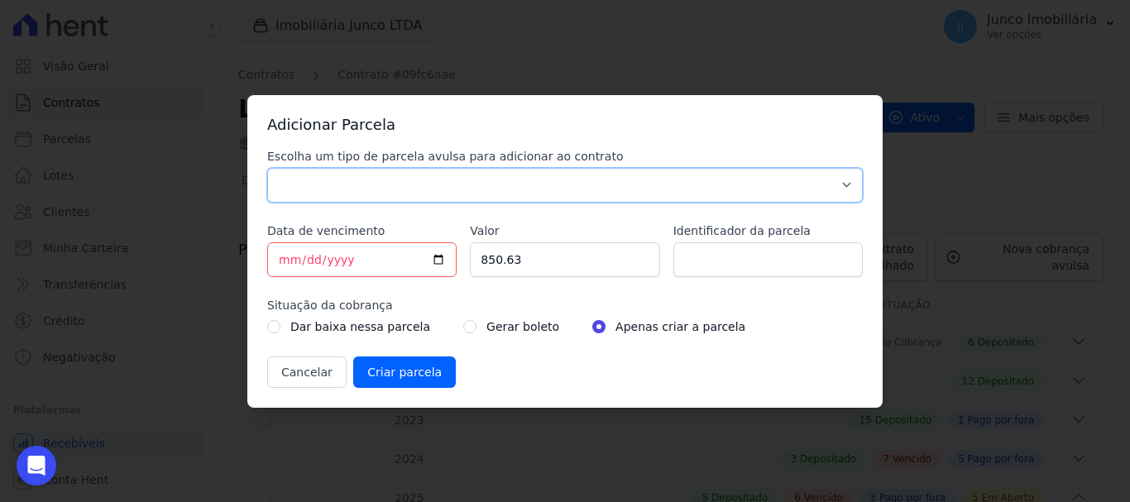
click at [417, 179] on select "Parcela Normal Sinal Caução Intercalada Chaves Pré Chaves Pós Chaves Taxas Quit…" at bounding box center [564, 185] width 595 height 35
select select "standard"
click at [267, 168] on select "Parcela Normal Sinal Caução Intercalada Chaves Pré Chaves Pós Chaves Taxas Quit…" at bounding box center [564, 185] width 595 height 35
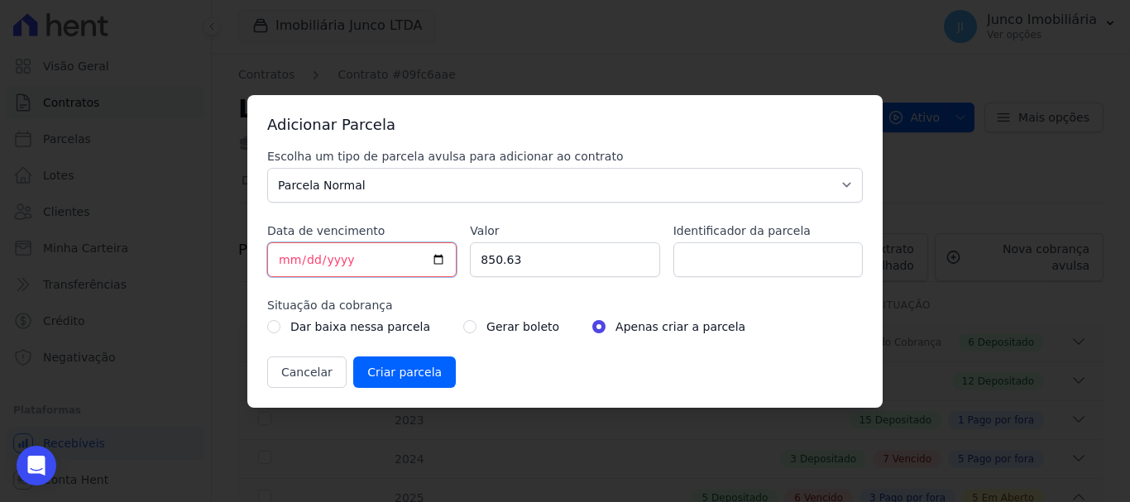
click at [442, 255] on input "[DATE]" at bounding box center [361, 259] width 189 height 35
type input "[DATE]"
click at [534, 259] on input "850.63" at bounding box center [564, 259] width 189 height 35
drag, startPoint x: 534, startPoint y: 259, endPoint x: 456, endPoint y: 273, distance: 79.8
click at [456, 273] on div "Escolha um tipo de parcela avulsa para adicionar ao contrato Parcela Normal Sin…" at bounding box center [564, 268] width 595 height 240
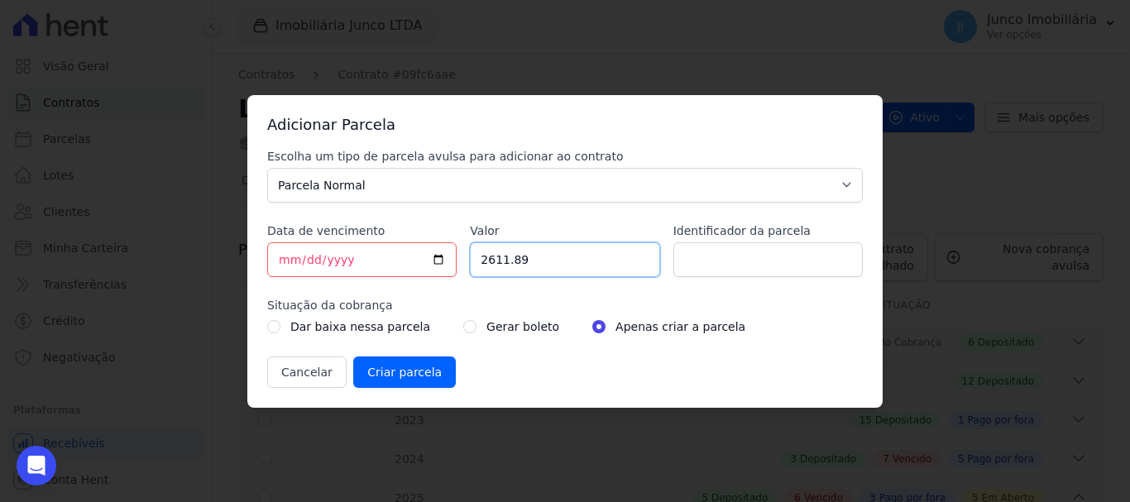
type input "2611.89"
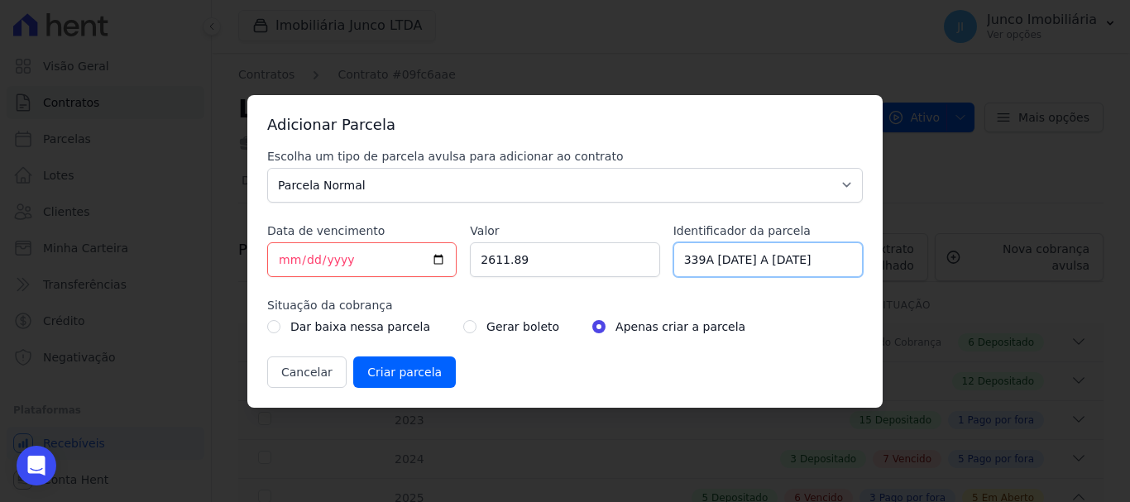
type input "339A [DATE] A [DATE]"
click at [463, 325] on input "radio" at bounding box center [469, 326] width 13 height 13
radio input "true"
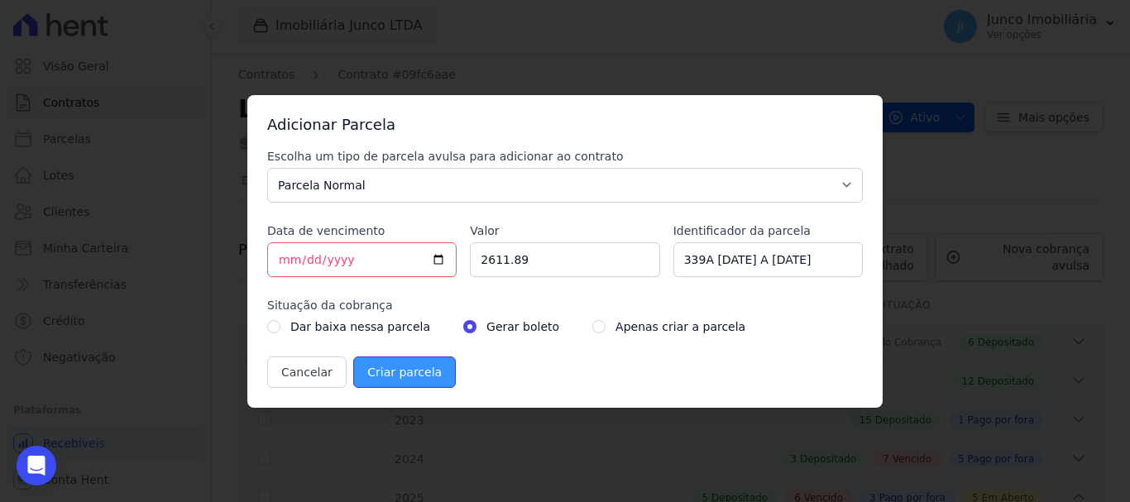
click at [408, 366] on input "Criar parcela" at bounding box center [404, 371] width 103 height 31
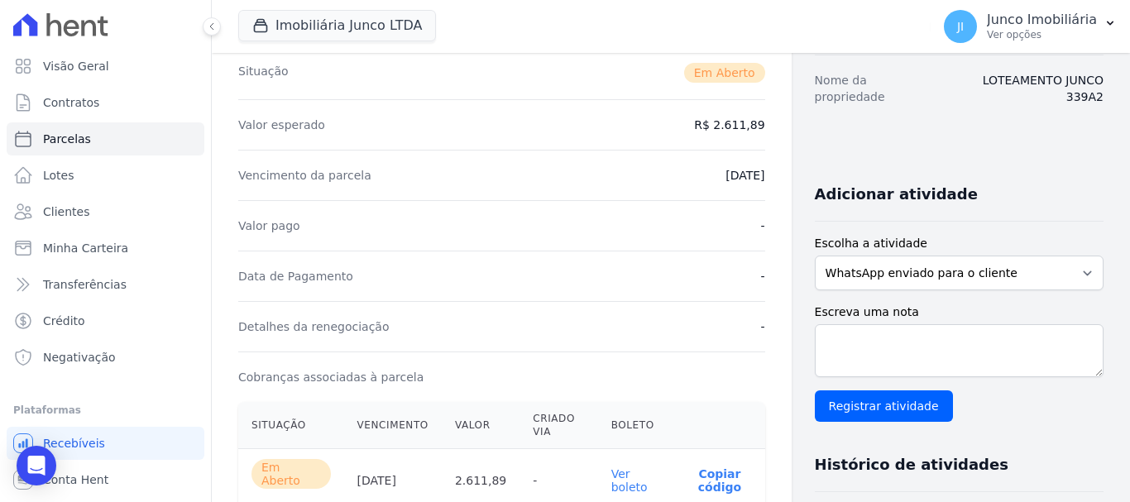
scroll to position [331, 0]
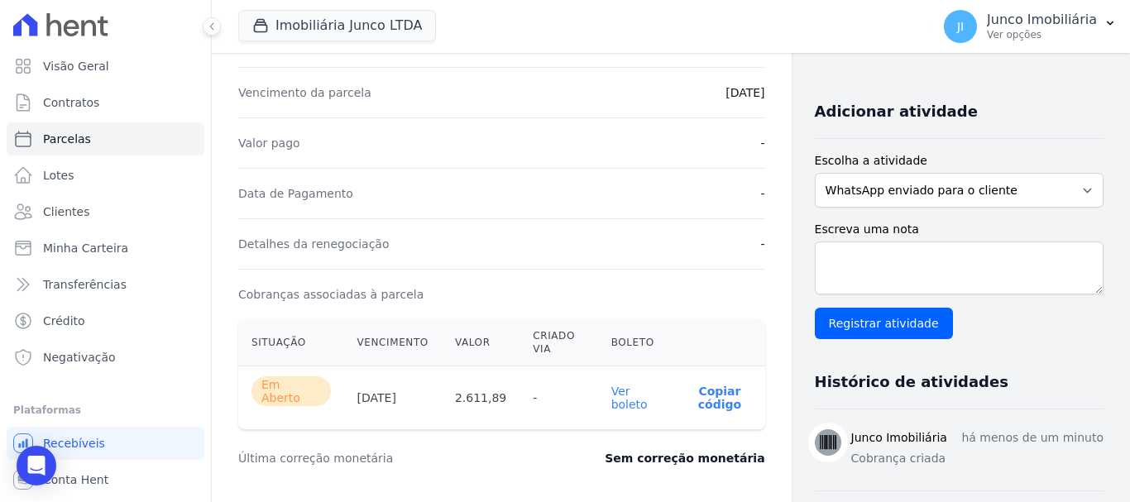
click at [631, 393] on link "Ver boleto" at bounding box center [629, 398] width 36 height 26
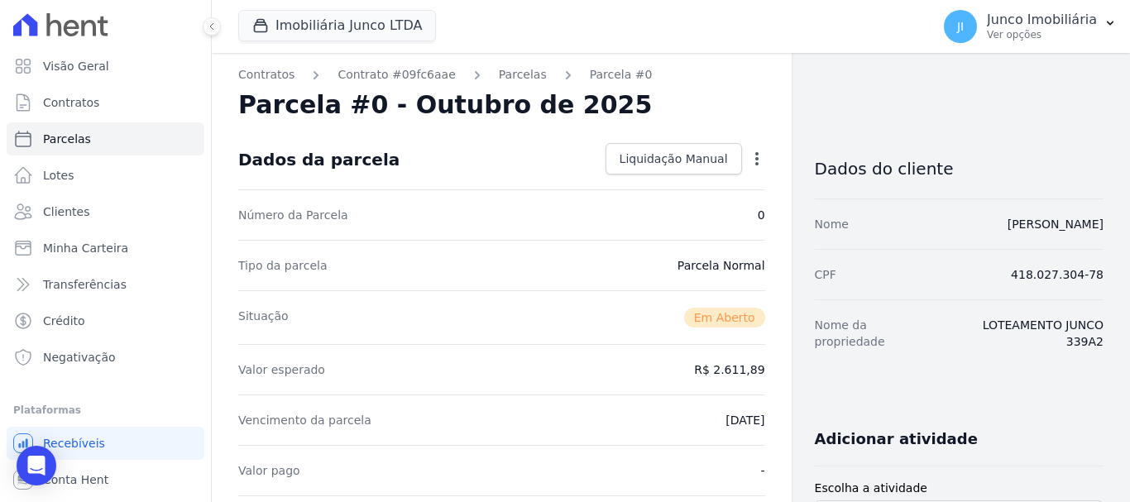
scroll to position [0, 0]
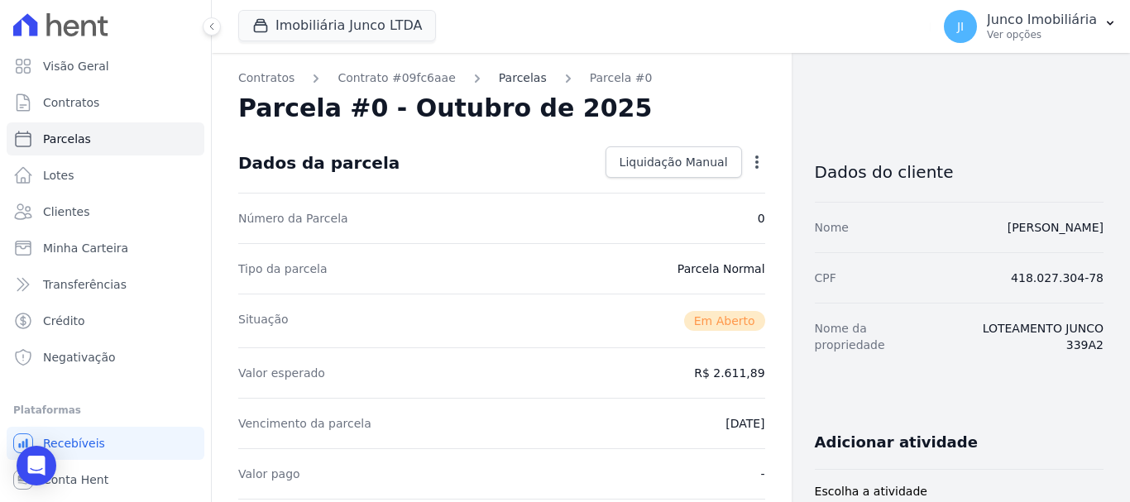
click at [499, 76] on link "Parcelas" at bounding box center [523, 77] width 48 height 17
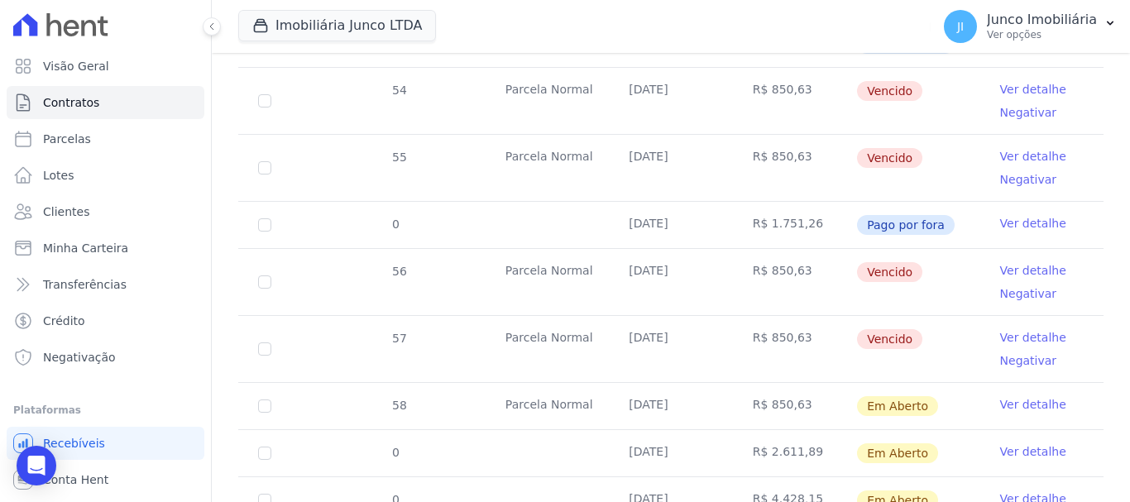
scroll to position [1075, 0]
